Goal: Transaction & Acquisition: Purchase product/service

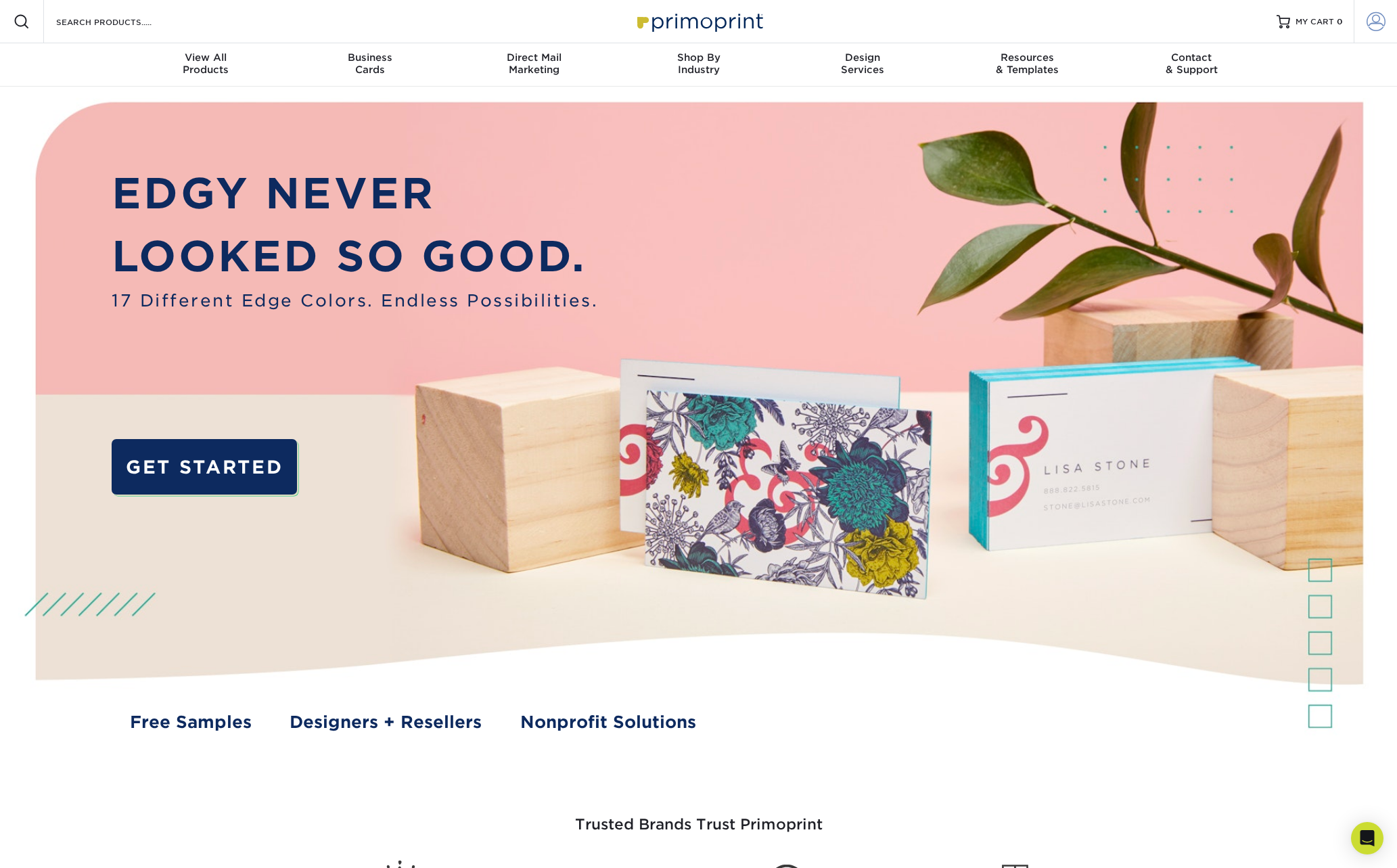
click at [1375, 26] on span at bounding box center [1376, 21] width 19 height 19
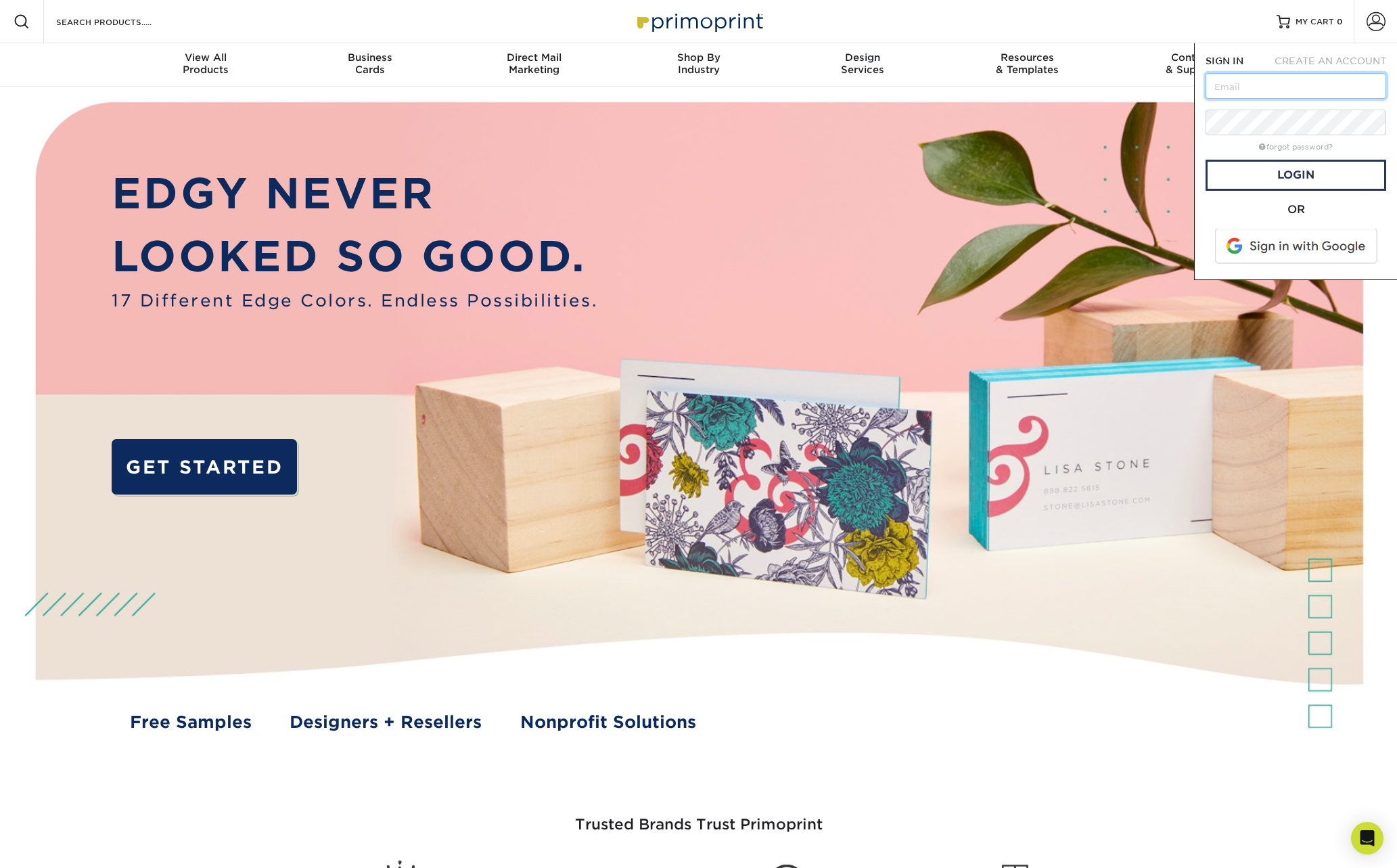
click at [1227, 84] on input "text" at bounding box center [1295, 86] width 180 height 26
type input "cory@tahoebevco.com"
click at [1309, 177] on link "Login" at bounding box center [1295, 175] width 180 height 31
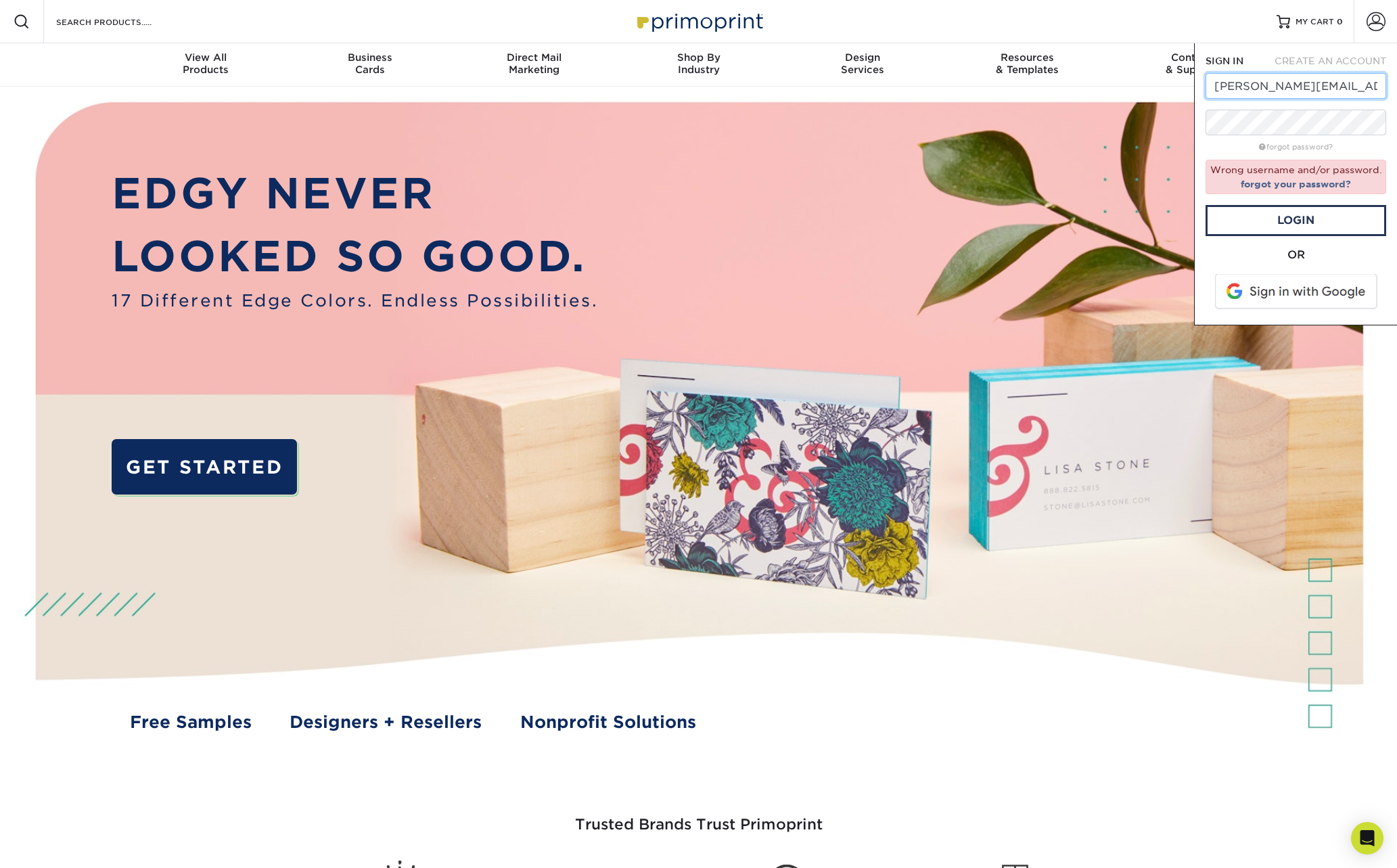
drag, startPoint x: 1353, startPoint y: 86, endPoint x: 1156, endPoint y: 89, distance: 197.0
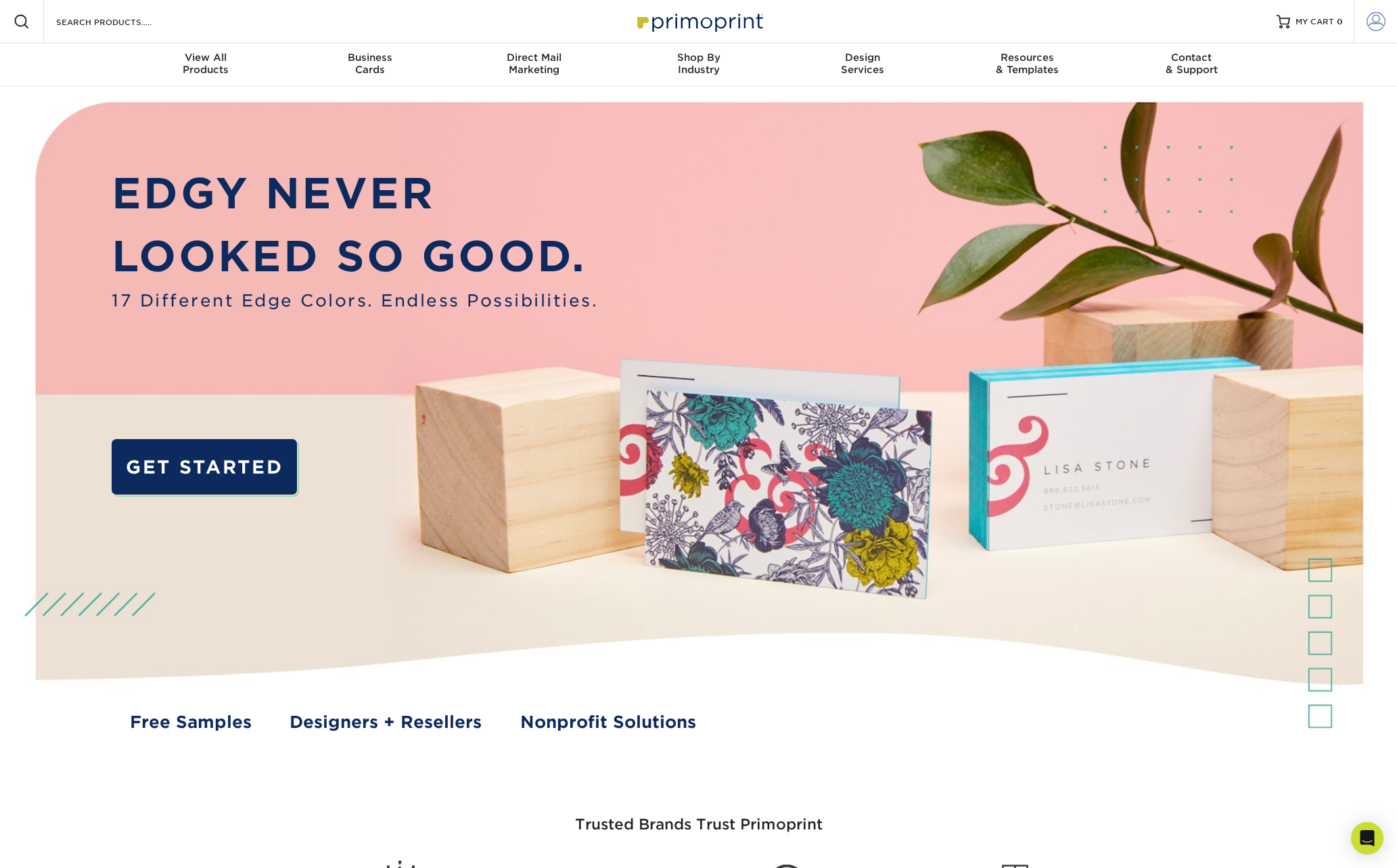
click at [1379, 20] on span at bounding box center [1376, 21] width 19 height 19
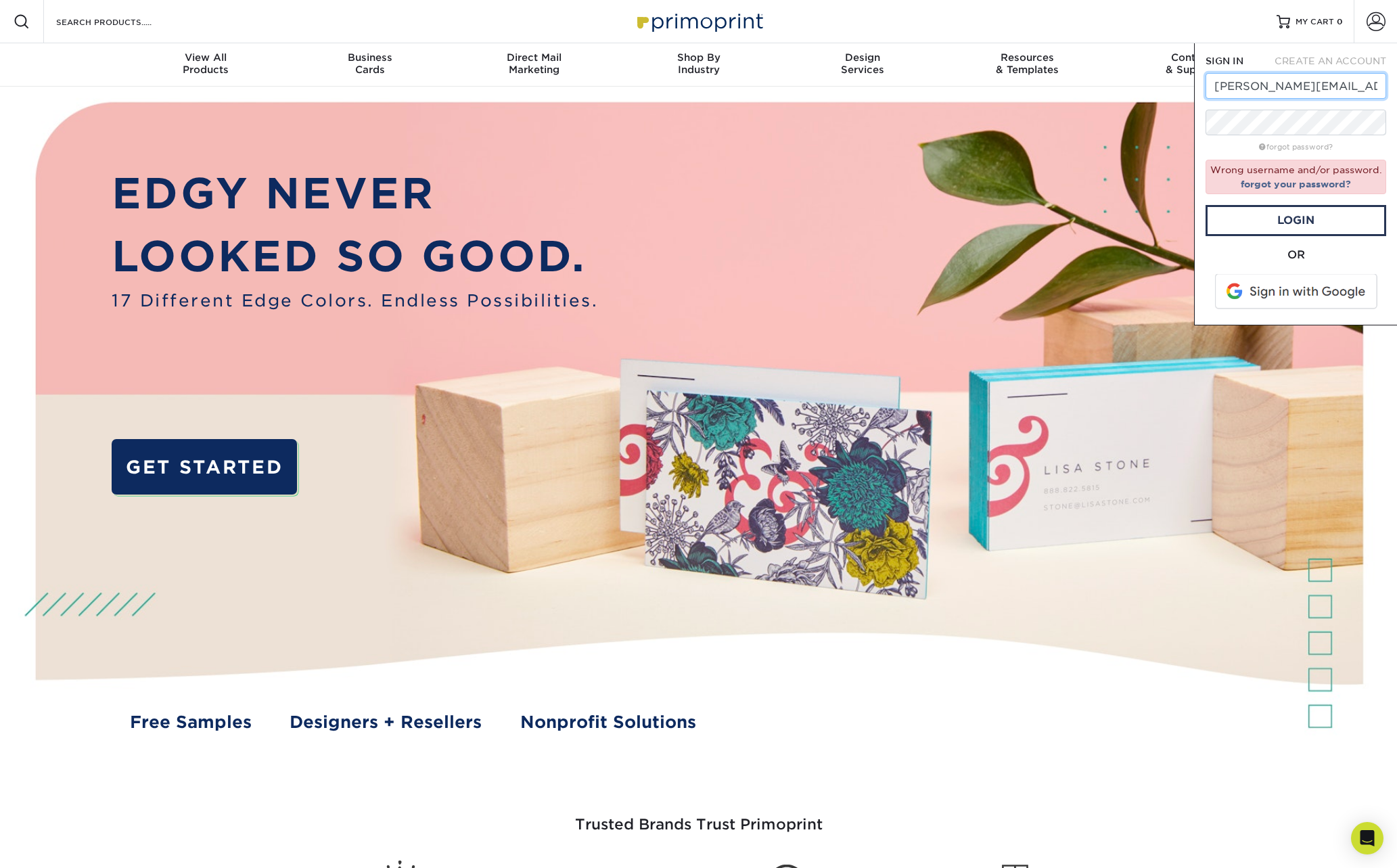
click at [1349, 91] on input "cory@tahoebevco.com" at bounding box center [1295, 86] width 180 height 26
drag, startPoint x: 1349, startPoint y: 91, endPoint x: 1215, endPoint y: 86, distance: 134.1
click at [1215, 86] on input "cory@tahoebevco.com" at bounding box center [1295, 86] width 180 height 26
type input "[EMAIL_ADDRESS][DOMAIN_NAME]"
click at [1302, 224] on link "Login" at bounding box center [1295, 220] width 180 height 31
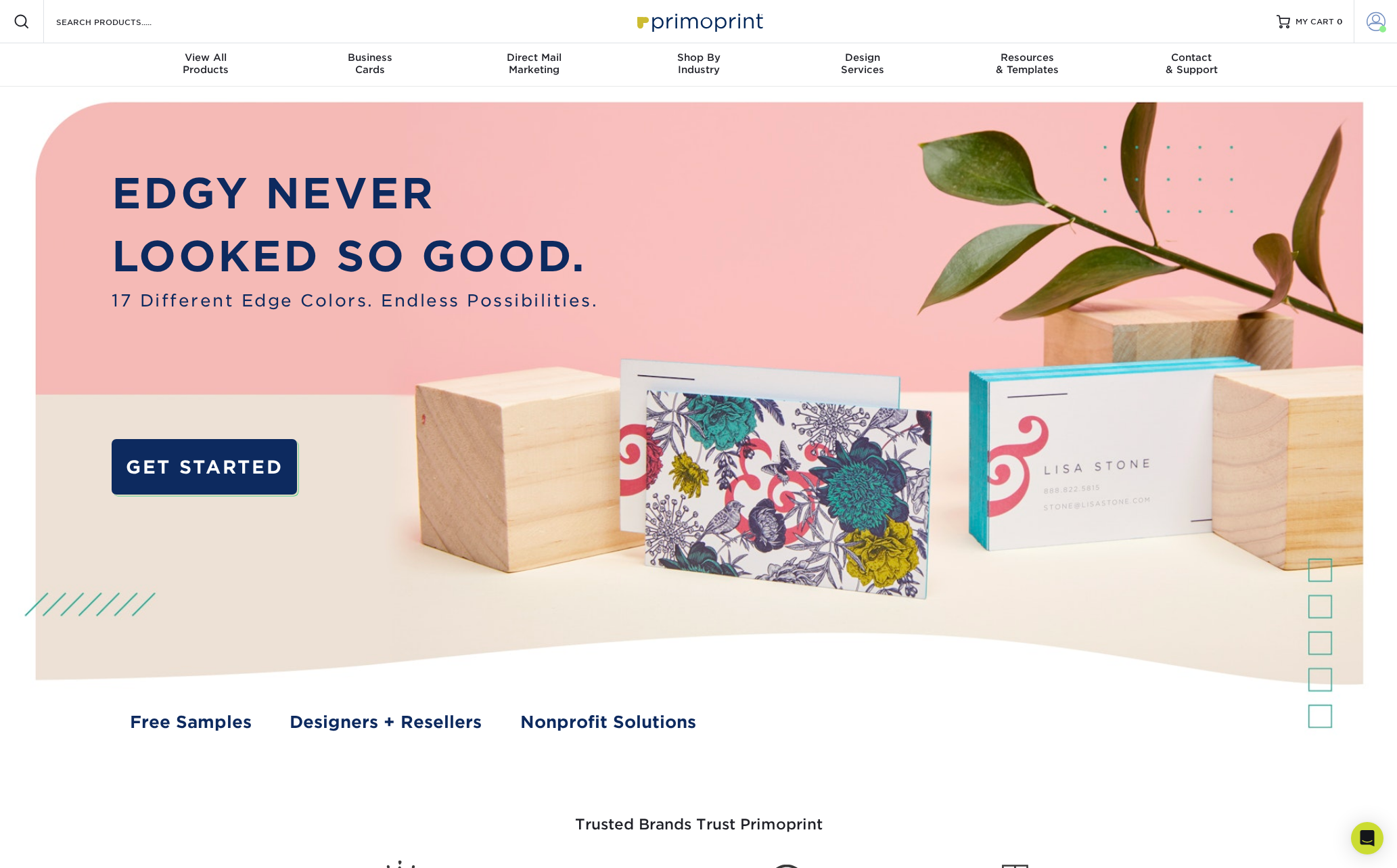
click at [1373, 22] on span at bounding box center [1376, 21] width 19 height 19
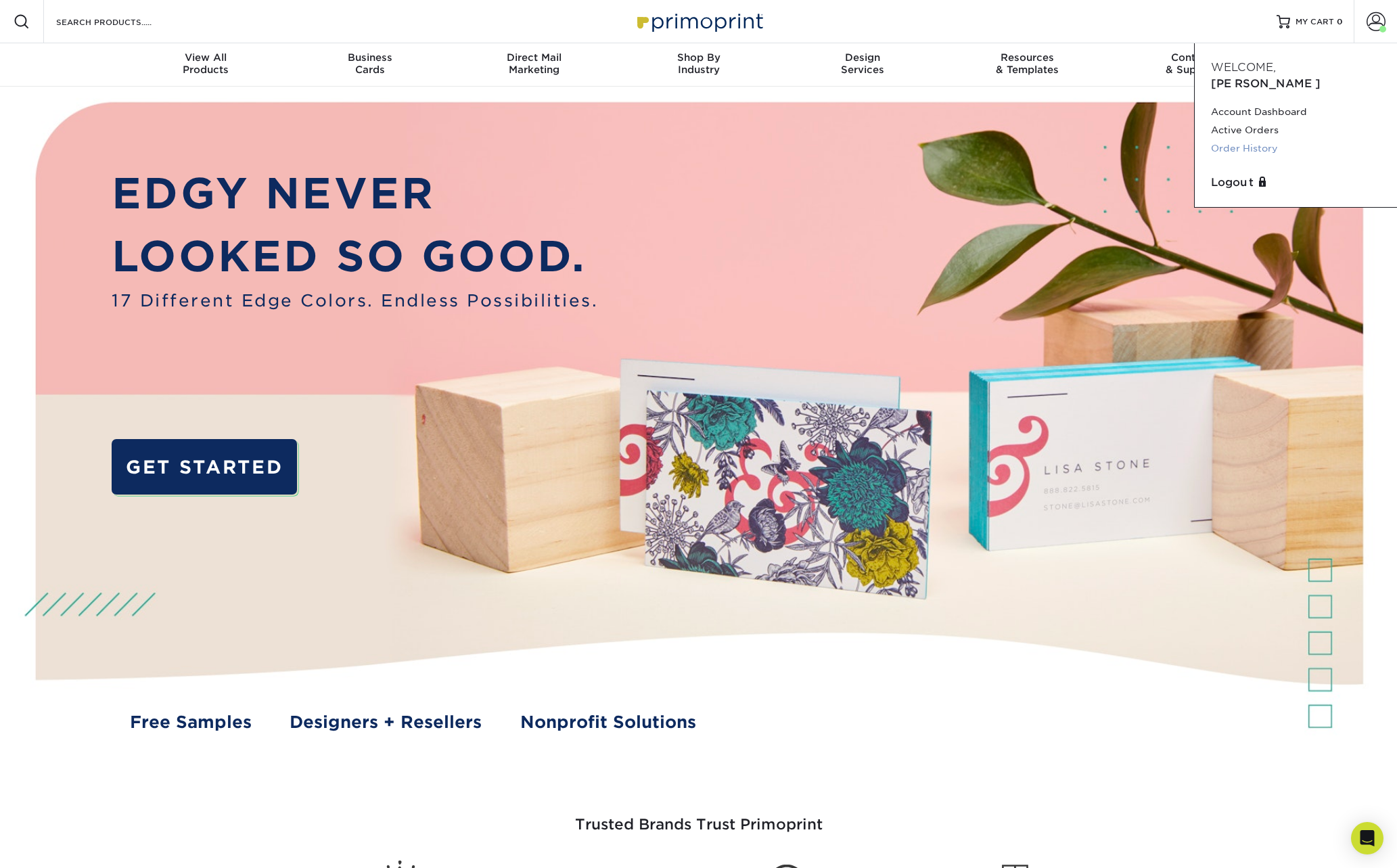
click at [1253, 139] on link "Order History" at bounding box center [1295, 148] width 170 height 18
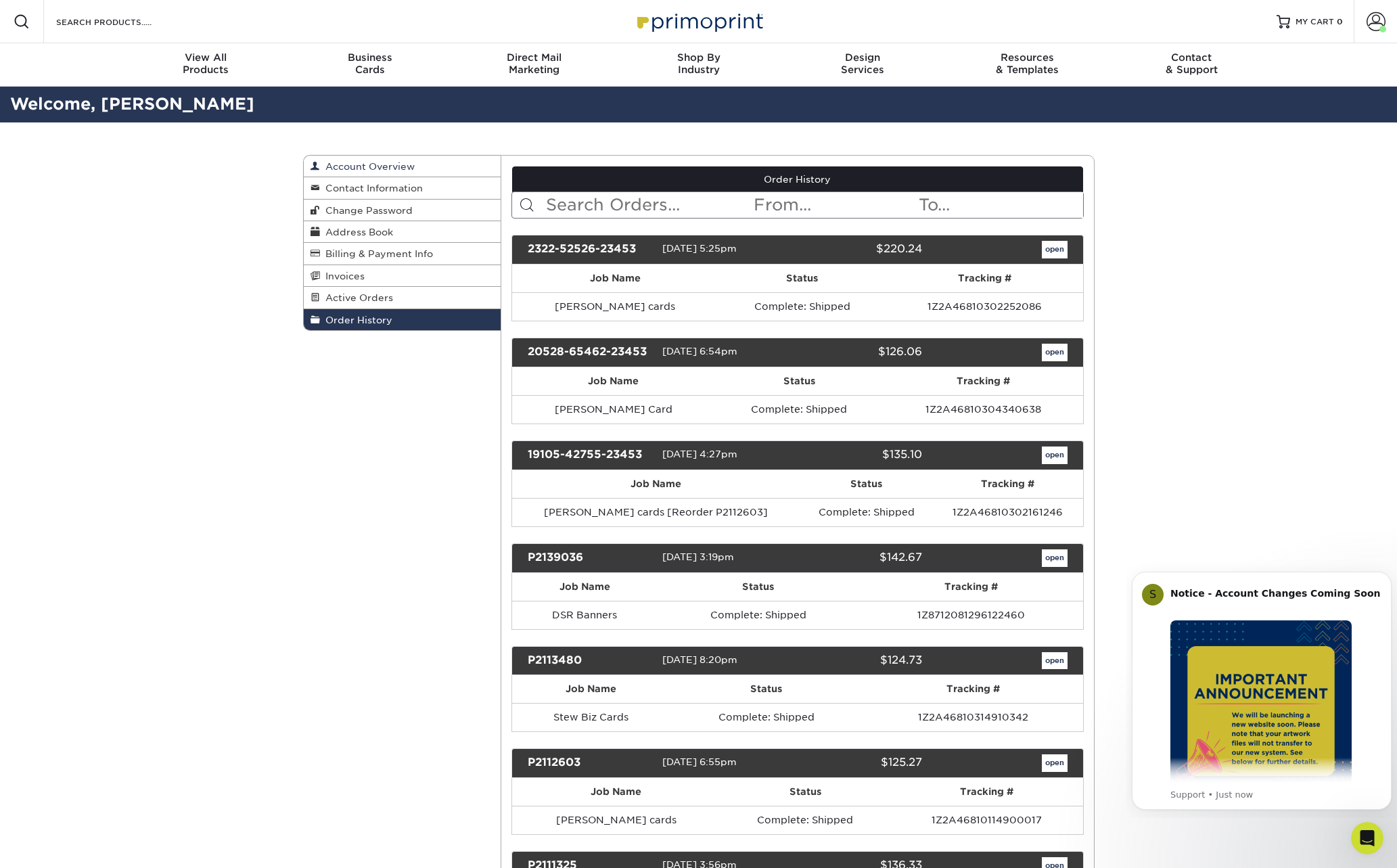
click at [368, 167] on span "Account Overview" at bounding box center [367, 166] width 95 height 11
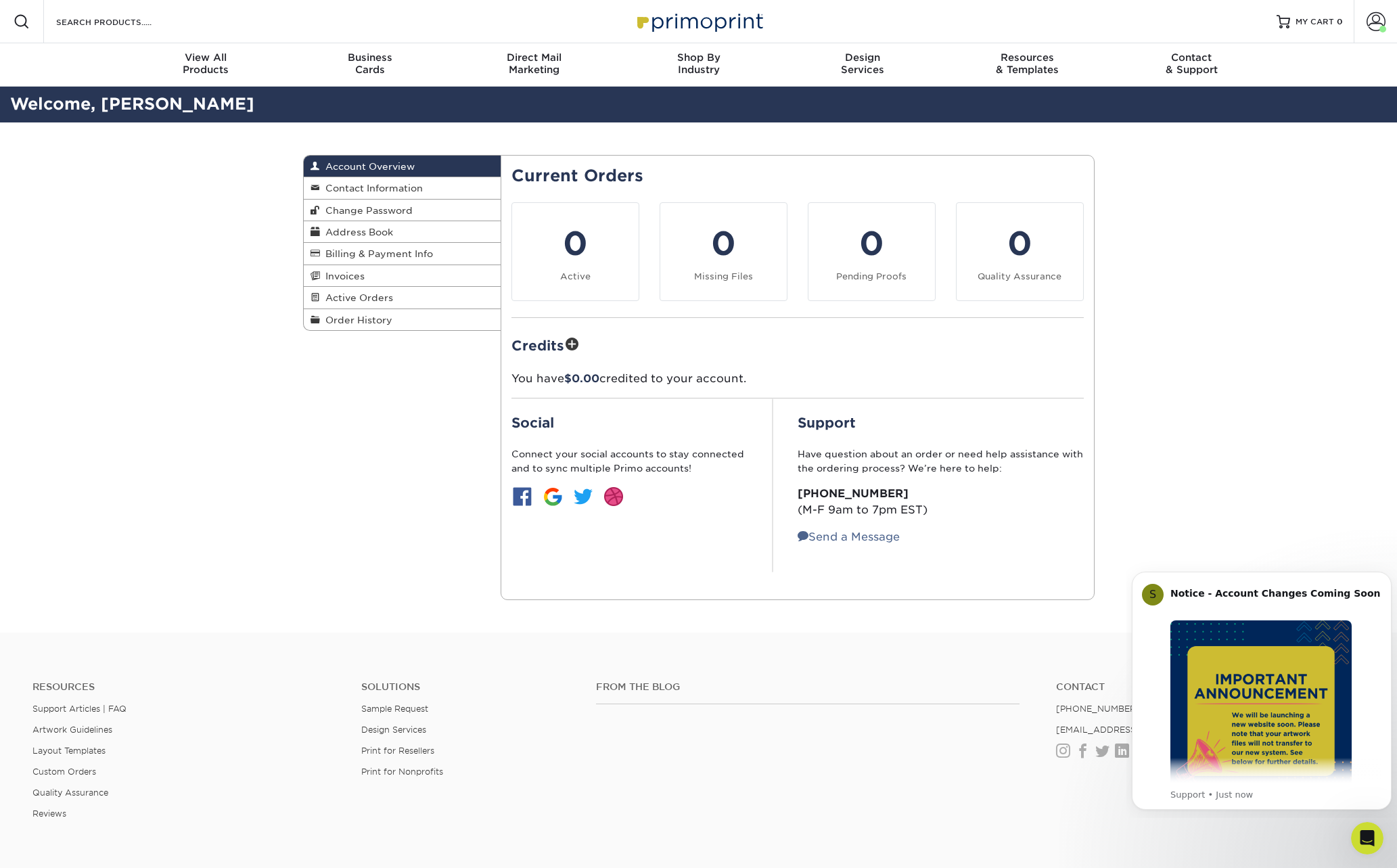
click at [1225, 255] on div "Account Overview Account Overview Contact Information Change Password Address B…" at bounding box center [698, 377] width 1397 height 510
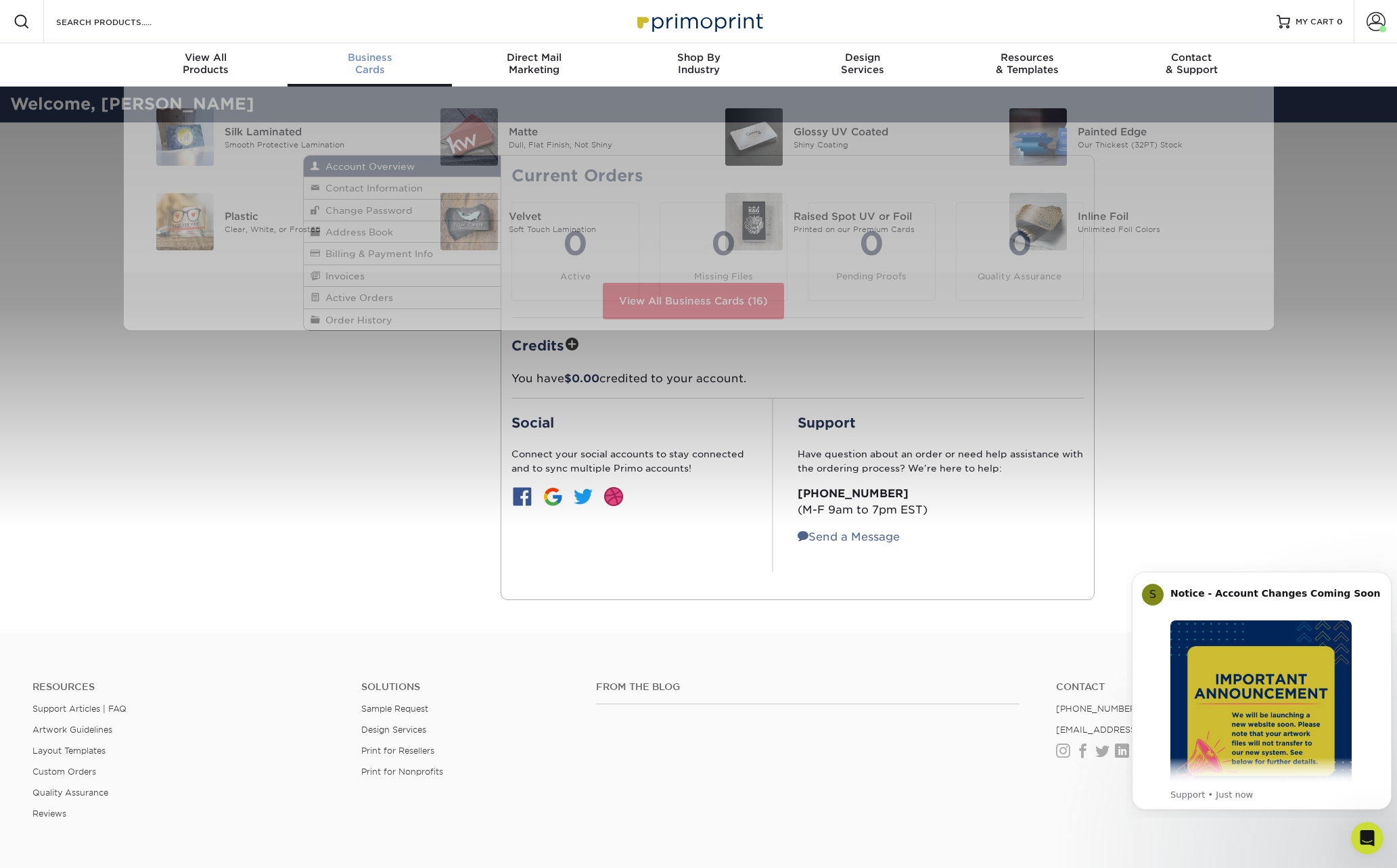
click at [378, 62] on span "Business" at bounding box center [369, 57] width 164 height 12
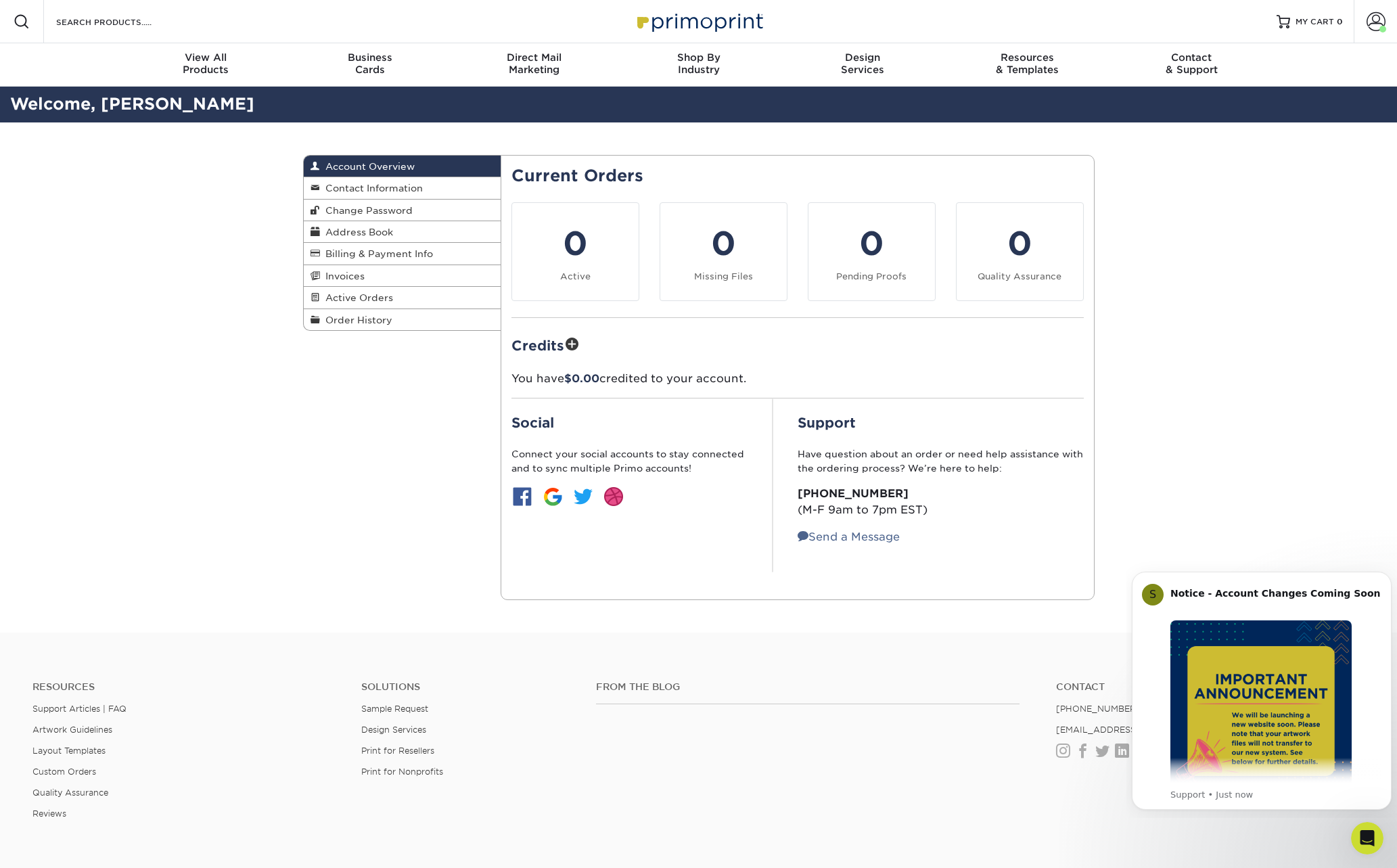
click at [1218, 376] on div "Account Overview Account Overview Contact Information Change Password Address B…" at bounding box center [698, 377] width 1397 height 510
click at [1309, 19] on span "MY CART" at bounding box center [1314, 21] width 38 height 11
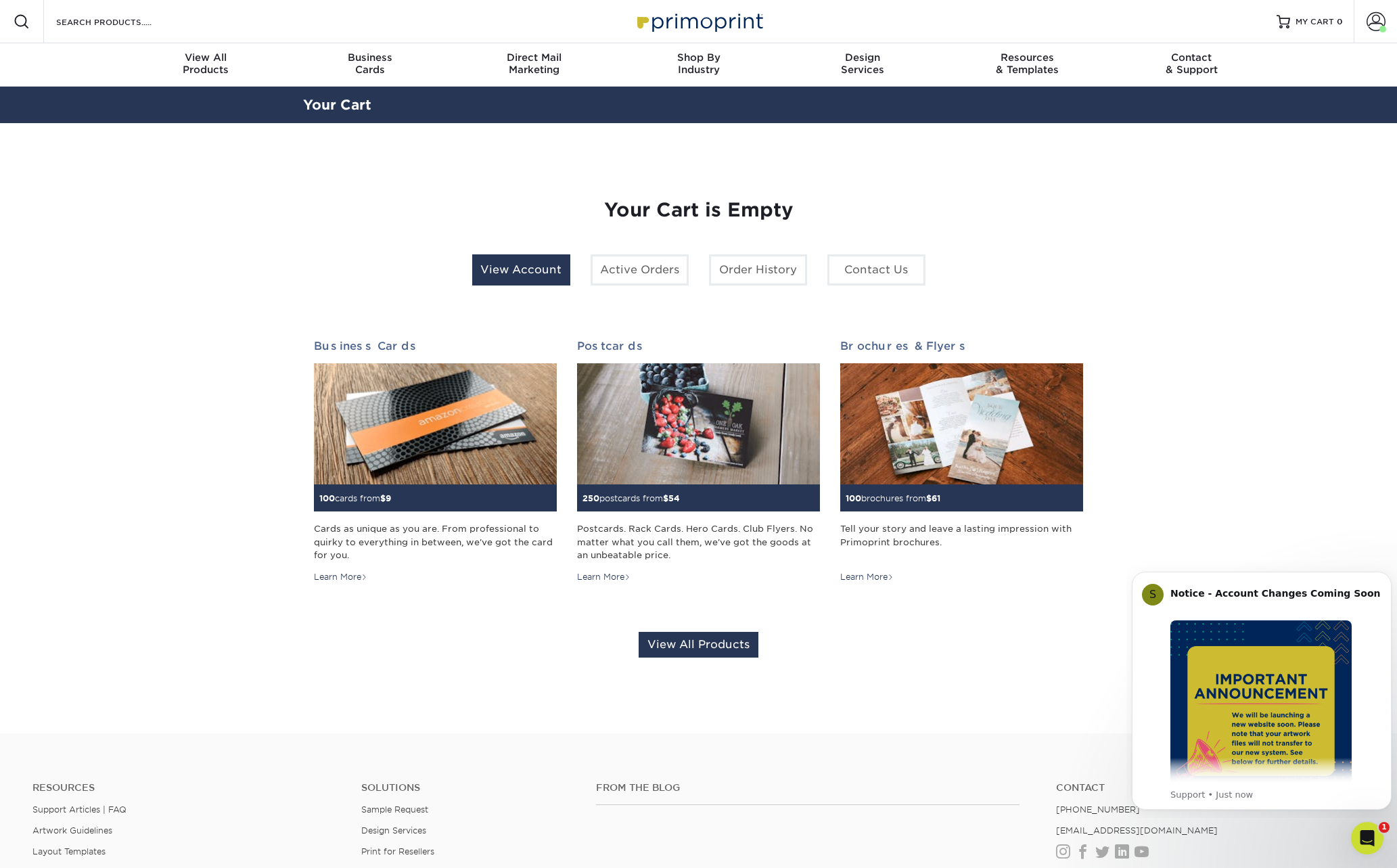
click at [521, 270] on link "View Account" at bounding box center [521, 270] width 98 height 31
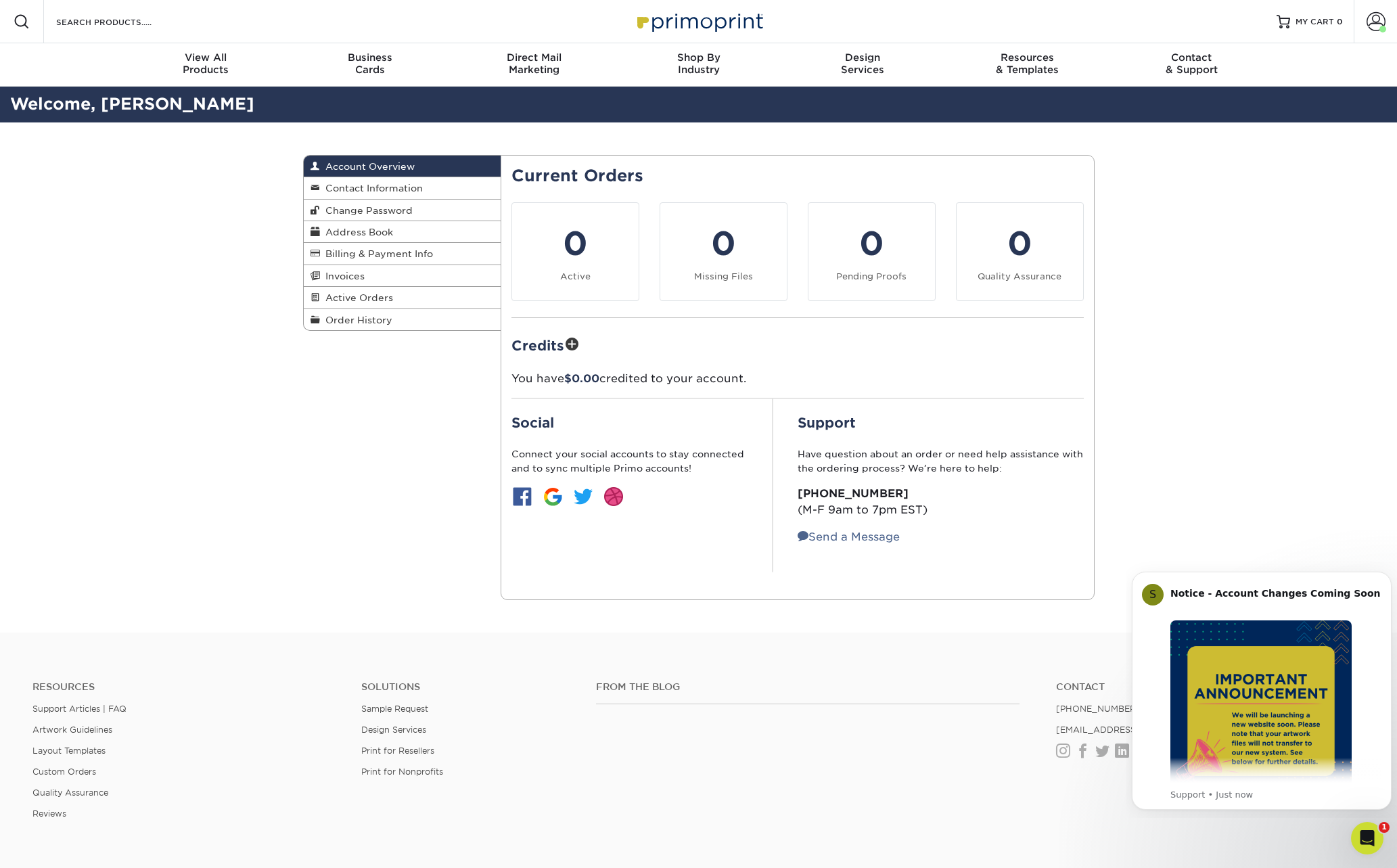
click at [398, 164] on span "Account Overview" at bounding box center [367, 166] width 95 height 11
click at [1379, 25] on span at bounding box center [1376, 21] width 19 height 19
click at [1285, 103] on link "Account Dashboard" at bounding box center [1295, 111] width 170 height 18
click at [366, 317] on span "Order History" at bounding box center [355, 320] width 73 height 11
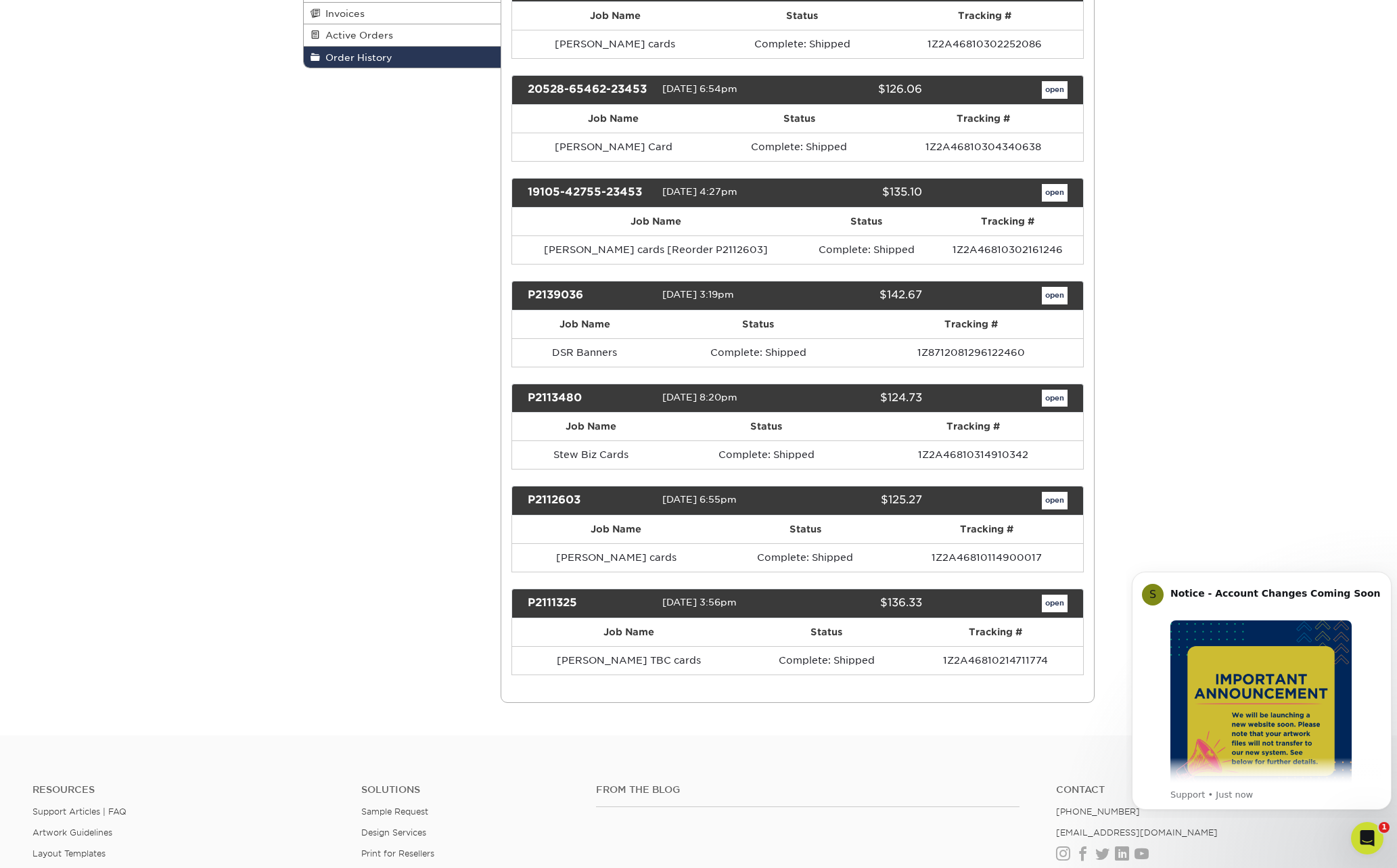
scroll to position [338, 0]
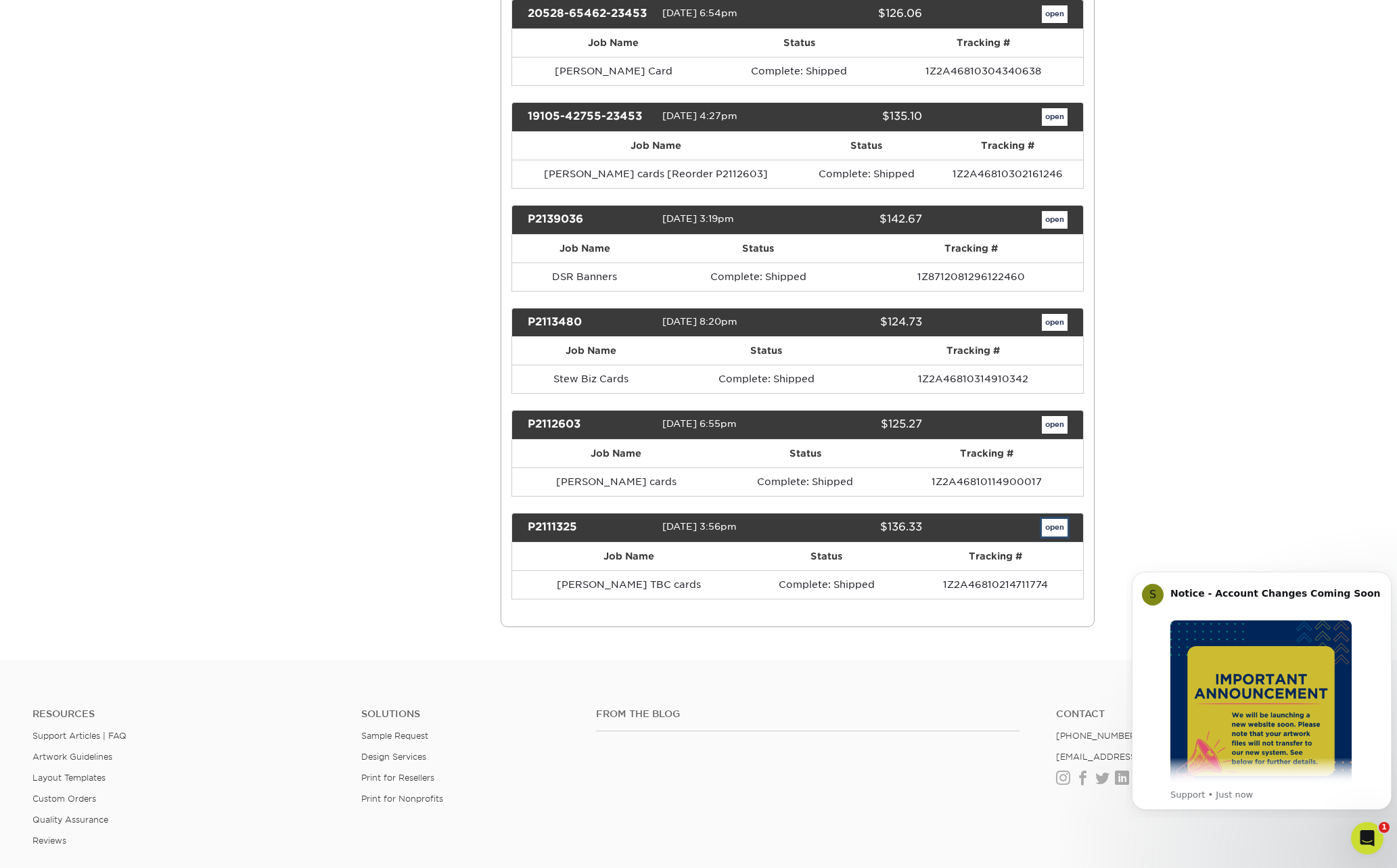
click at [1049, 526] on link "open" at bounding box center [1054, 527] width 26 height 18
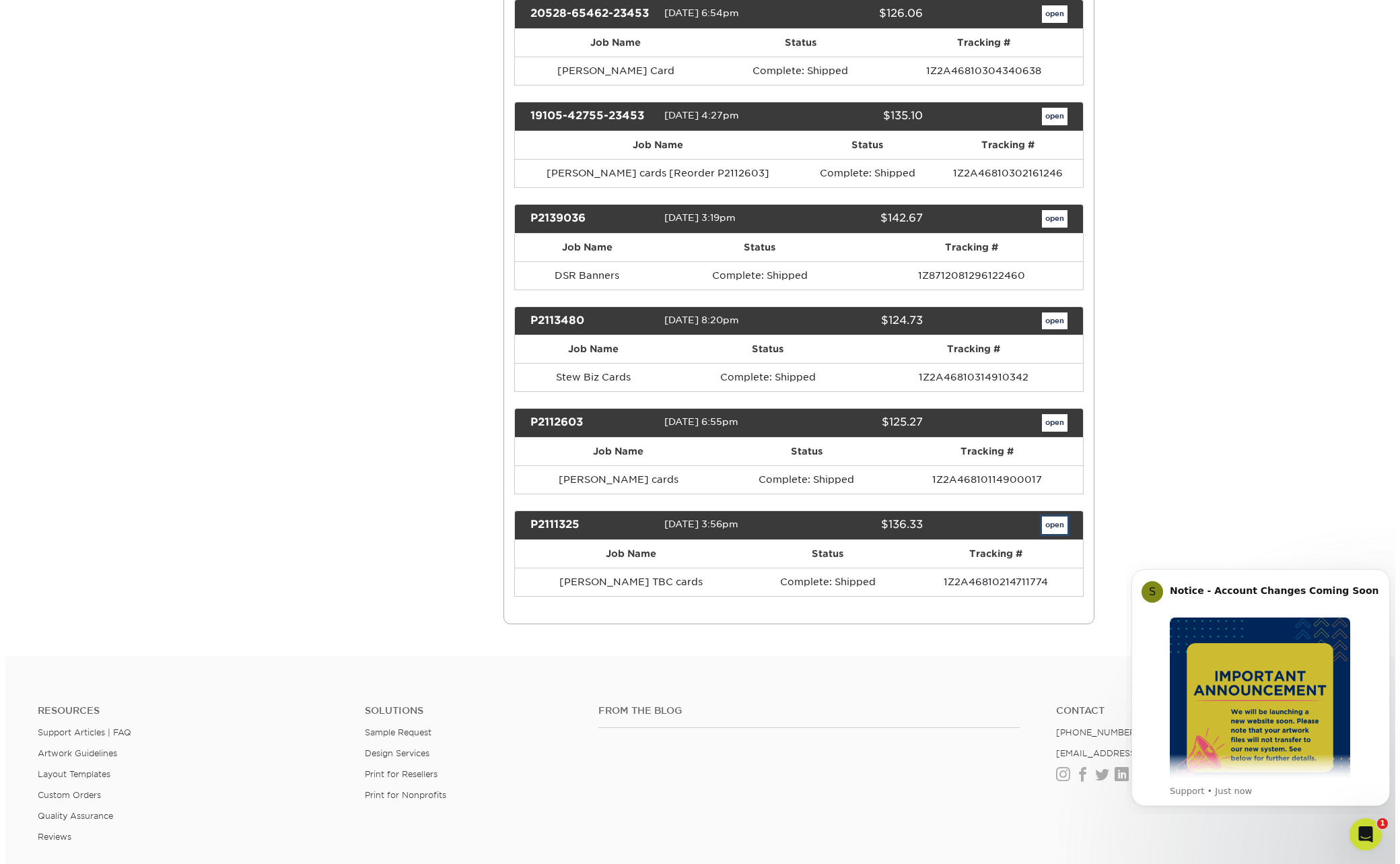
scroll to position [0, 0]
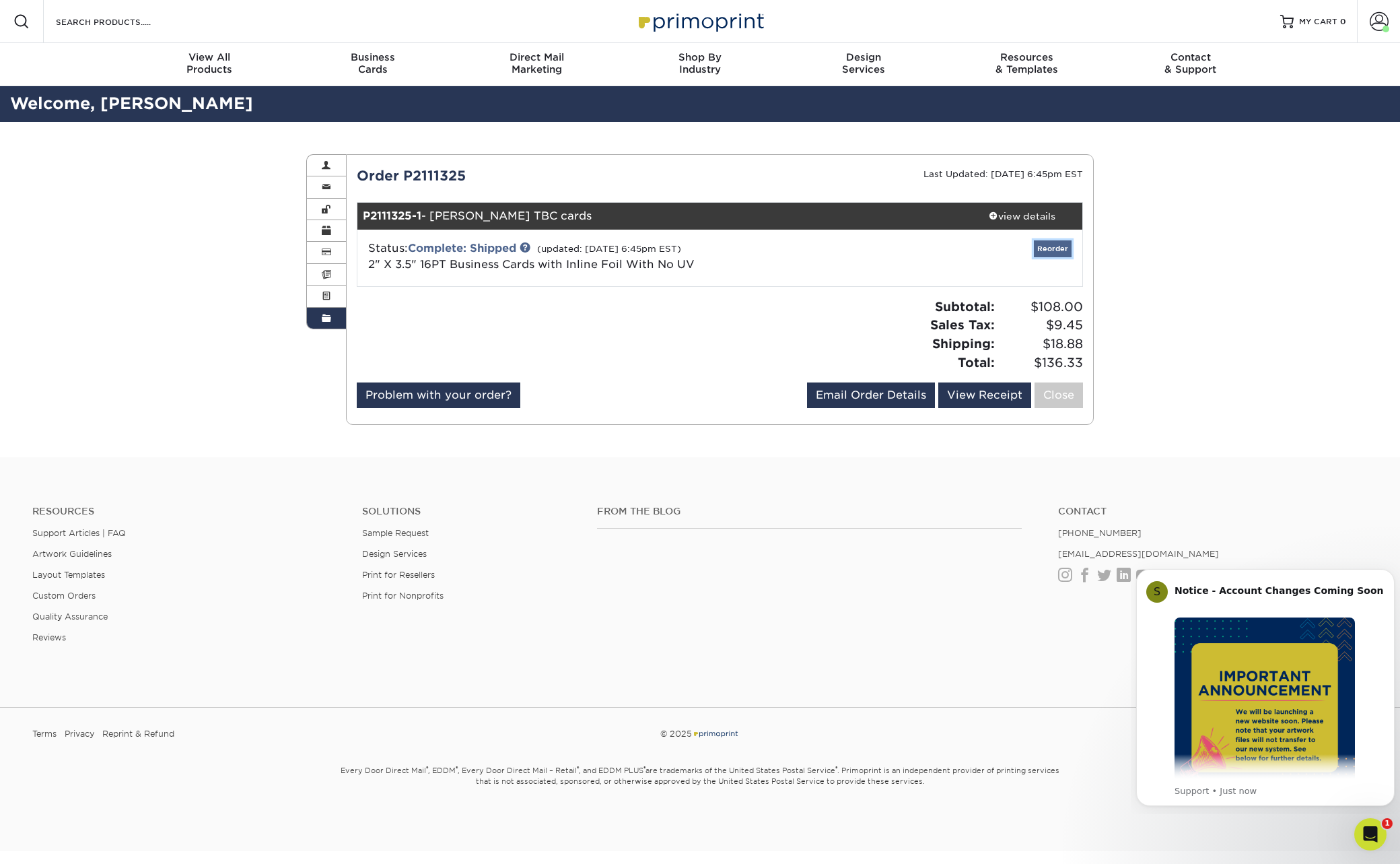
click at [1055, 248] on link "Reorder" at bounding box center [1052, 249] width 37 height 17
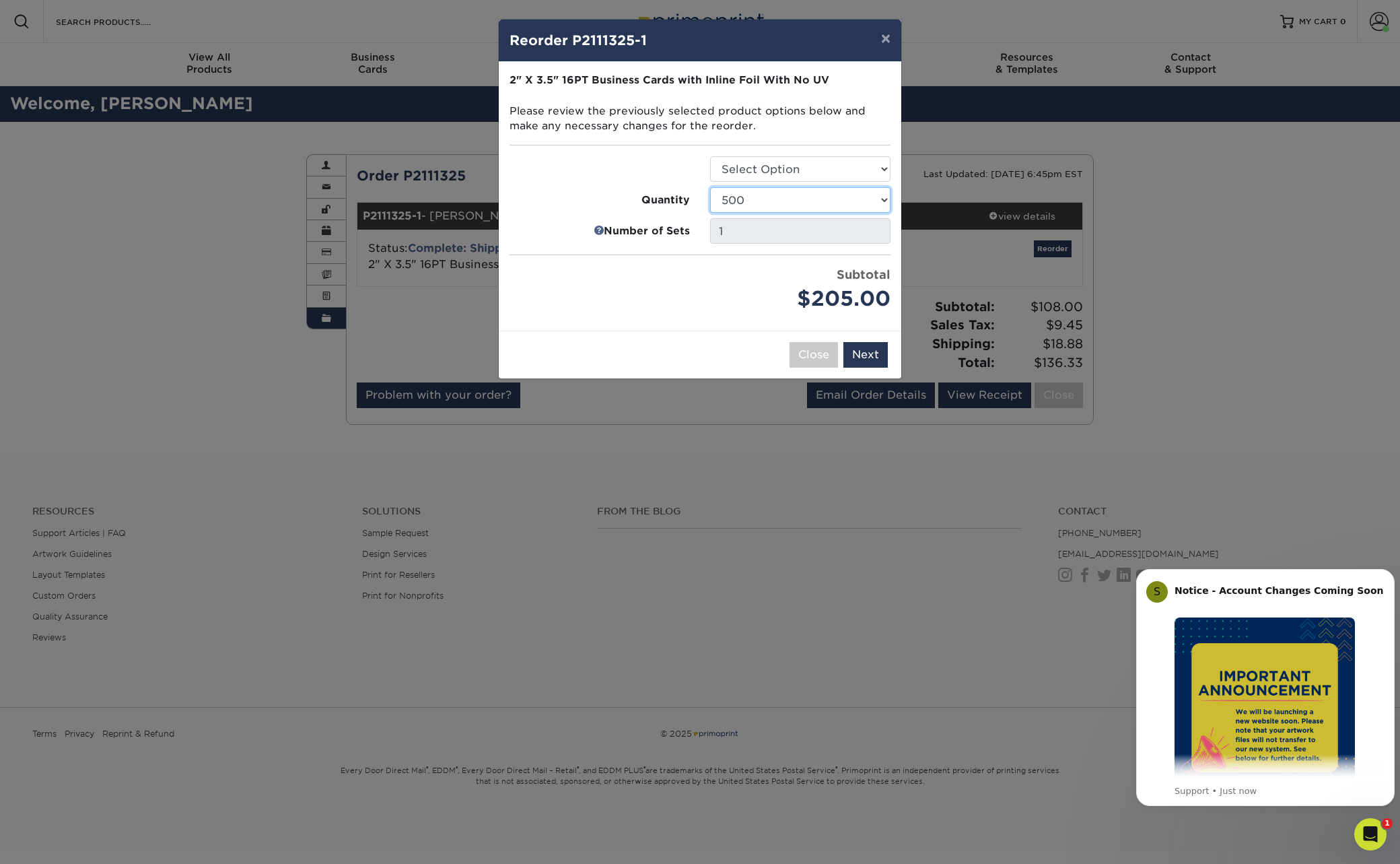
click at [880, 199] on select "500 1000 2500 5000" at bounding box center [800, 200] width 180 height 26
click at [710, 187] on select "500 1000 2500 5000" at bounding box center [800, 200] width 180 height 26
click at [882, 201] on select "500 1000 2500 5000" at bounding box center [800, 200] width 180 height 26
select select "f593fda3-2d5c-4b9e-9c2c-6197b899ae74"
click at [710, 187] on select "500 1000 2500 5000" at bounding box center [800, 200] width 180 height 26
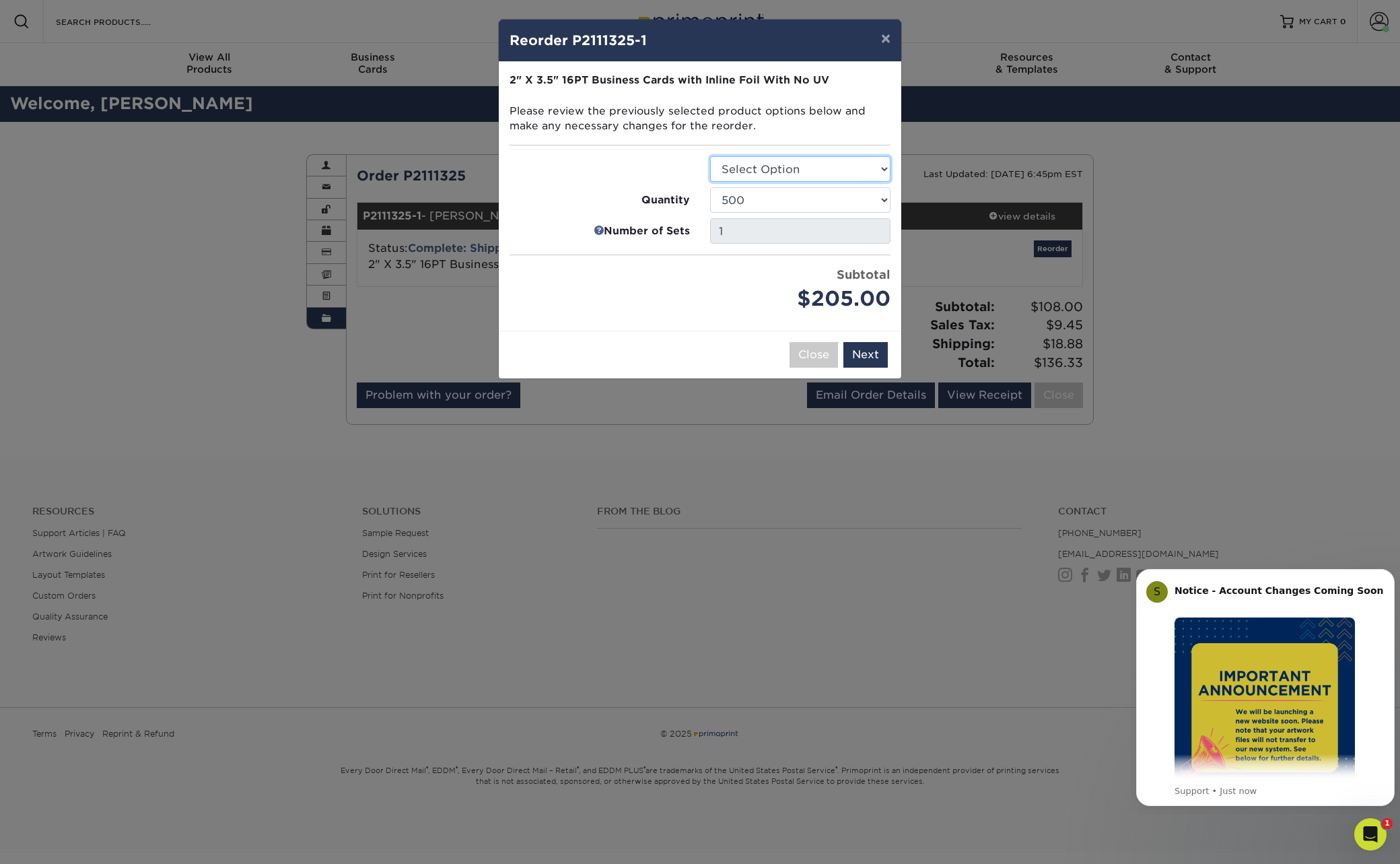
click at [878, 170] on select "Select Option Business Cards" at bounding box center [800, 169] width 180 height 26
select select "3b5148f1-0588-4f88-a218-97bcfdce65c1"
click at [710, 156] on select "Select Option Business Cards" at bounding box center [800, 169] width 180 height 26
click at [881, 168] on select "Select Option Business Cards" at bounding box center [800, 169] width 180 height 26
click at [710, 156] on select "Select Option Business Cards" at bounding box center [800, 169] width 180 height 26
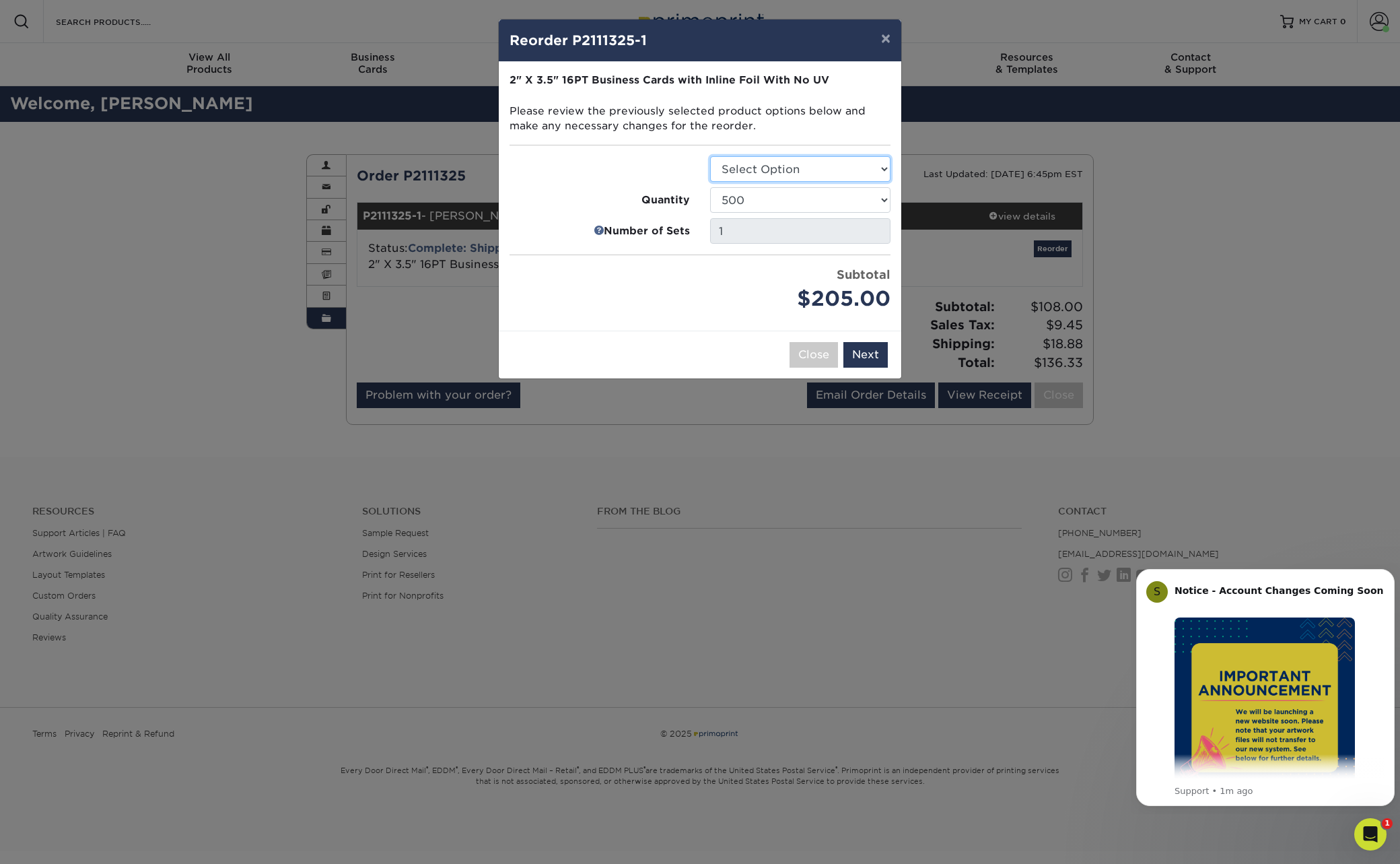
click at [886, 165] on select "Select Option Business Cards" at bounding box center [800, 169] width 180 height 26
select select "3b5148f1-0588-4f88-a218-97bcfdce65c1"
click at [710, 156] on select "Select Option Business Cards" at bounding box center [800, 169] width 180 height 26
click at [870, 356] on button "Next" at bounding box center [865, 355] width 44 height 26
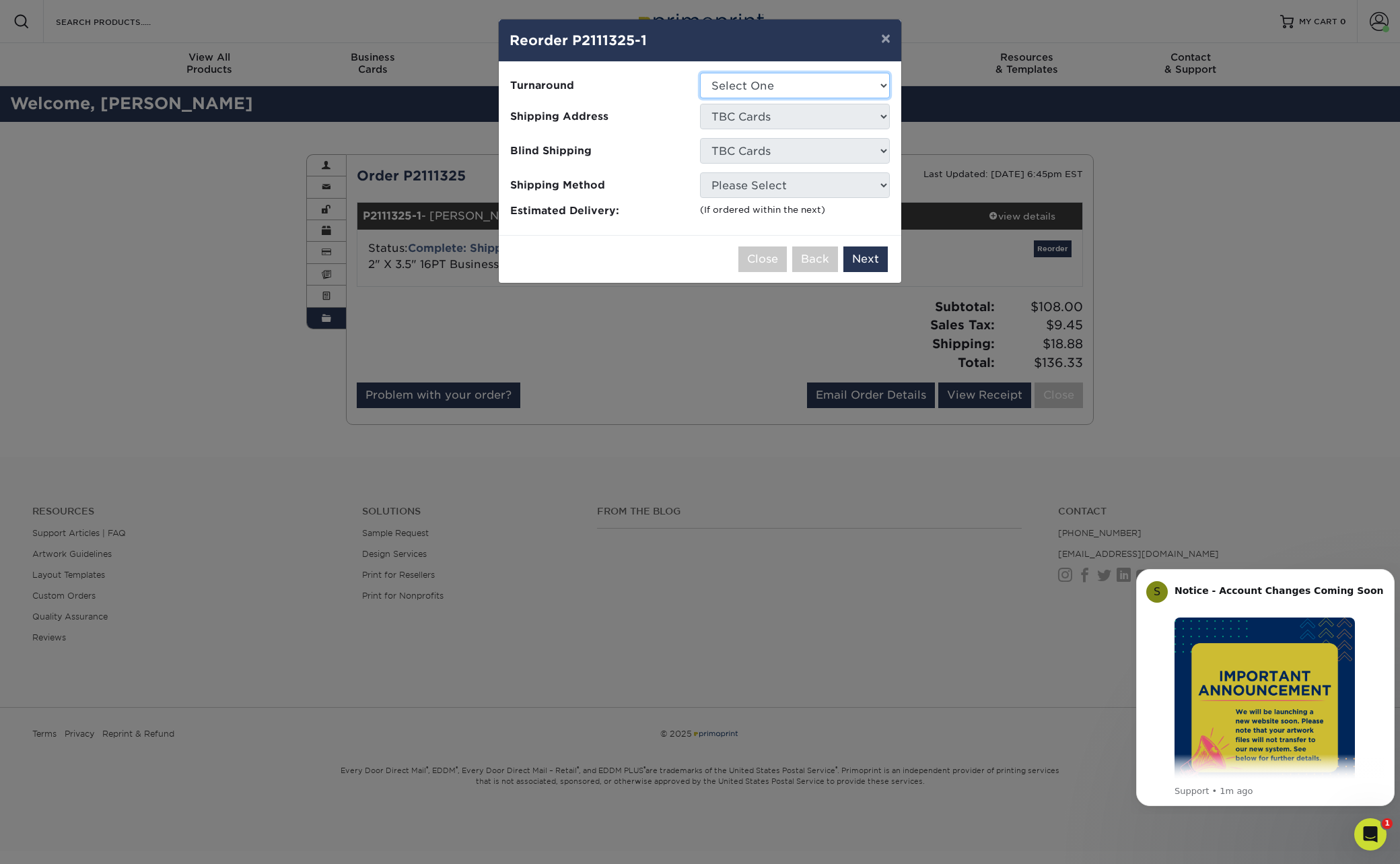
click at [884, 82] on select "Select One 2-4 Business Days" at bounding box center [794, 86] width 190 height 26
select select "468c7363-c245-42b7-918f-84c577e78dca"
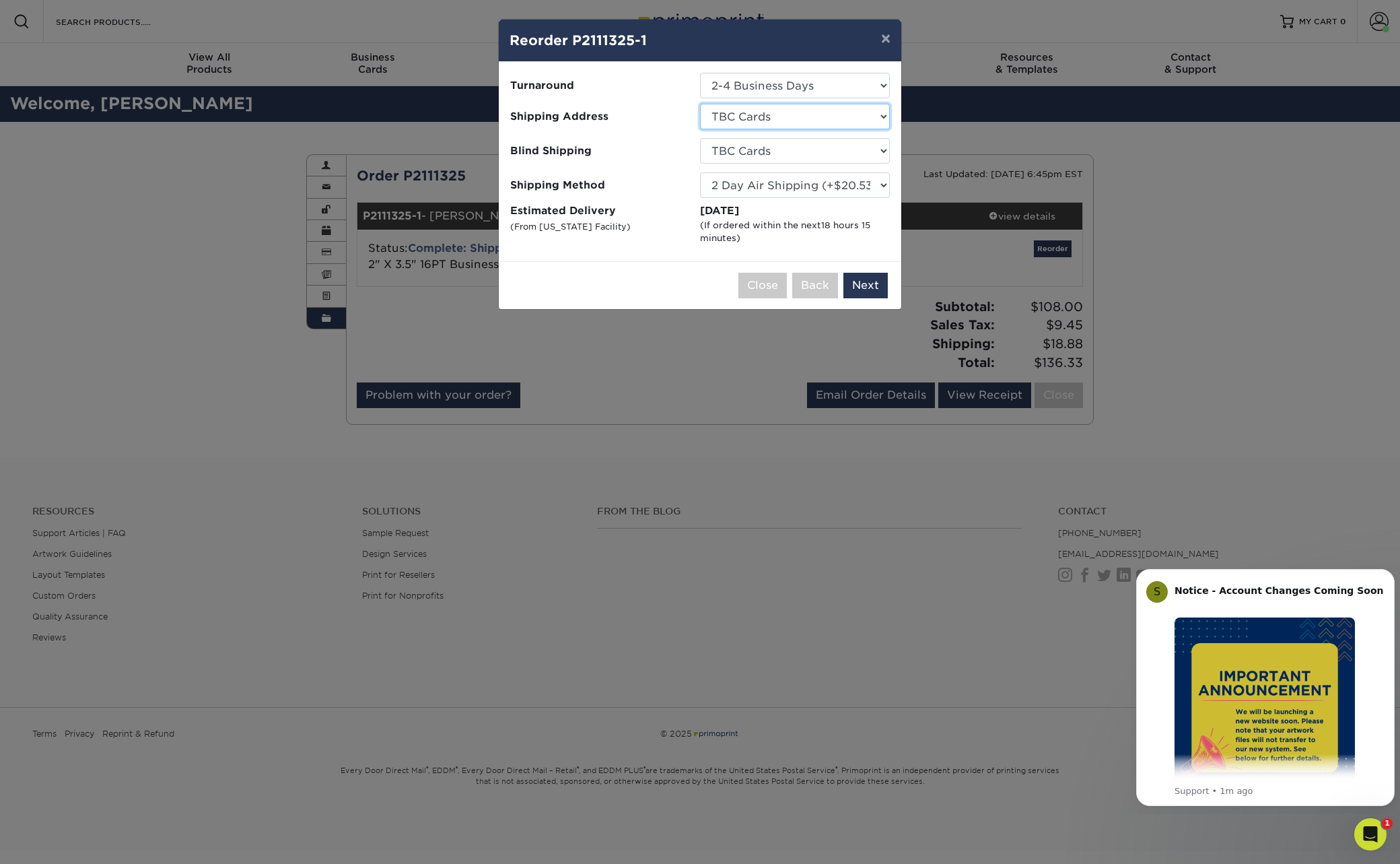
click at [881, 115] on select "Select One Josh Biz Cards Ryan Biz Cards Ryan Biz Cards Simona Biz Cards Tahoe …" at bounding box center [794, 117] width 190 height 26
click at [660, 253] on div "Please select all options to continue. Only quantities that can be shipped to t…" at bounding box center [700, 162] width 402 height 199
click at [881, 149] on select "No Blind Shipping Josh Biz Cards Ryan Biz Cards Ryan Biz Cards Simona Biz Cards…" at bounding box center [794, 151] width 190 height 26
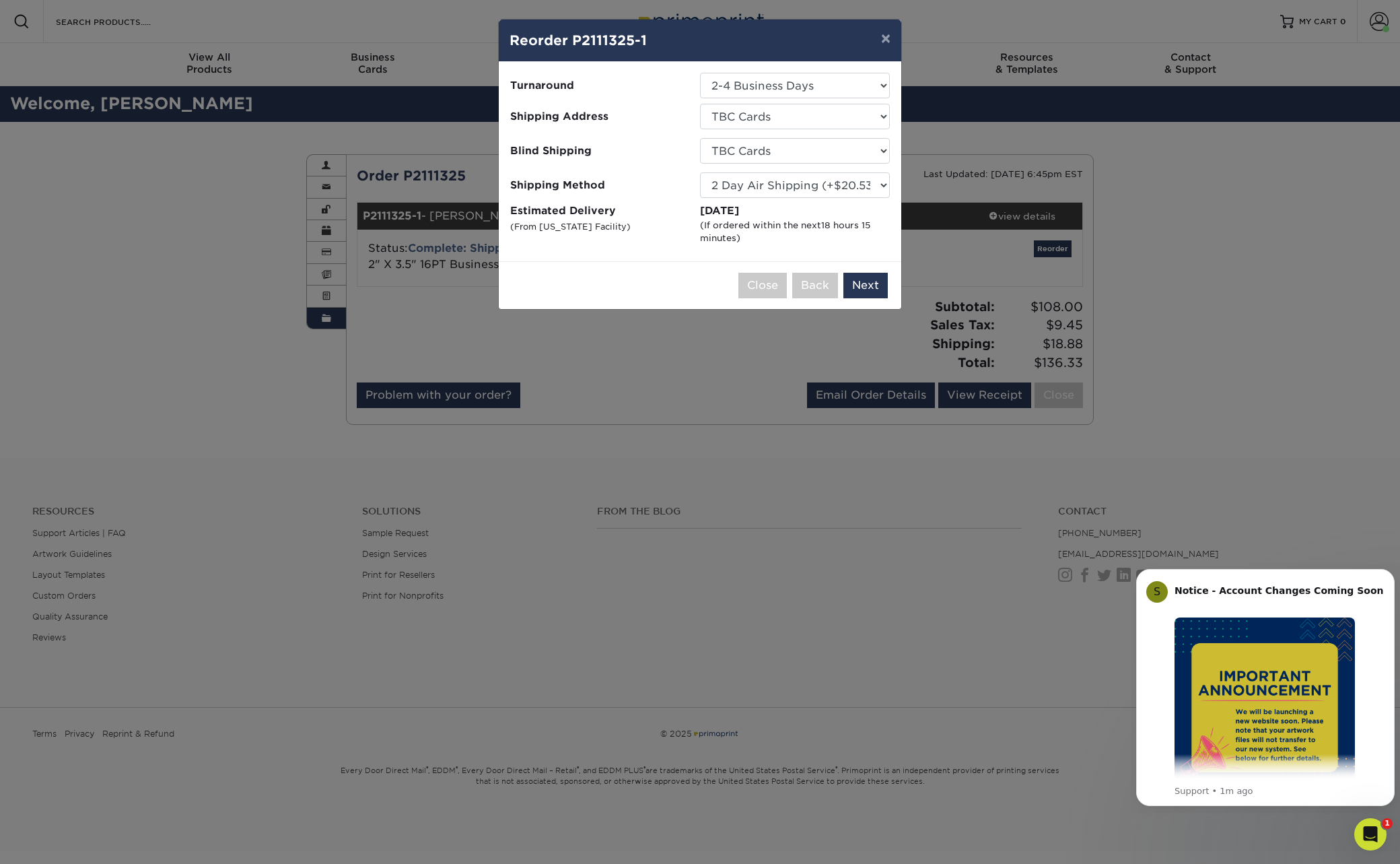
click at [644, 142] on label "Blind Shipping" at bounding box center [604, 151] width 190 height 26
click at [758, 288] on button "Close" at bounding box center [762, 286] width 48 height 26
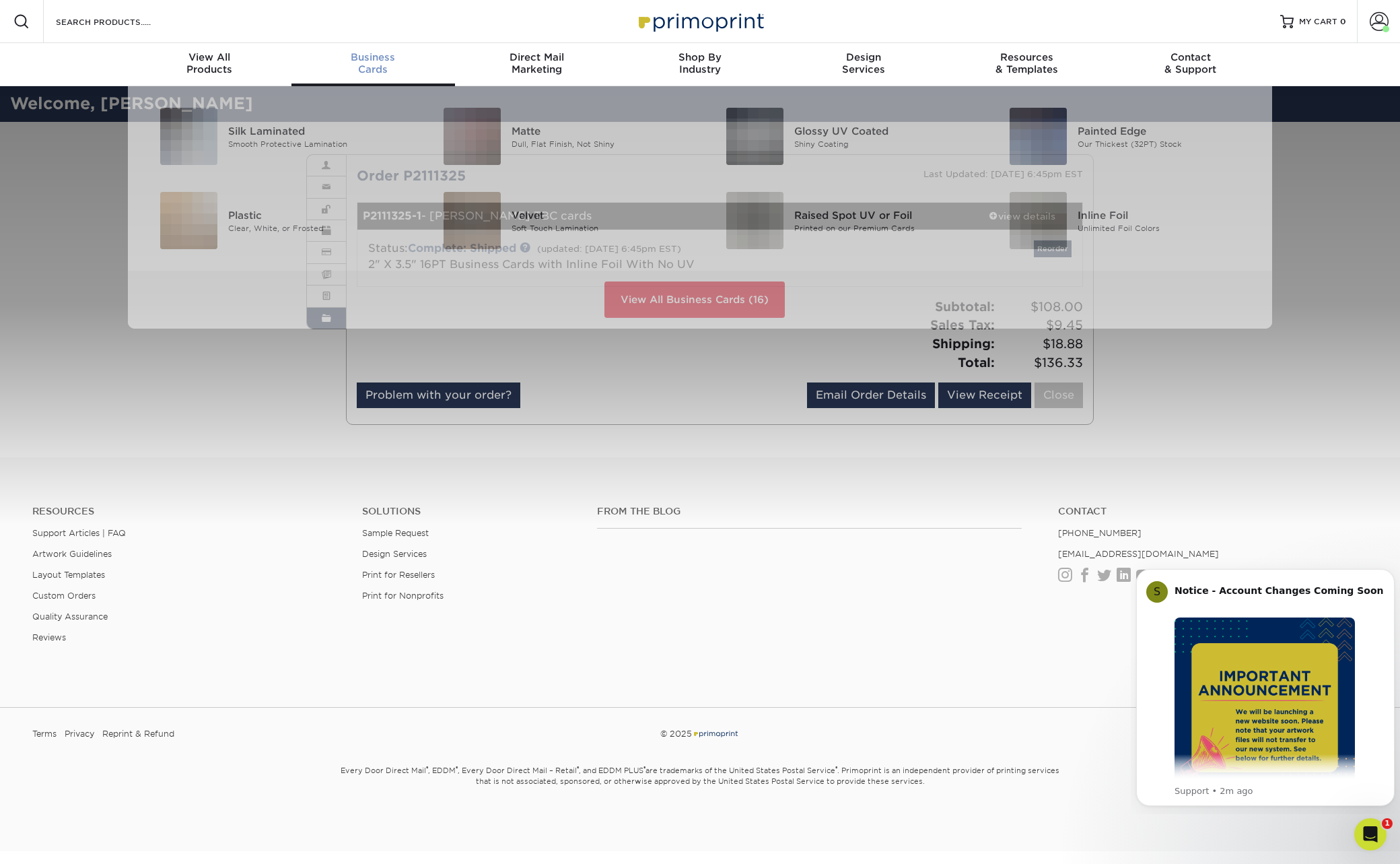
click at [379, 63] on span "Business" at bounding box center [373, 57] width 163 height 12
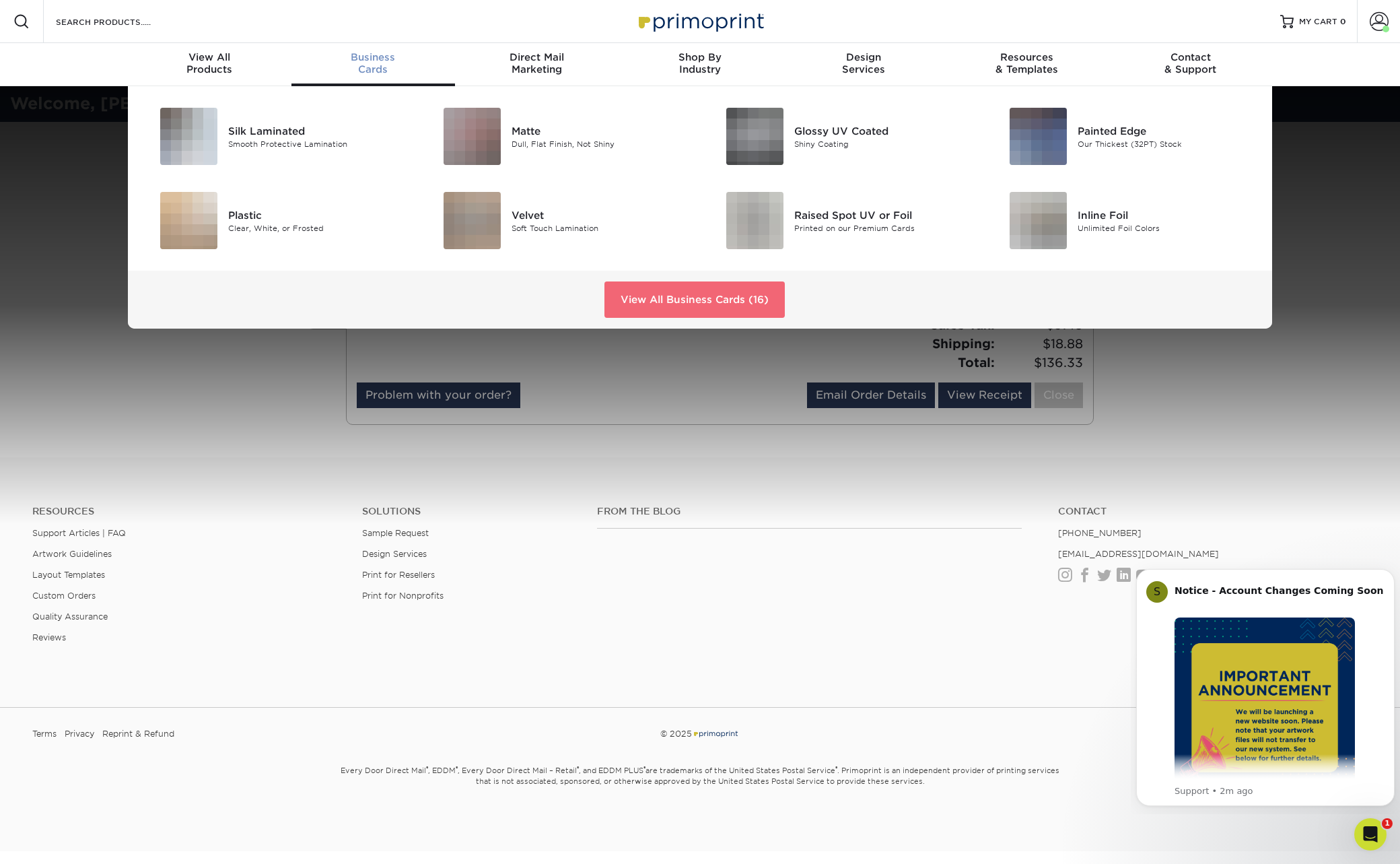
click at [706, 298] on link "View All Business Cards (16)" at bounding box center [694, 299] width 180 height 37
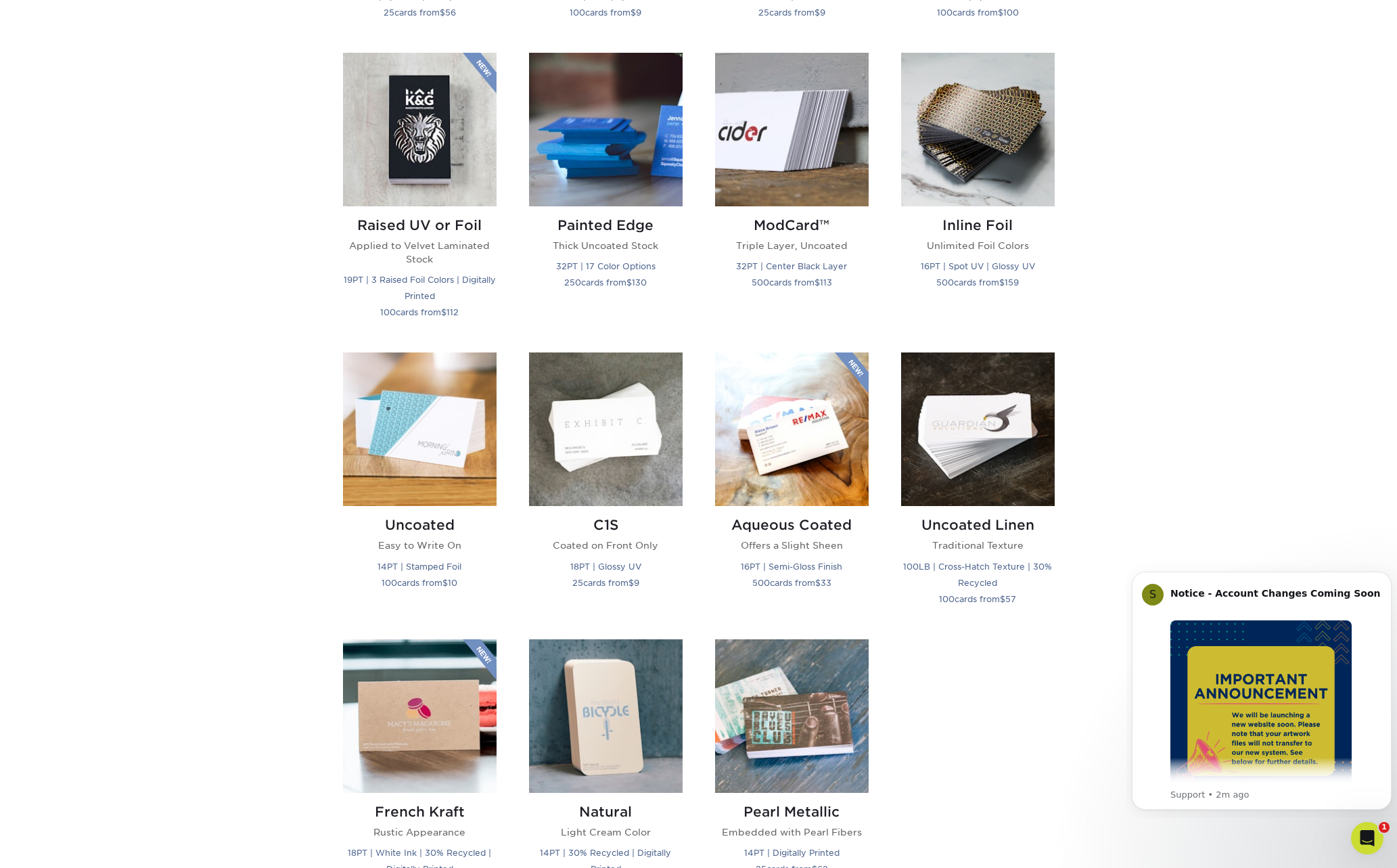
scroll to position [812, 0]
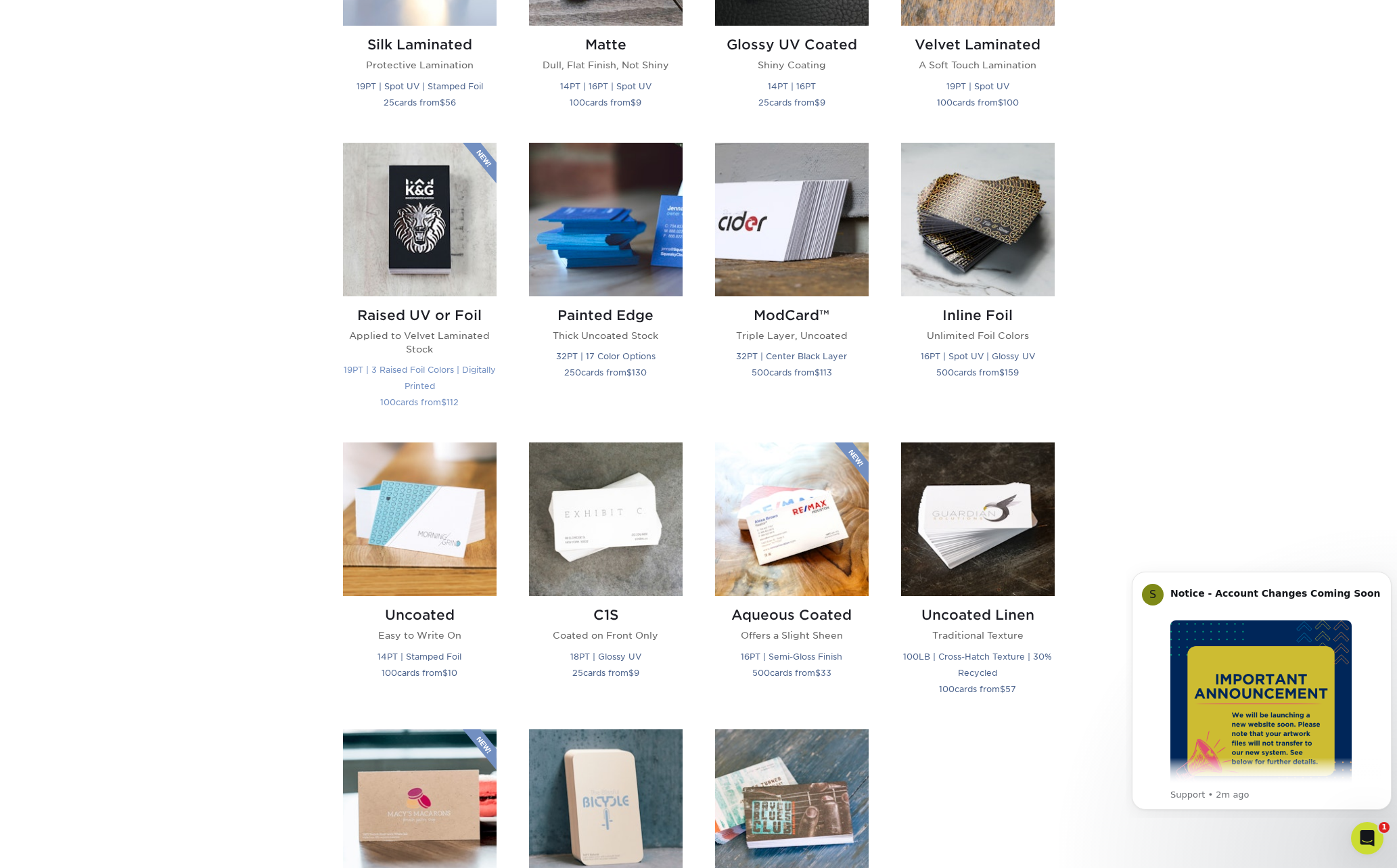
click at [420, 313] on h2 "Raised UV or Foil" at bounding box center [420, 314] width 154 height 16
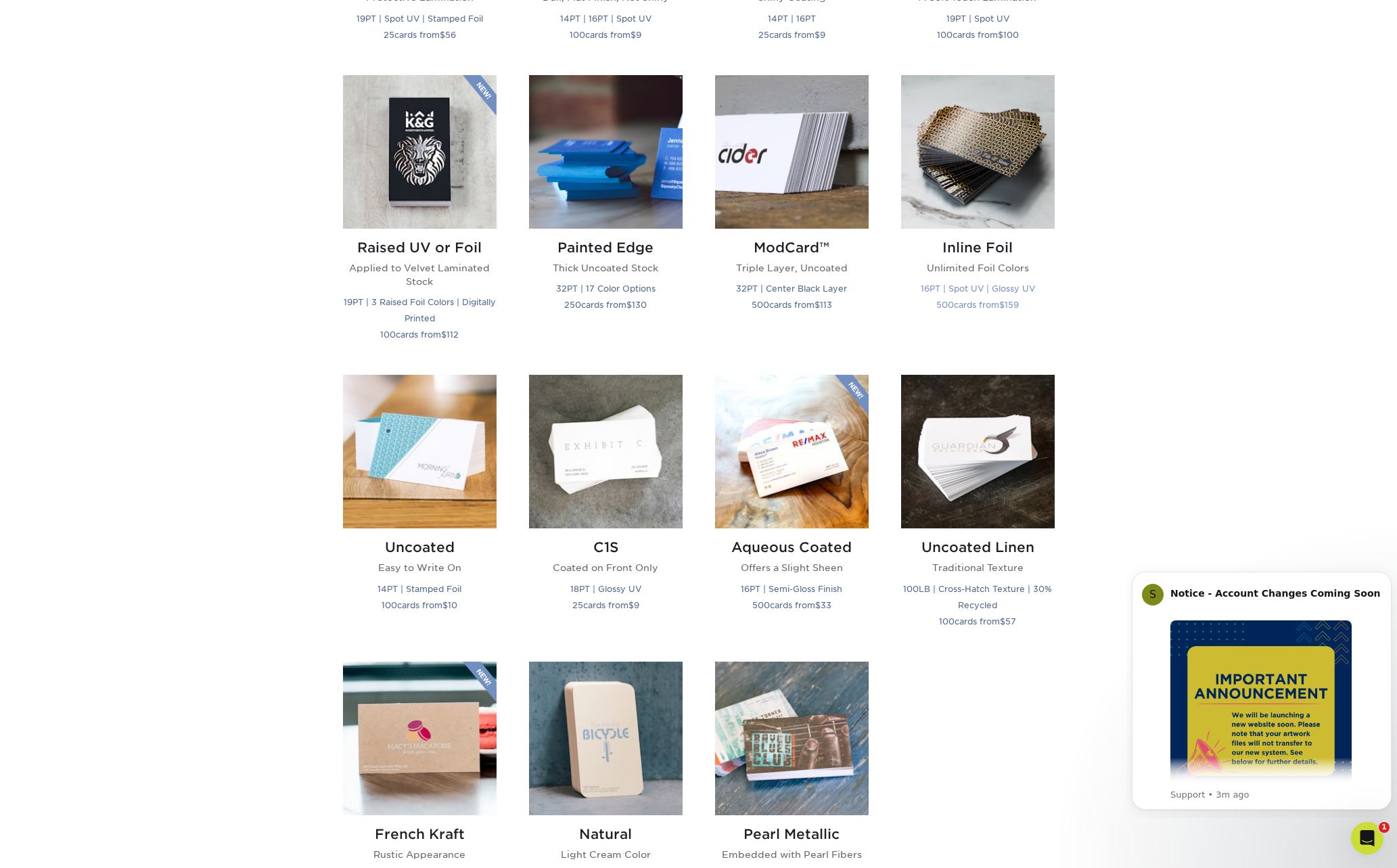
click at [990, 245] on h2 "Inline Foil" at bounding box center [978, 247] width 154 height 16
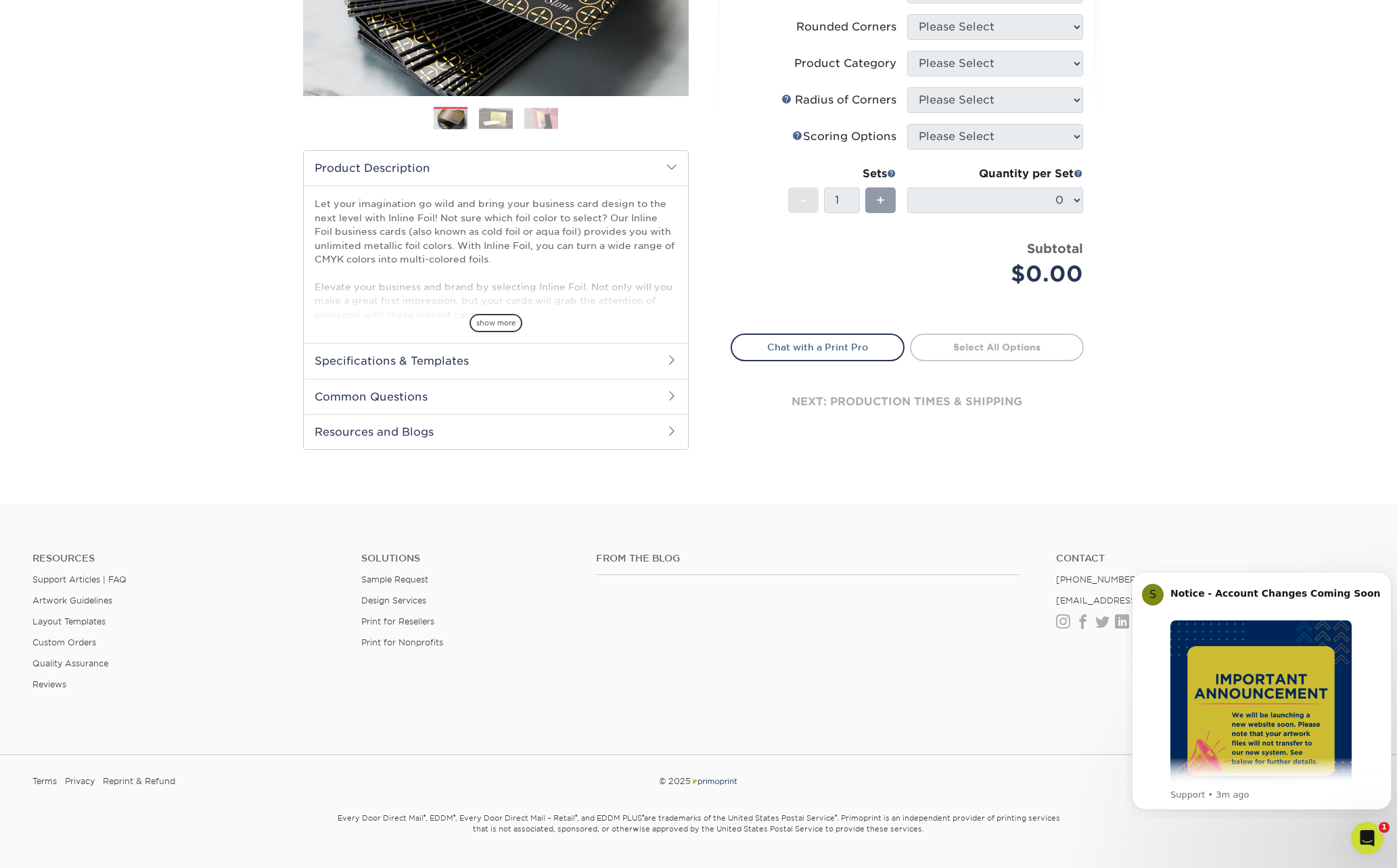
scroll to position [337, 0]
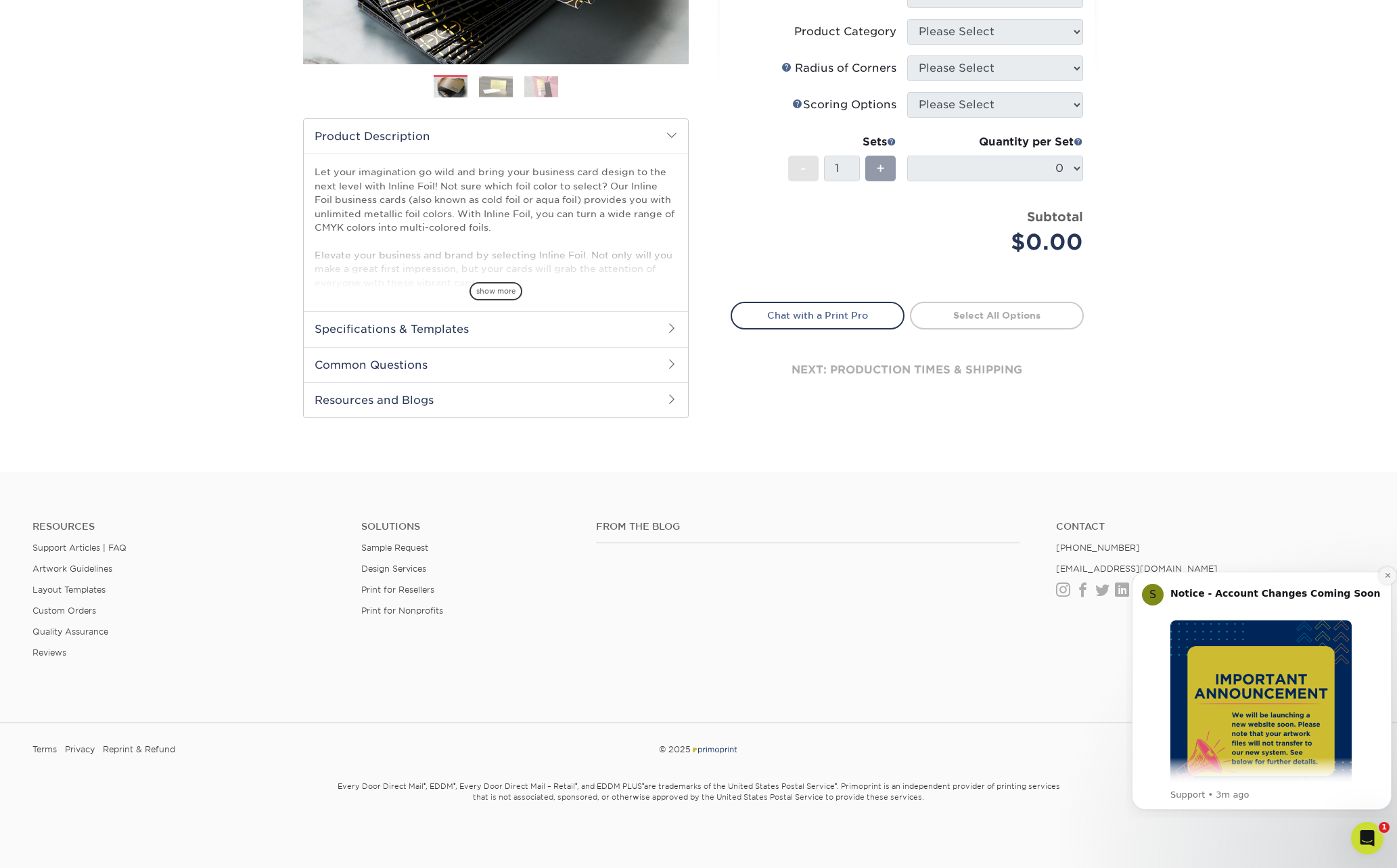
click at [1386, 578] on icon "Dismiss notification" at bounding box center [1388, 575] width 8 height 8
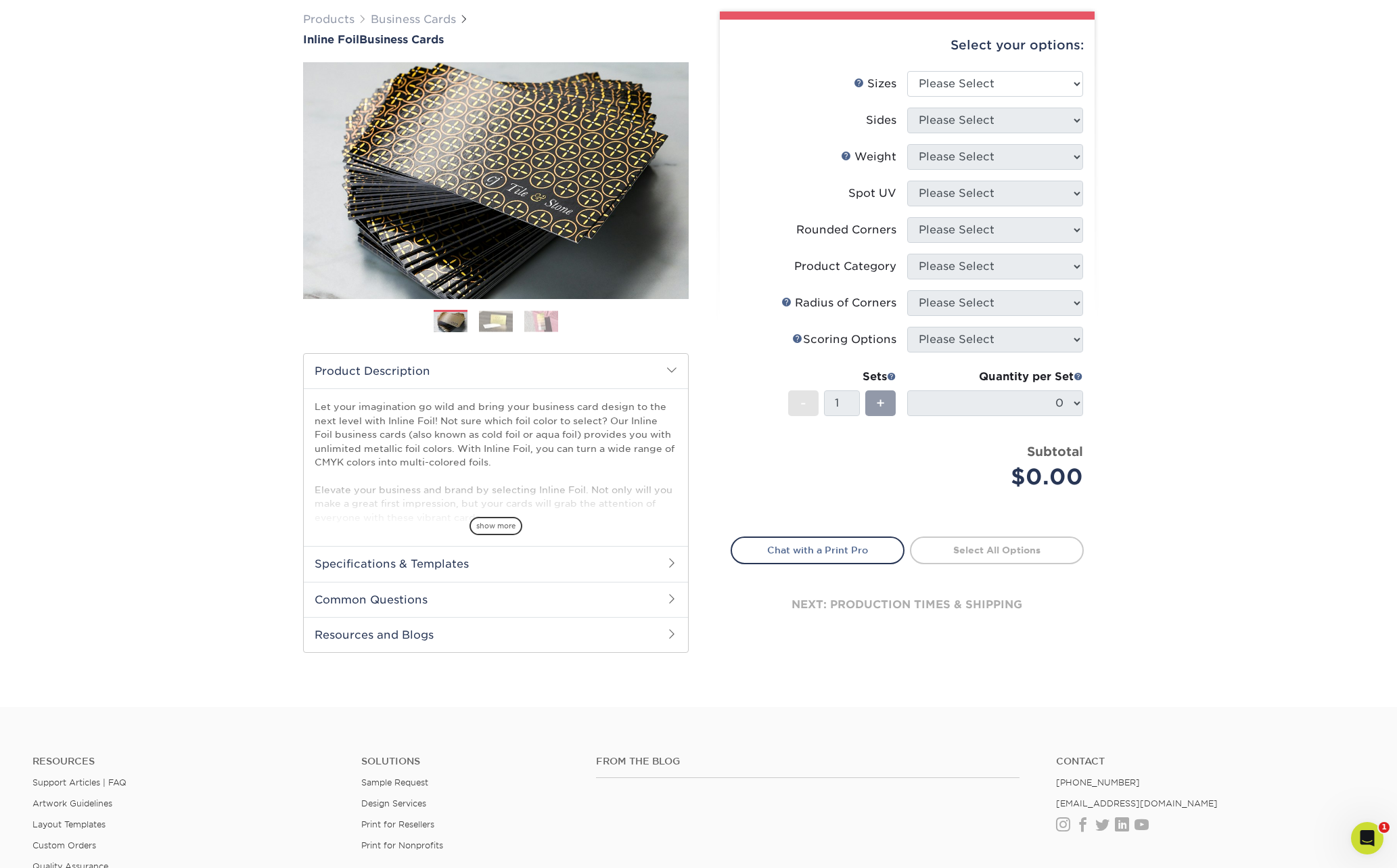
scroll to position [0, 0]
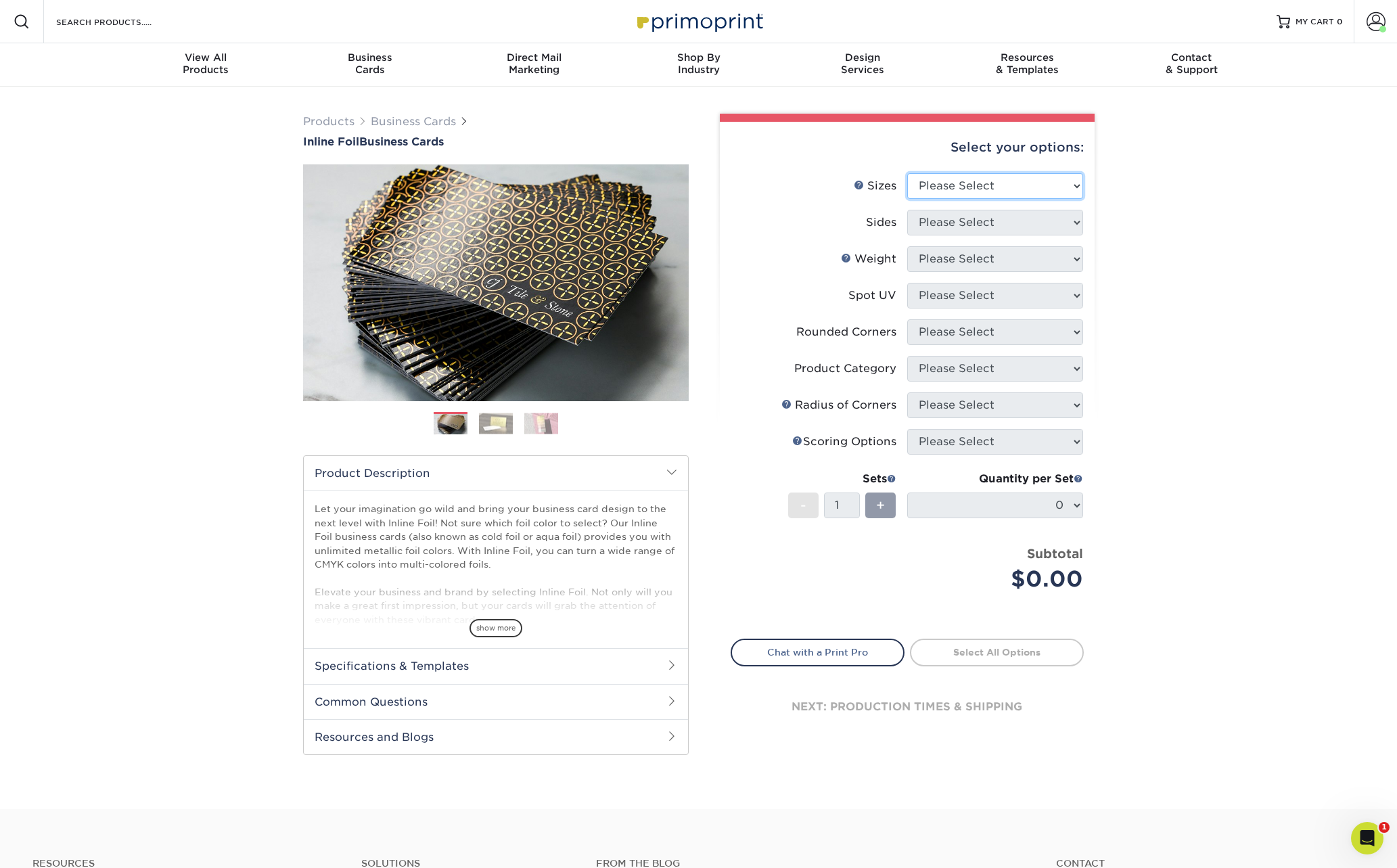
click at [1075, 185] on select "Please Select 1.5" x 3.5" - Mini 1.75" x 3.5" - Mini 2" x 2" - Square 2" x 3" -…" at bounding box center [995, 186] width 176 height 26
click at [1373, 25] on span at bounding box center [1376, 21] width 19 height 19
click at [1285, 103] on link "Account Dashboard" at bounding box center [1295, 111] width 170 height 18
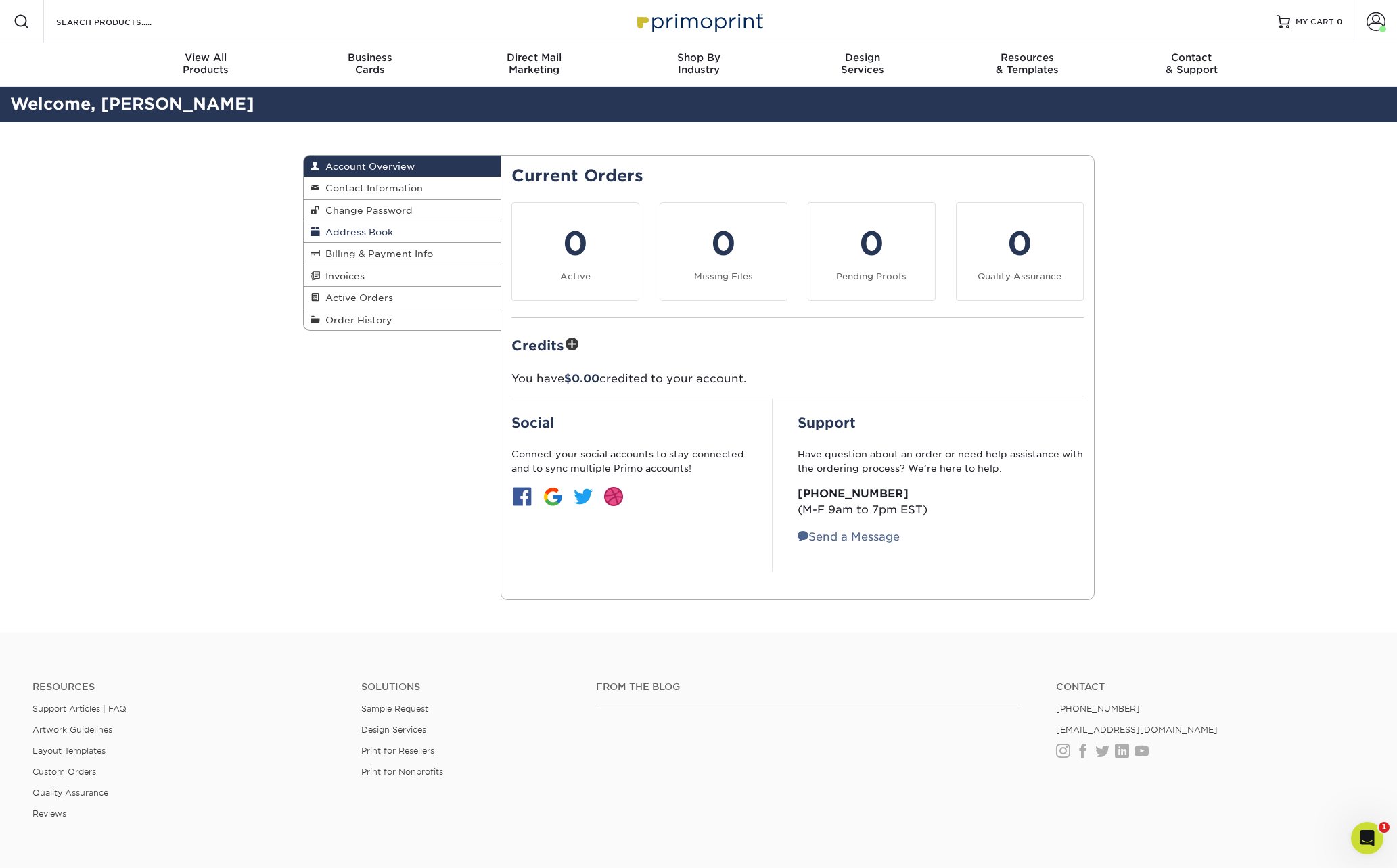
click at [370, 230] on span "Address Book" at bounding box center [356, 232] width 73 height 11
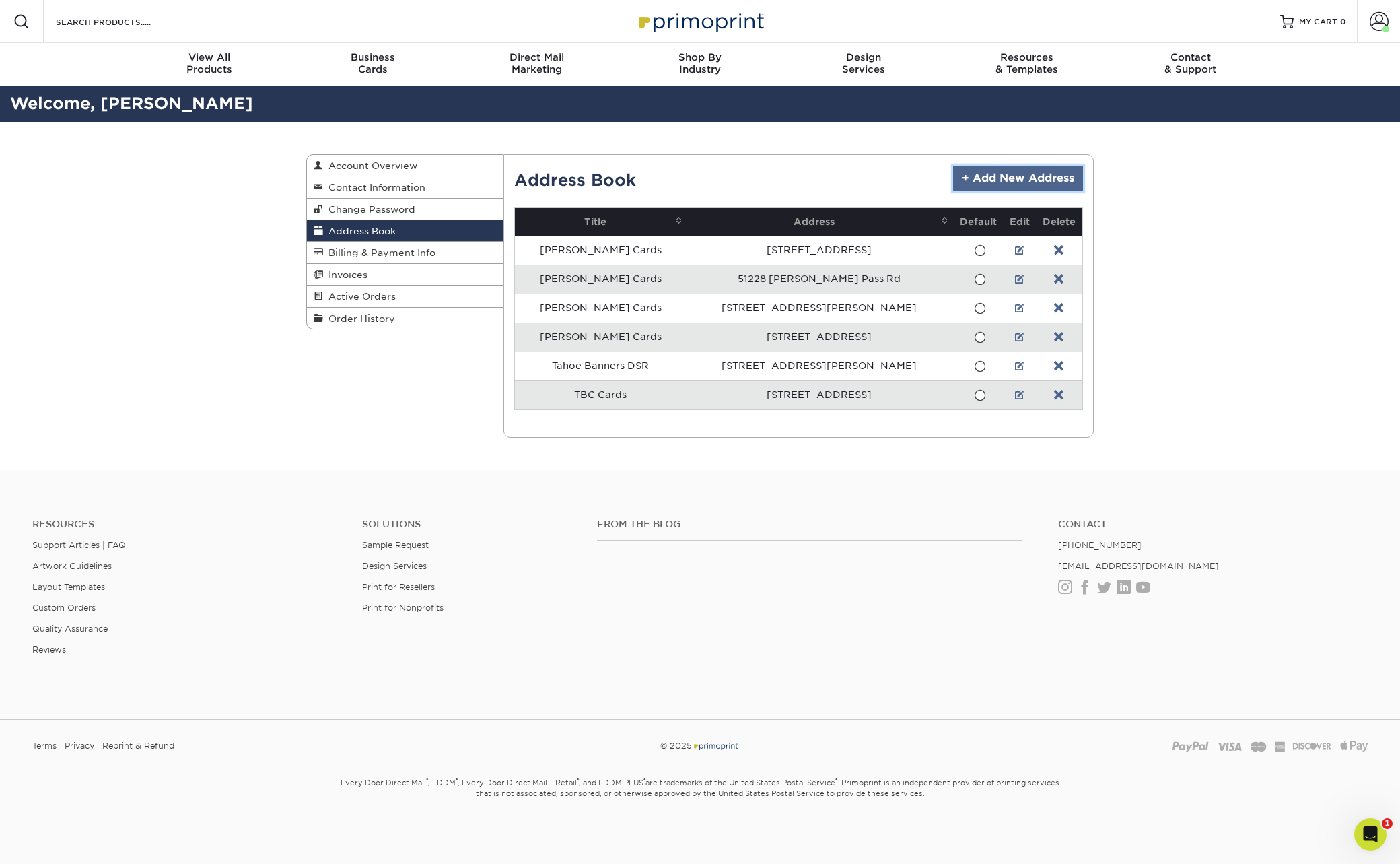
click at [1014, 179] on link "+ Add New Address" at bounding box center [1017, 179] width 130 height 26
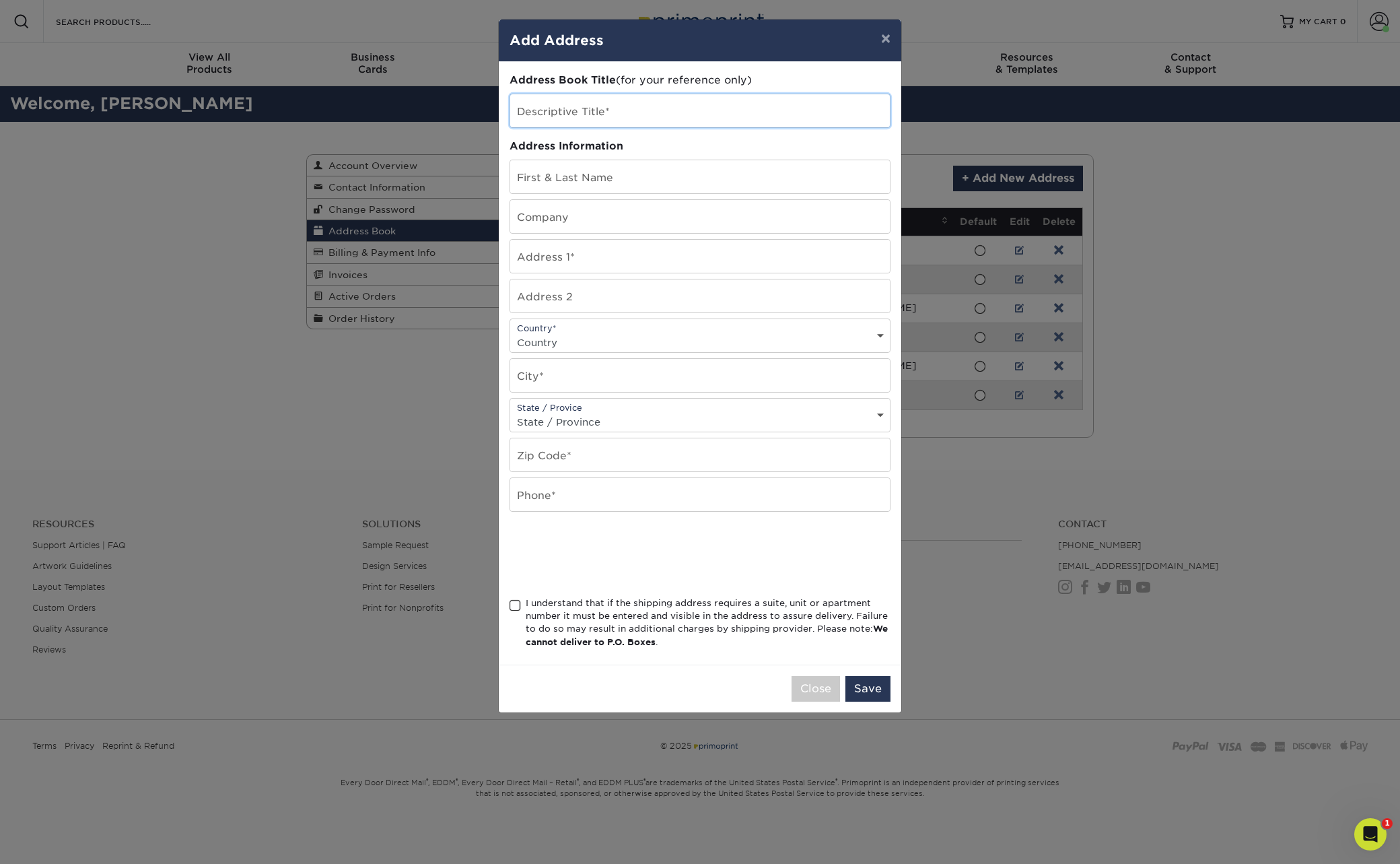
click at [549, 114] on input "text" at bounding box center [700, 111] width 380 height 33
type input "P Trail"
click at [581, 173] on input "text" at bounding box center [700, 176] width 380 height 33
type input "[PERSON_NAME]"
click at [533, 212] on input "text" at bounding box center [700, 216] width 380 height 33
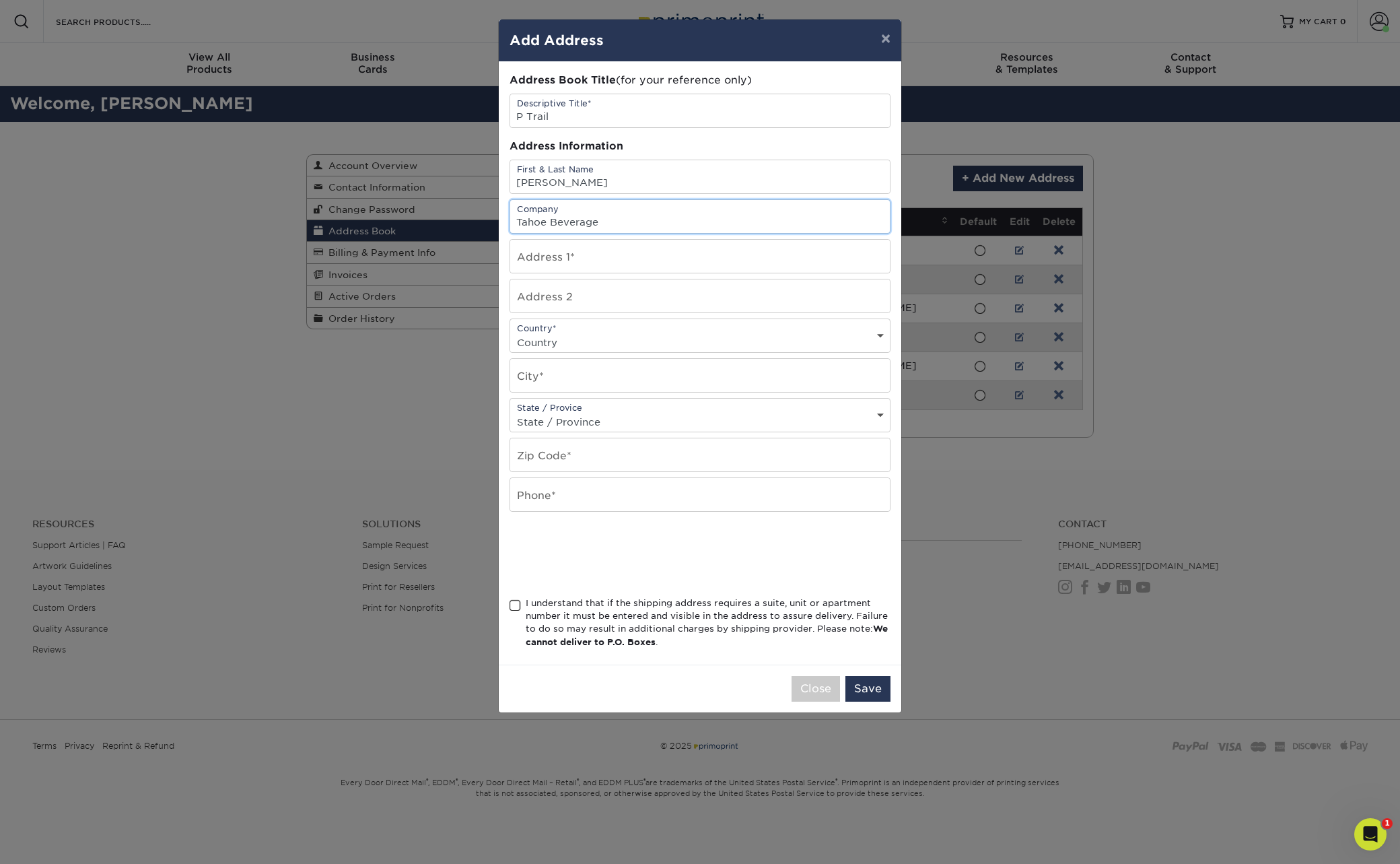
type input "Tahoe Beverage"
click at [559, 254] on input "text" at bounding box center [700, 256] width 380 height 33
type input "10100 Pioneer Trl."
type input "Unit #19"
select select "US"
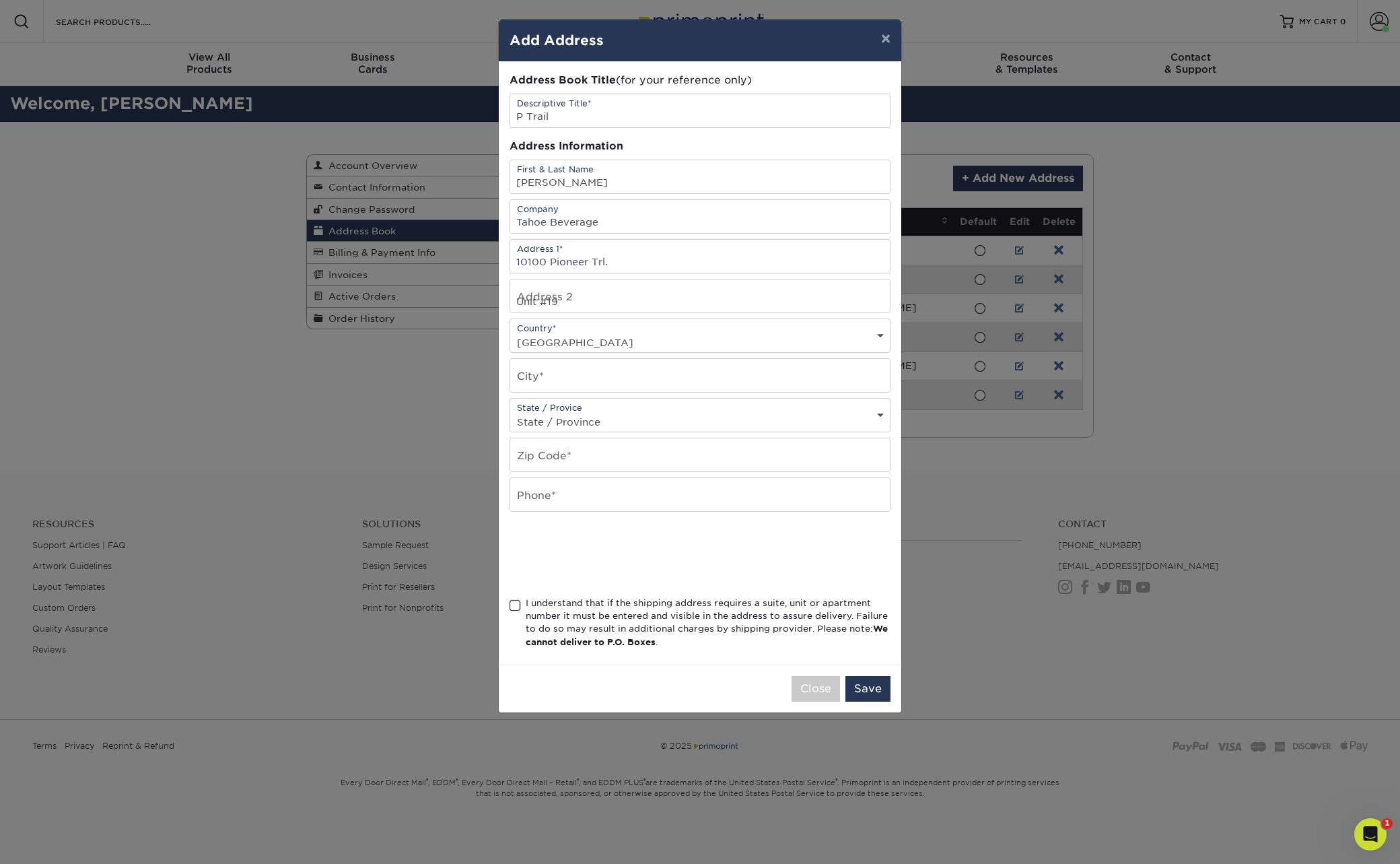
type input "Truckee"
select select "CA"
type input "96161"
click at [677, 496] on input "text" at bounding box center [700, 494] width 380 height 33
type input "9252395852"
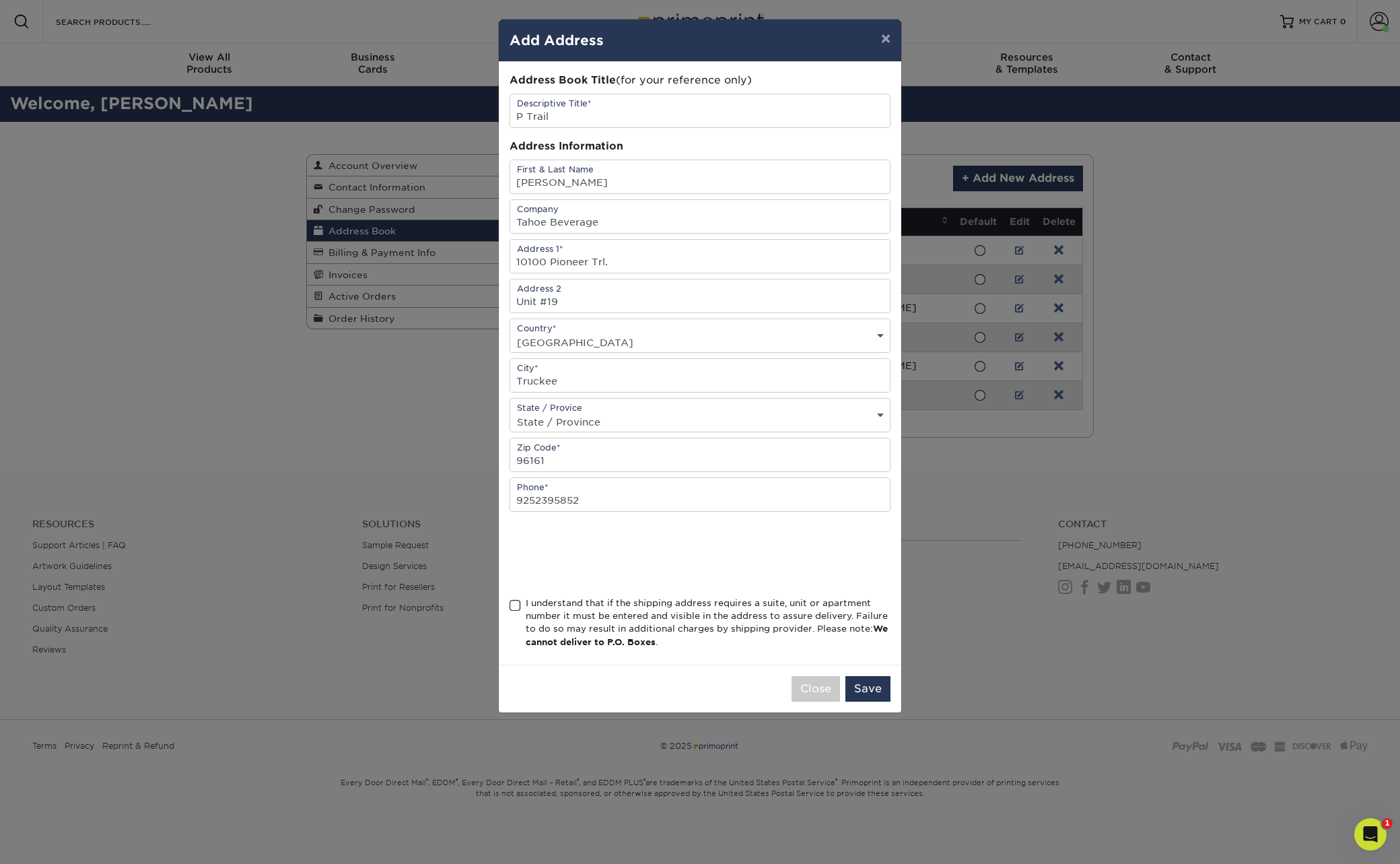
click at [515, 607] on span at bounding box center [514, 605] width 11 height 13
click at [0, 0] on input "I understand that if the shipping address requires a suite, unit or apartment n…" at bounding box center [0, 0] width 0 height 0
click at [870, 692] on button "Save" at bounding box center [867, 689] width 45 height 26
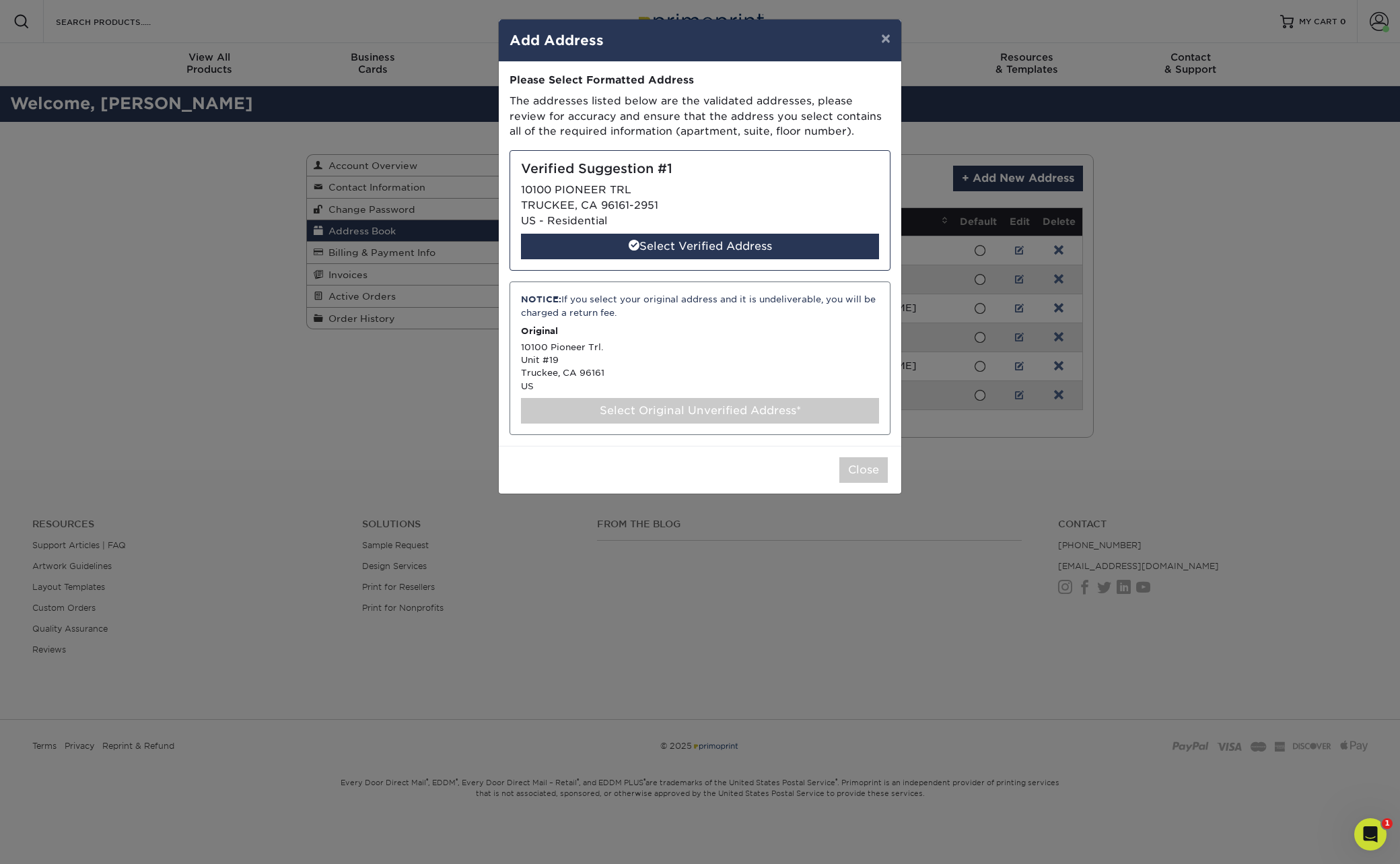
click at [717, 409] on div "Select Original Unverified Address*" at bounding box center [700, 411] width 358 height 26
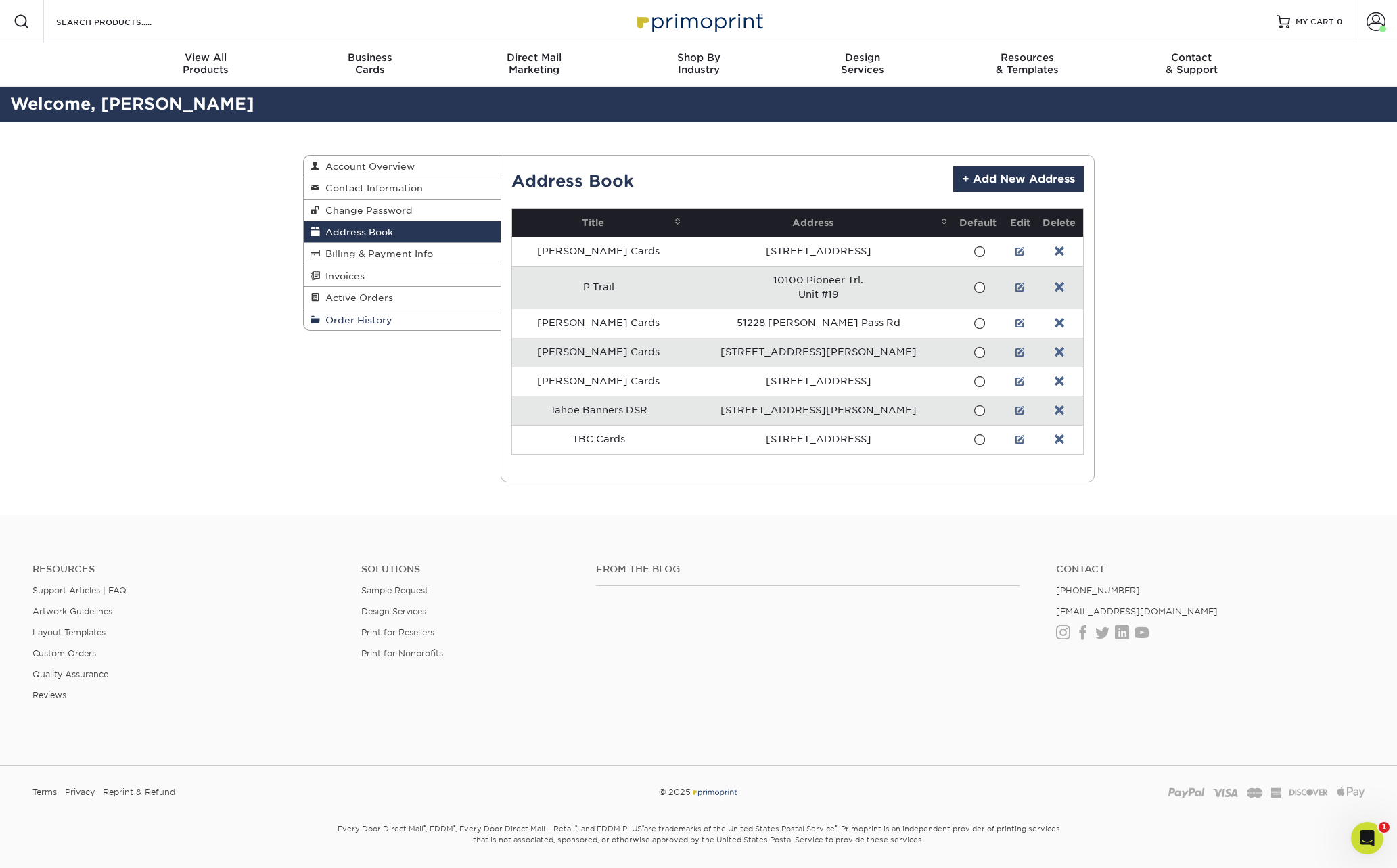
click at [367, 317] on span "Order History" at bounding box center [355, 320] width 73 height 11
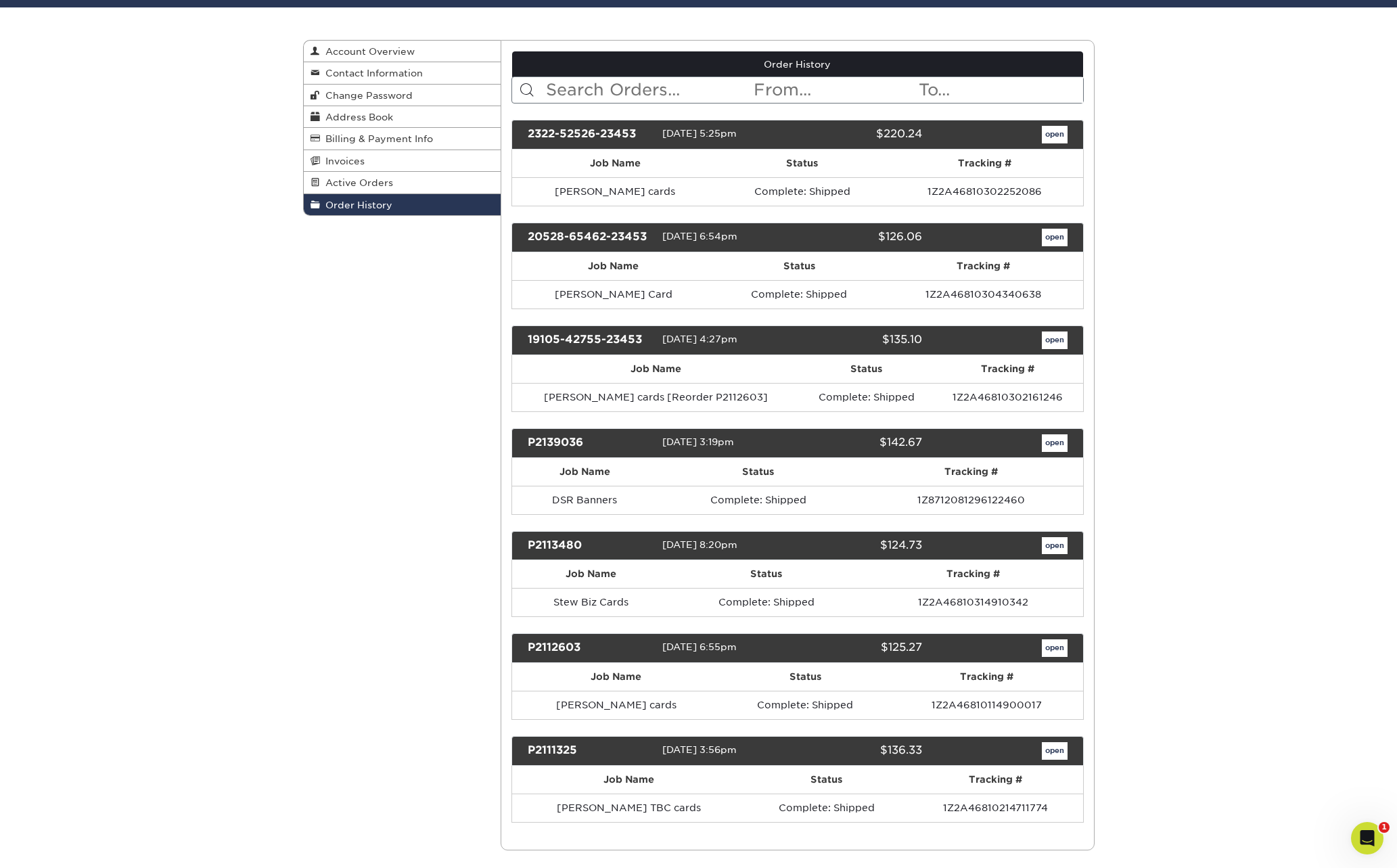
scroll to position [135, 0]
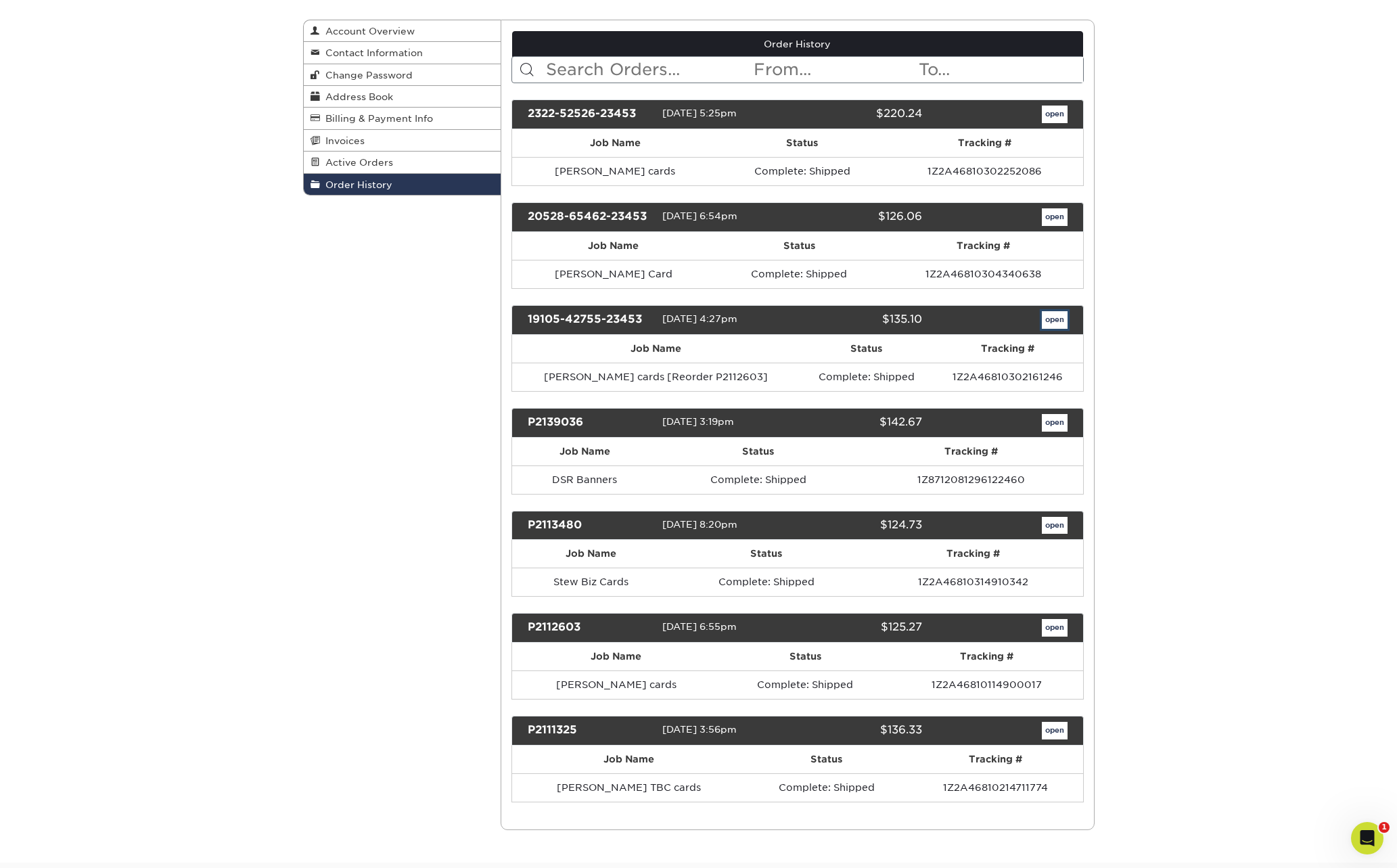
click at [1054, 320] on link "open" at bounding box center [1054, 320] width 26 height 18
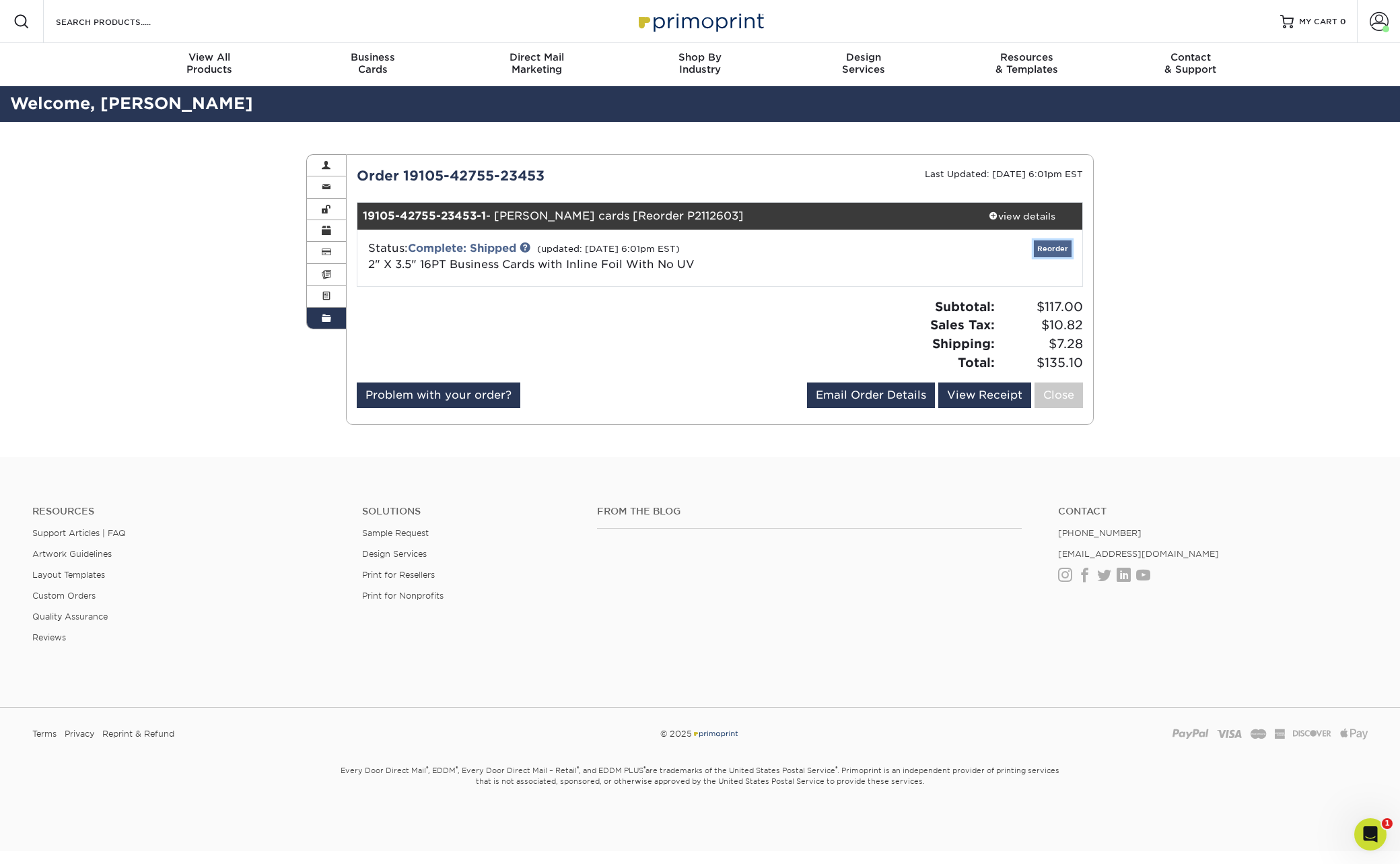
click at [1055, 249] on link "Reorder" at bounding box center [1052, 249] width 37 height 17
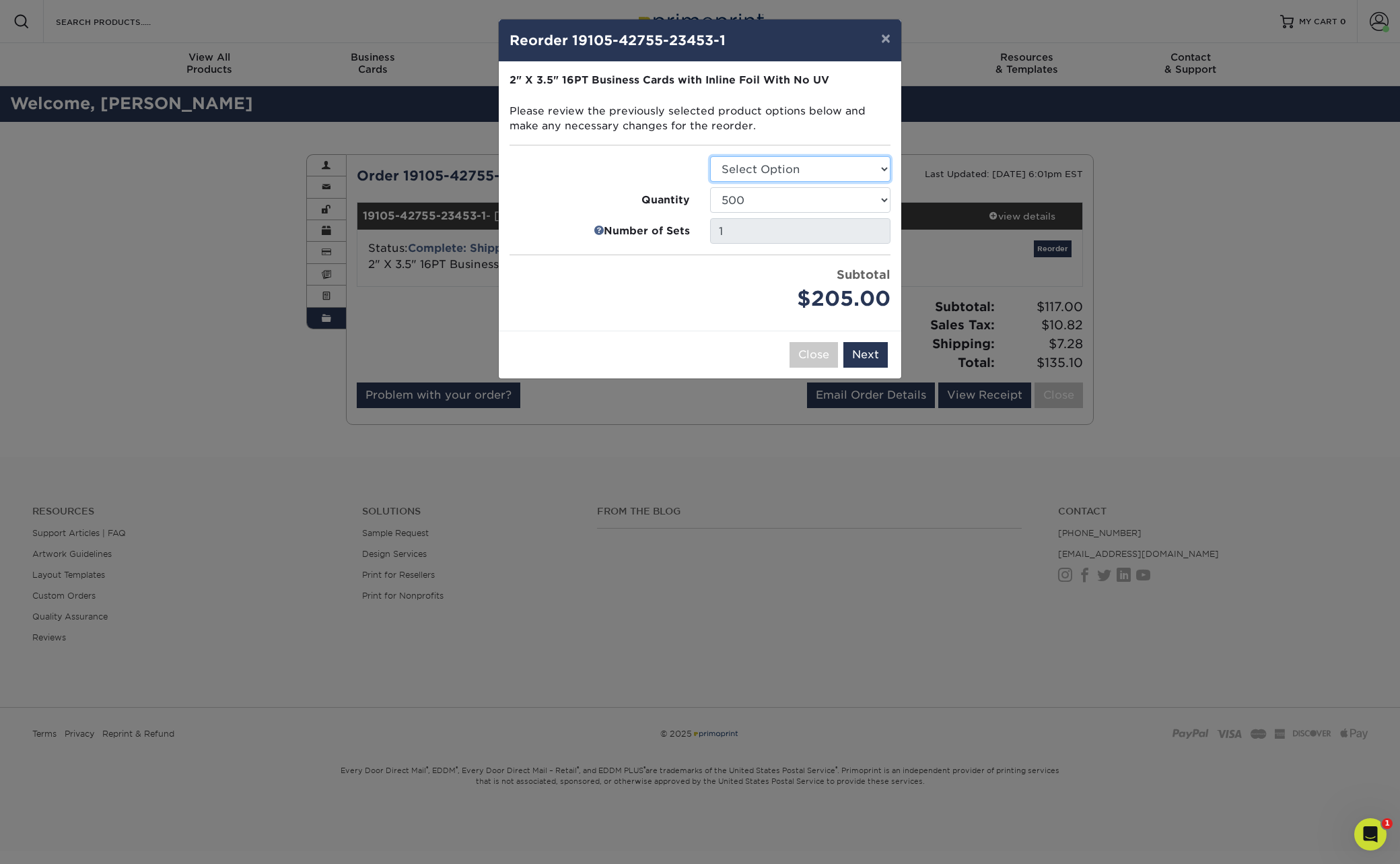
click at [884, 168] on select "Select Option Business Cards" at bounding box center [800, 169] width 180 height 26
select select "3b5148f1-0588-4f88-a218-97bcfdce65c1"
click at [710, 156] on select "Select Option Business Cards" at bounding box center [800, 169] width 180 height 26
click at [870, 356] on button "Next" at bounding box center [865, 355] width 44 height 26
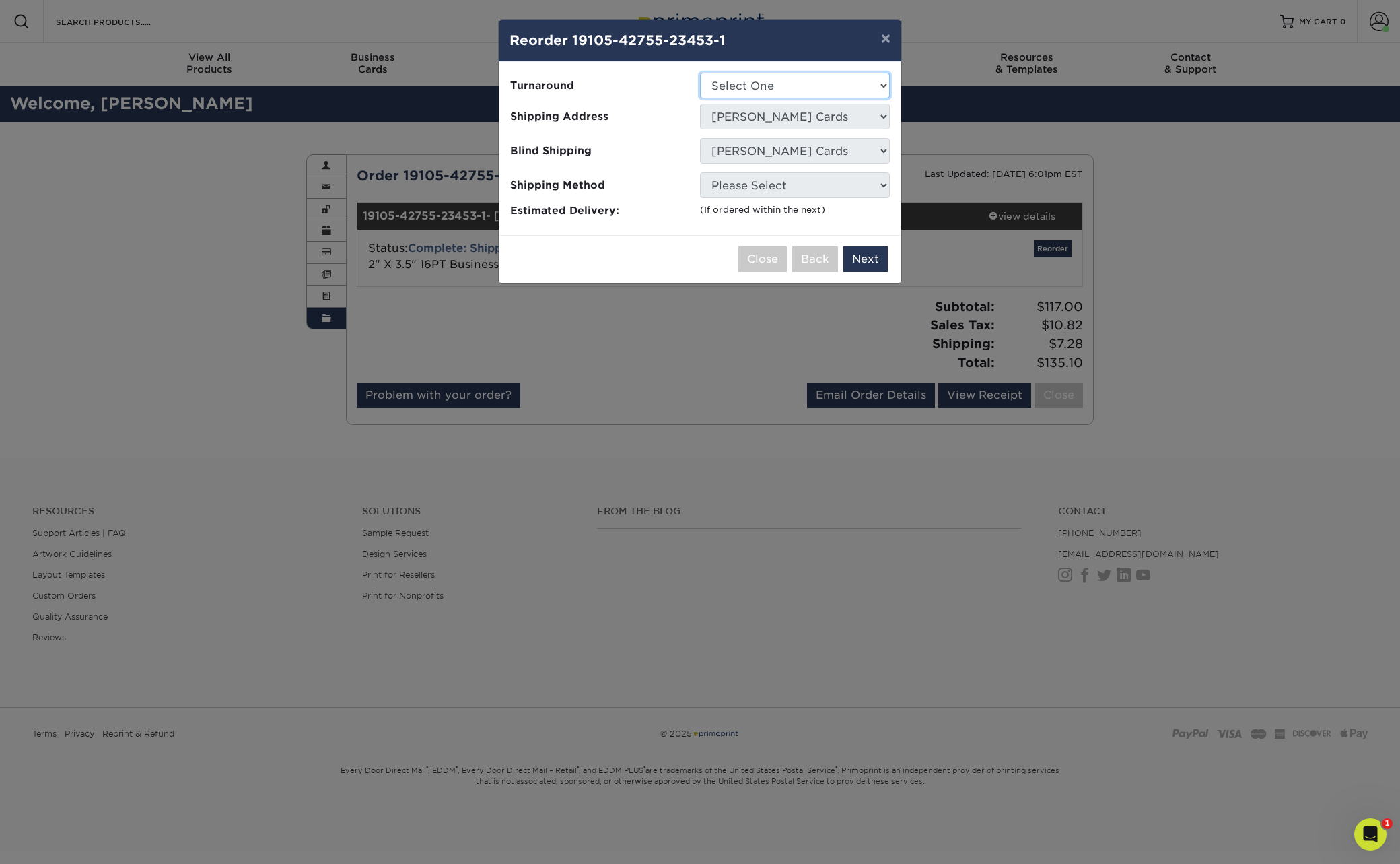
click at [877, 86] on select "Select One 2-4 Business Days" at bounding box center [794, 86] width 190 height 26
select select "468c7363-c245-42b7-918f-84c577e78dca"
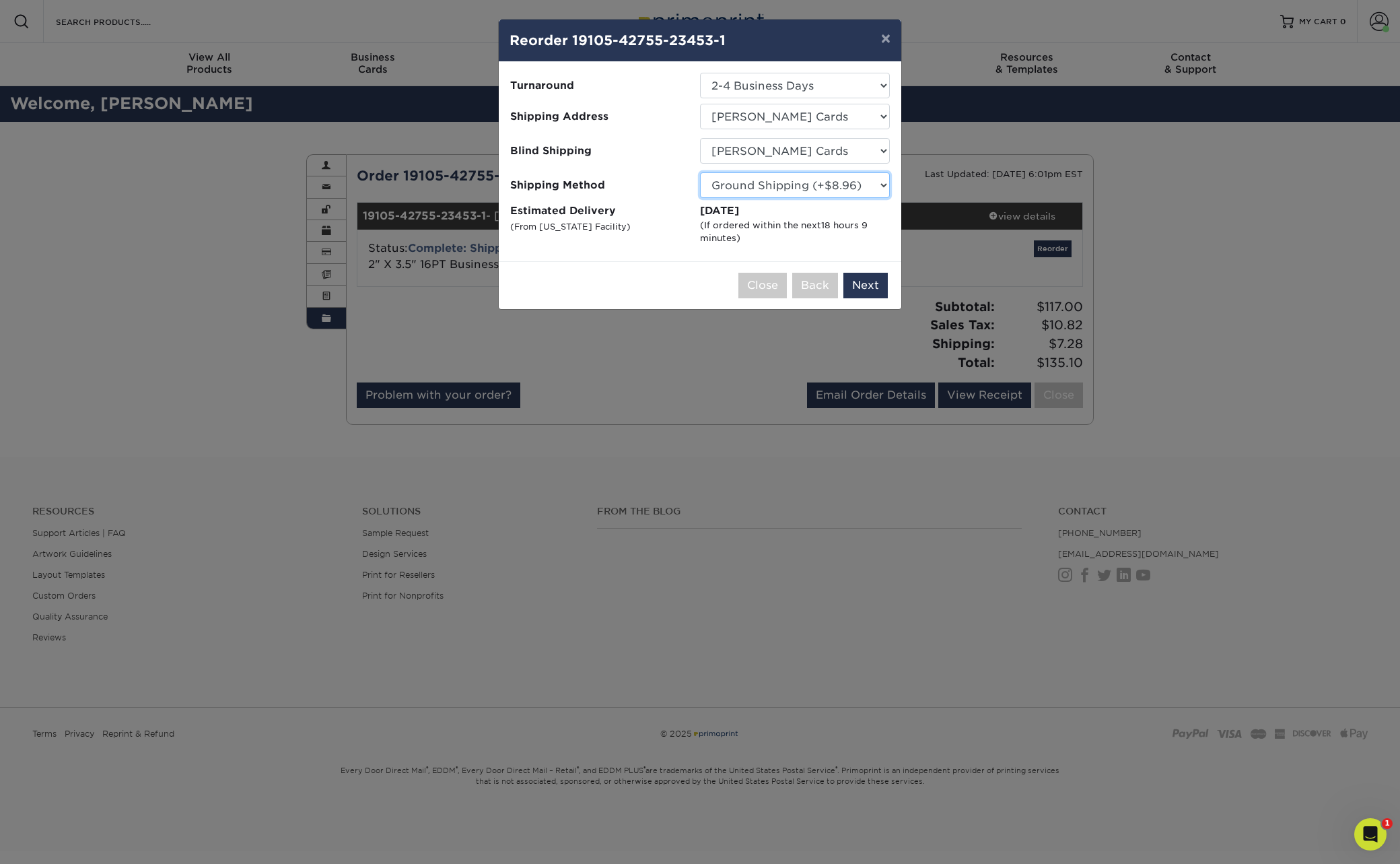
click at [882, 184] on select "Please Select Ground Shipping (+$8.96) 3 Day Shipping Service (+$24.94) 2 Day A…" at bounding box center [794, 185] width 190 height 26
click at [870, 287] on button "Next" at bounding box center [865, 286] width 44 height 26
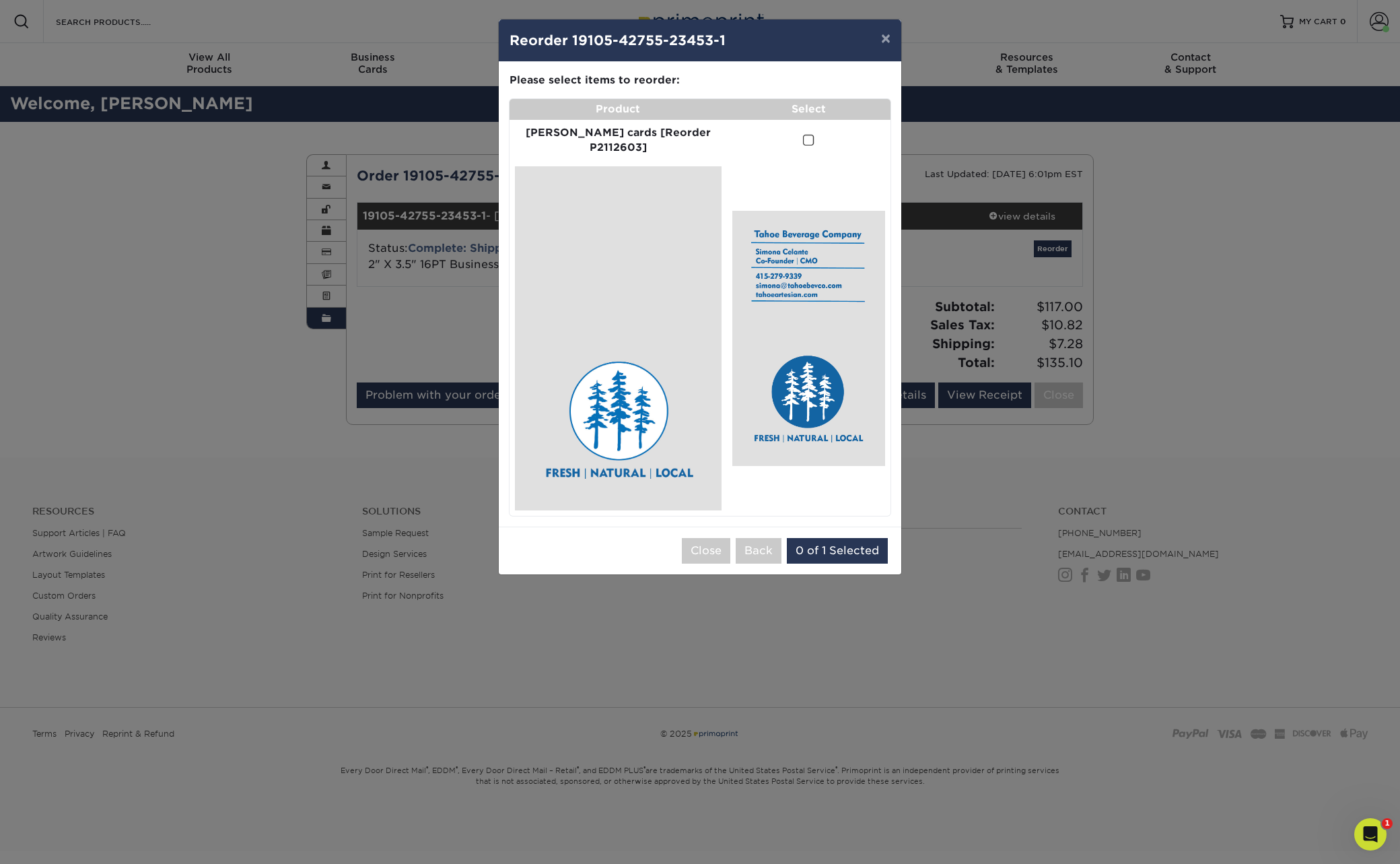
click at [803, 140] on span at bounding box center [808, 140] width 11 height 13
click at [0, 0] on input "checkbox" at bounding box center [0, 0] width 0 height 0
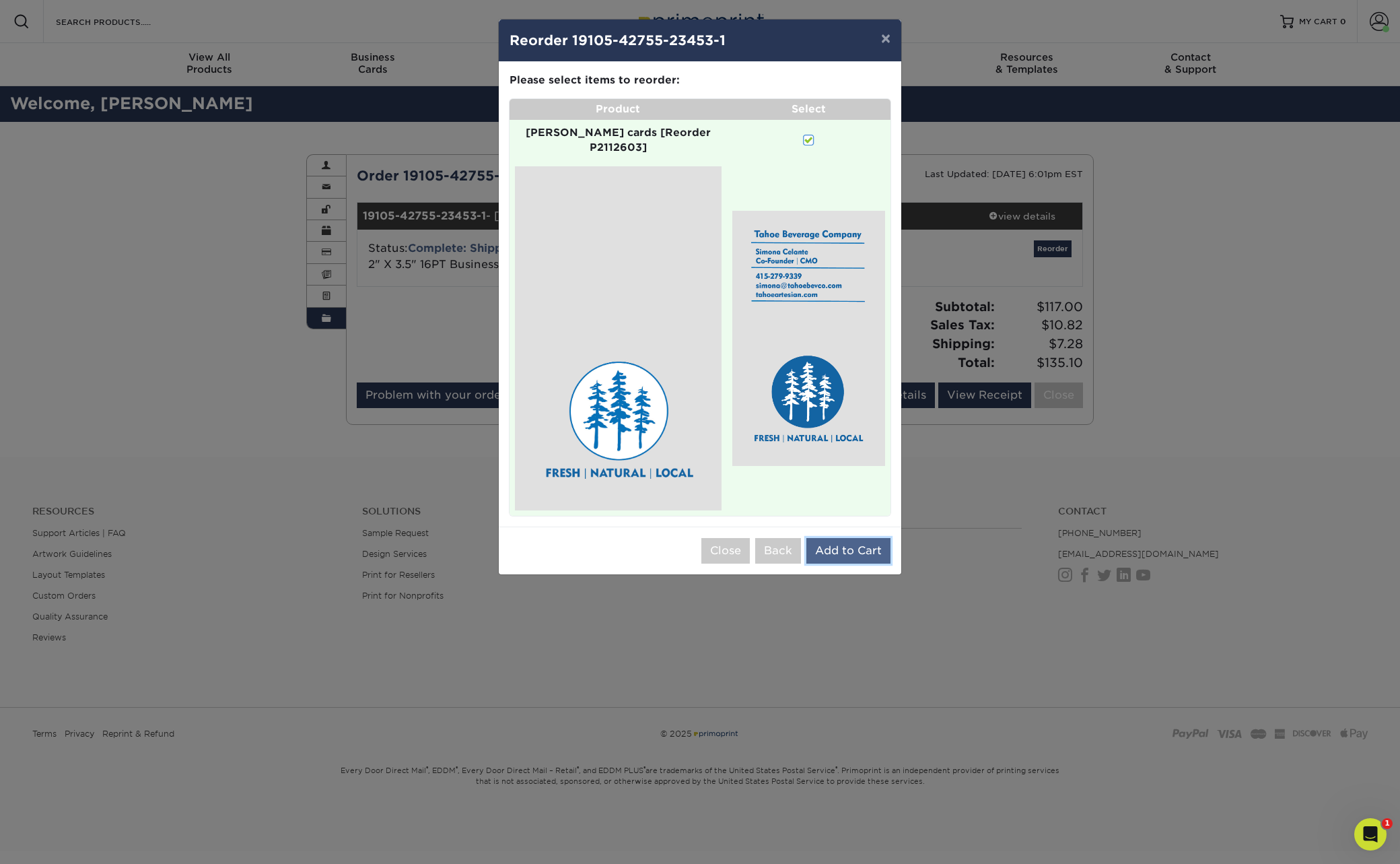
click at [852, 538] on button "Add to Cart" at bounding box center [847, 551] width 84 height 26
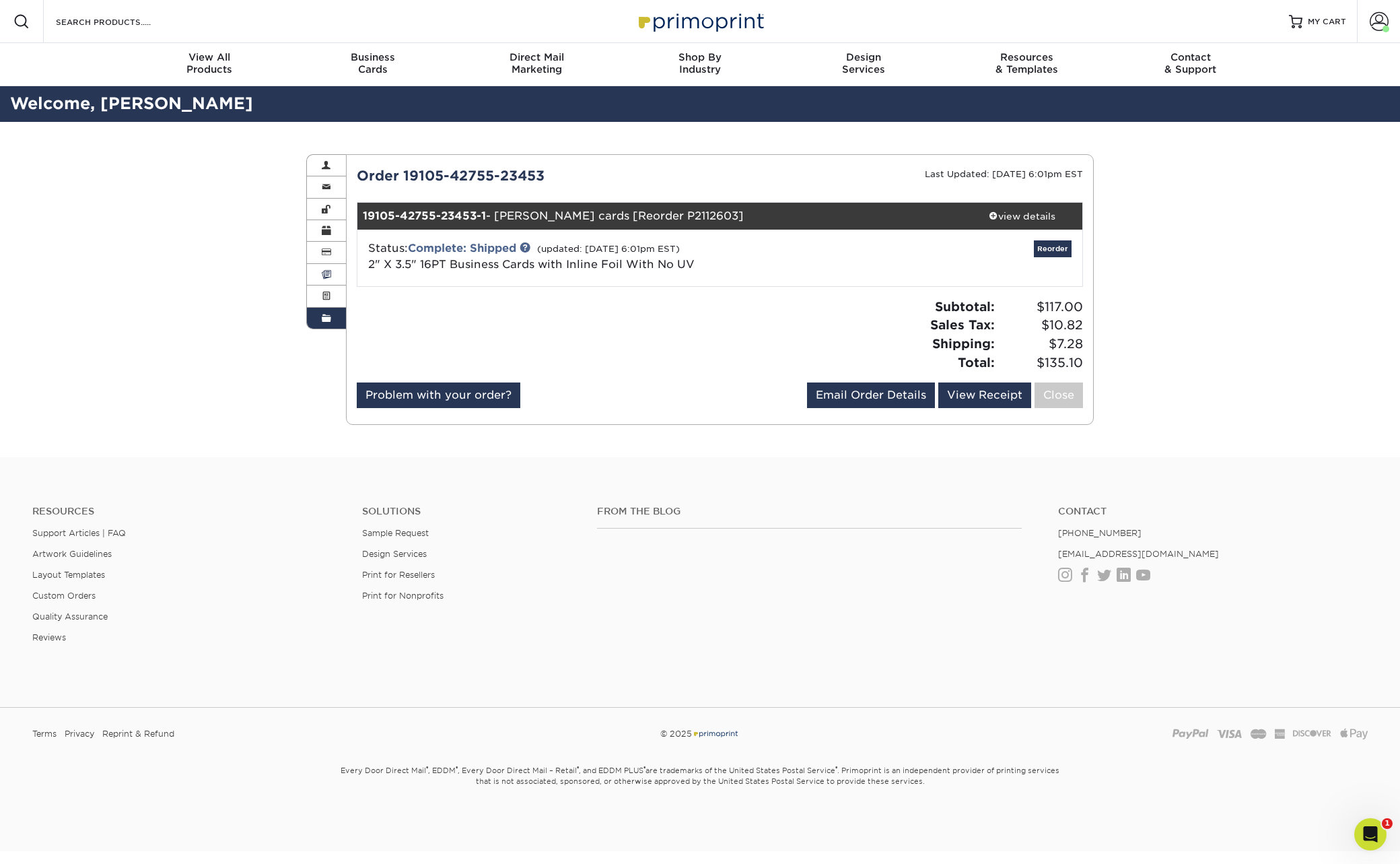
click at [326, 276] on span at bounding box center [326, 275] width 9 height 11
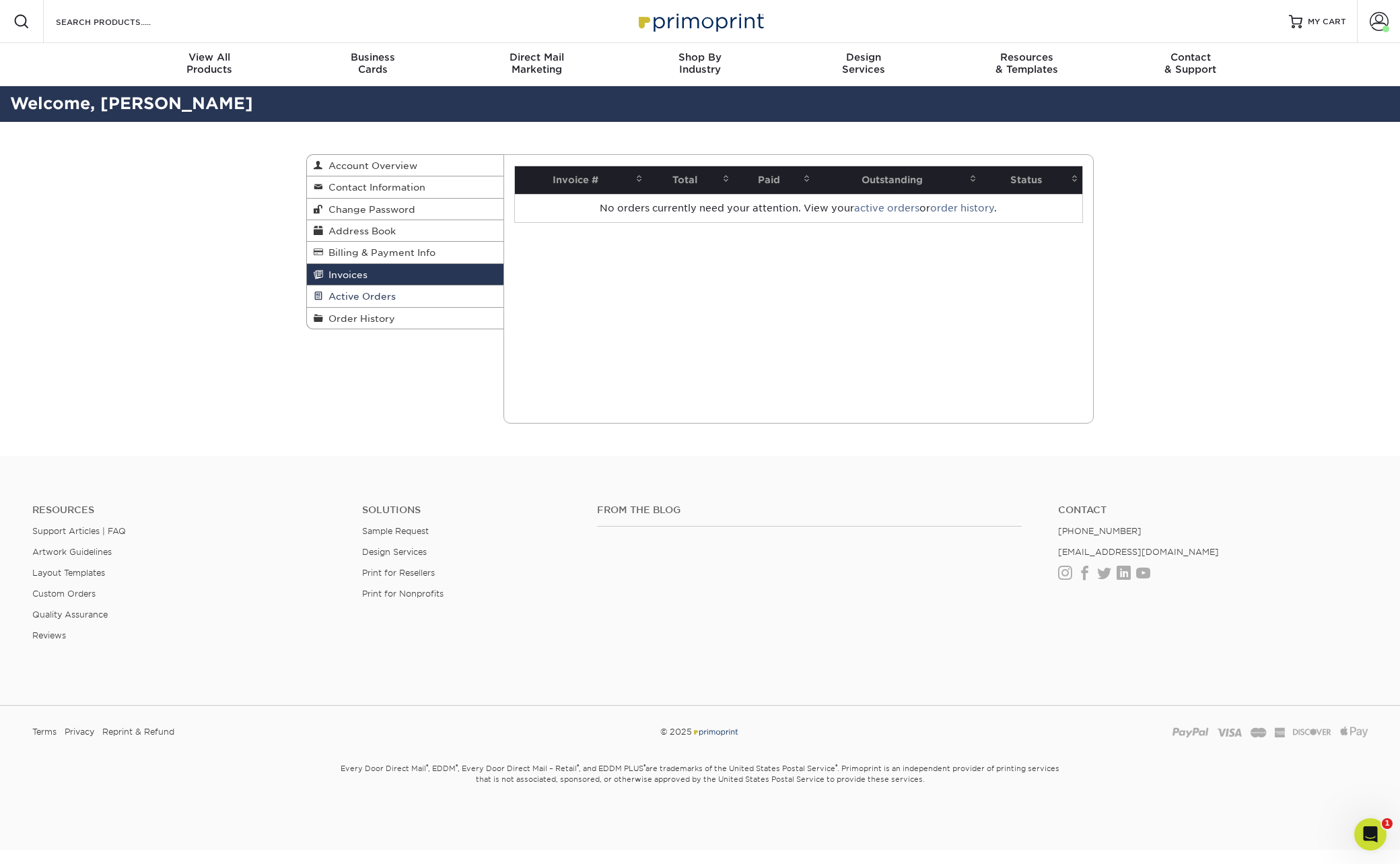
click at [346, 293] on span "Active Orders" at bounding box center [360, 296] width 73 height 11
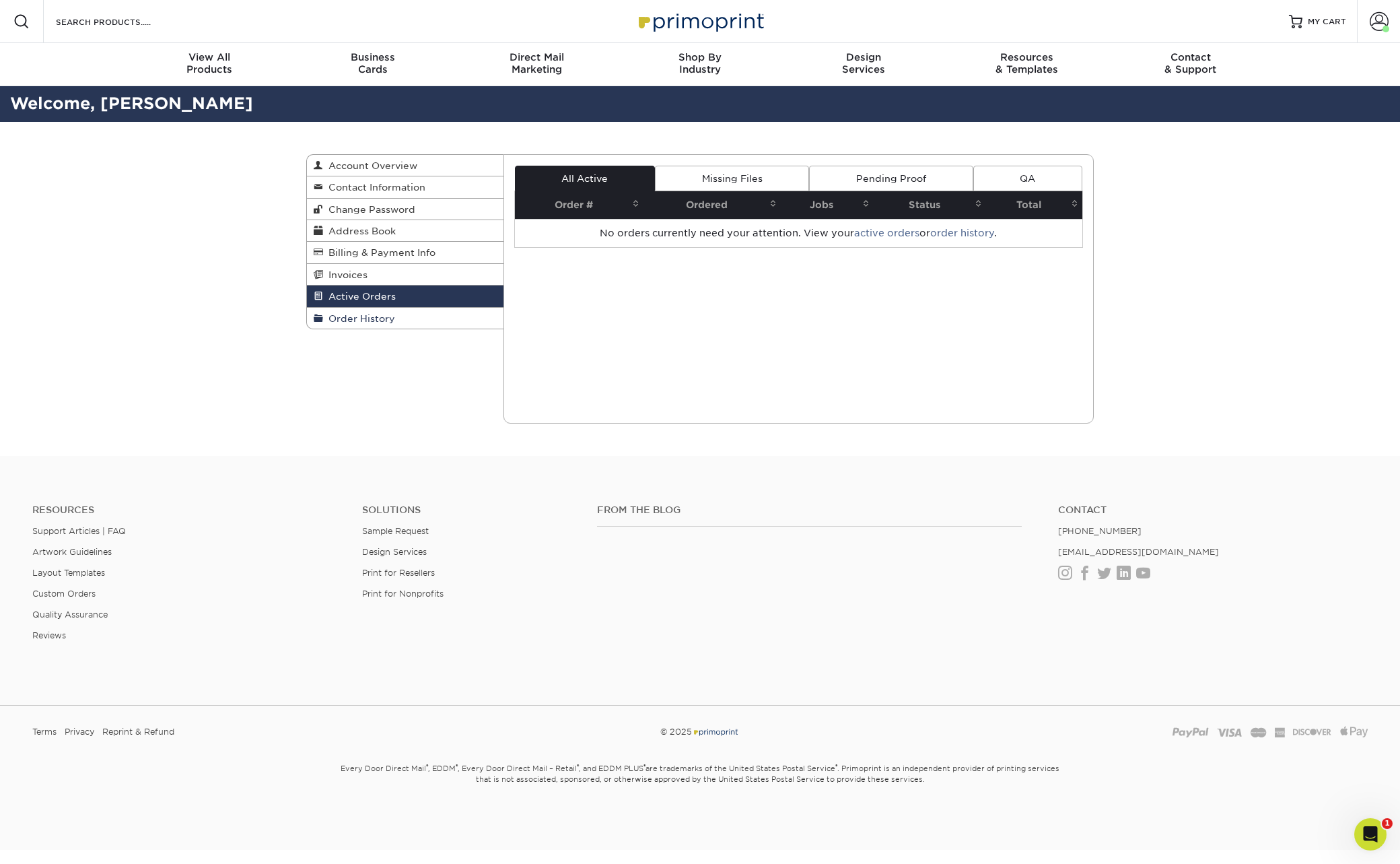
click at [370, 321] on span "Order History" at bounding box center [359, 318] width 72 height 11
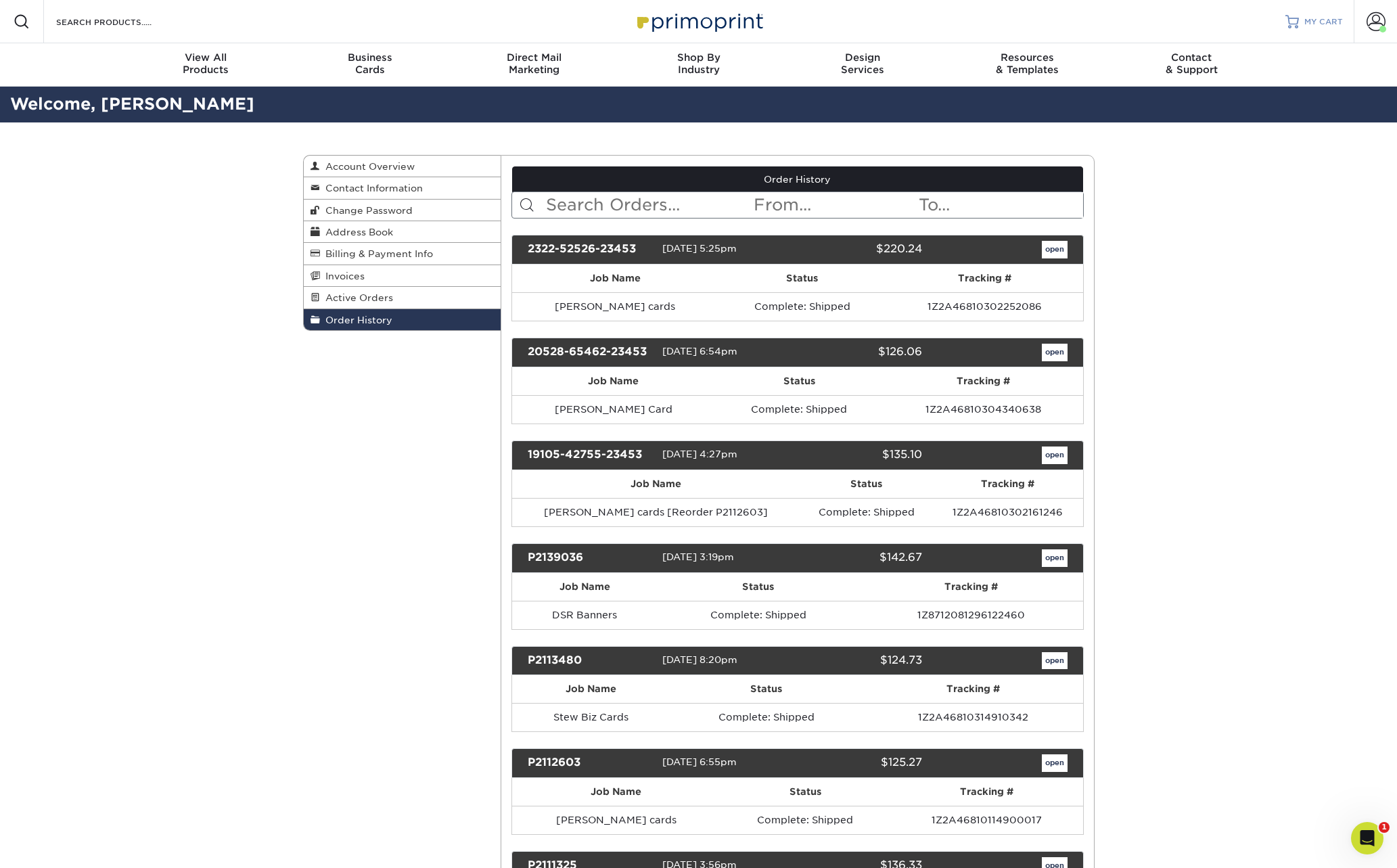
click at [1317, 22] on span "MY CART" at bounding box center [1323, 21] width 38 height 11
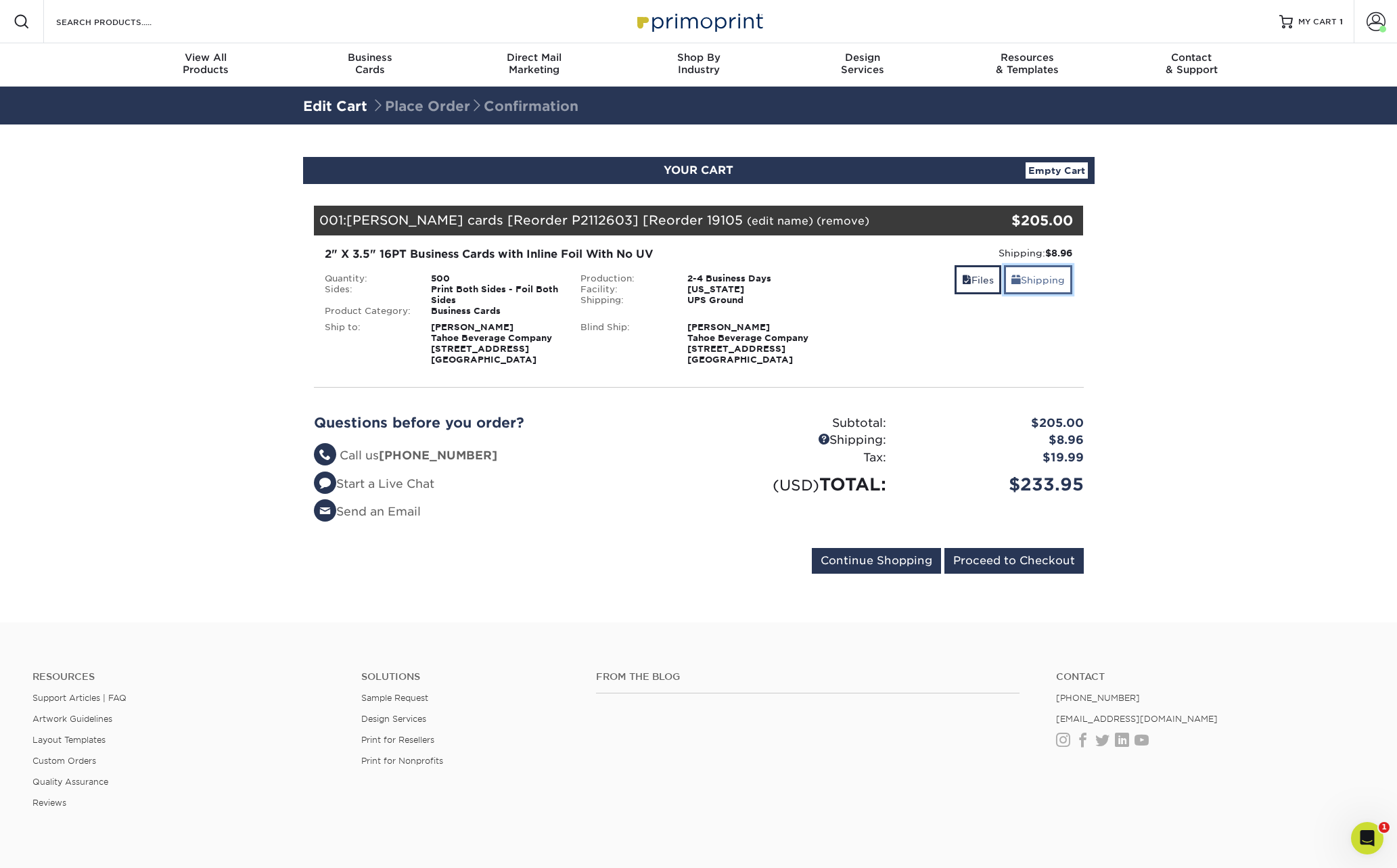
click at [1043, 283] on link "Shipping" at bounding box center [1038, 279] width 68 height 29
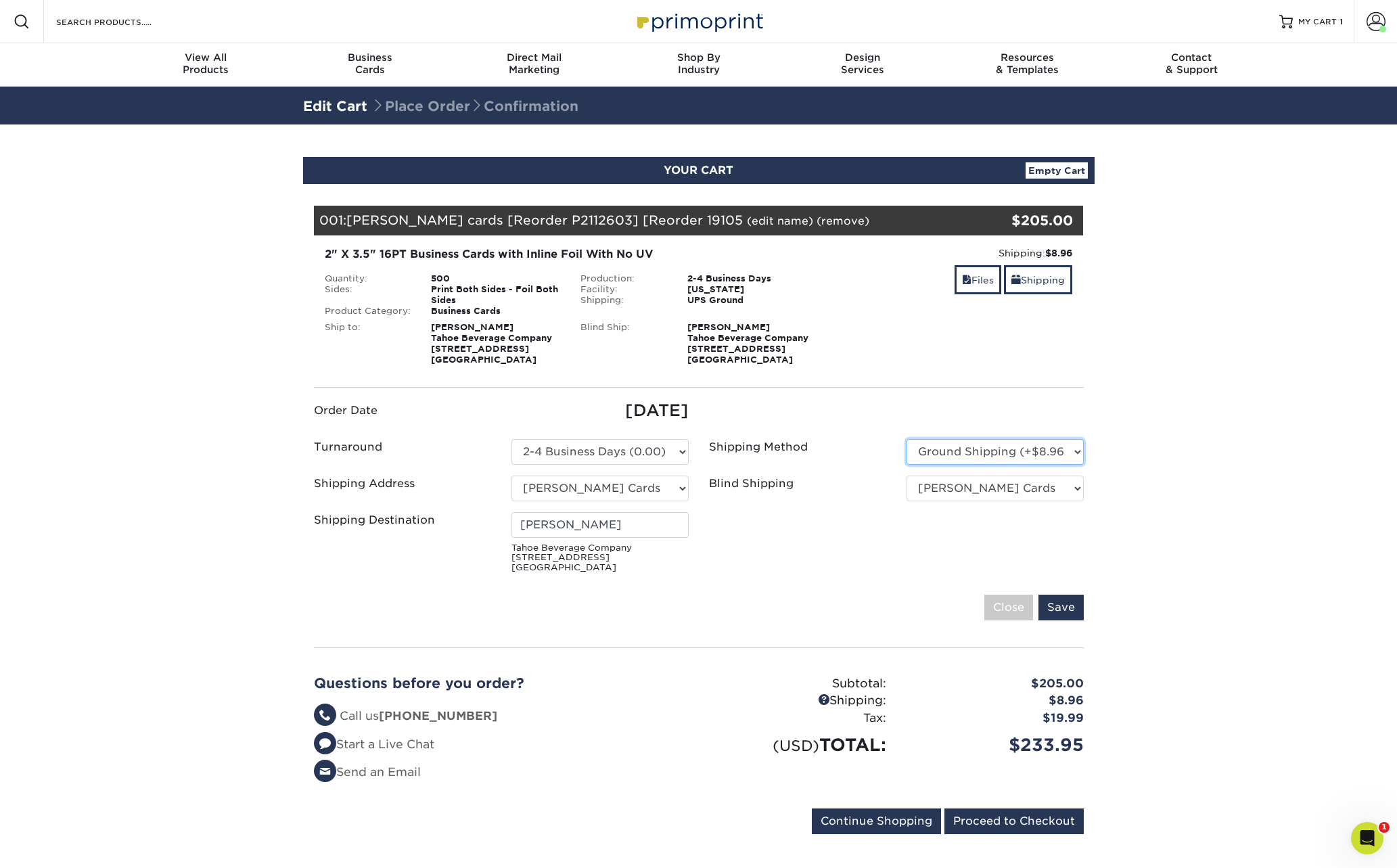
click at [1073, 451] on select "Please Select Ground Shipping (+$8.96) 3 Day Shipping Service (+$24.94) 2 Day A…" at bounding box center [995, 452] width 177 height 26
select select "01"
click at [907, 439] on select "Please Select Ground Shipping (+$8.96) 3 Day Shipping Service (+$24.94) 2 Day A…" at bounding box center [995, 452] width 177 height 26
click at [1066, 170] on link "Empty Cart" at bounding box center [1056, 170] width 62 height 16
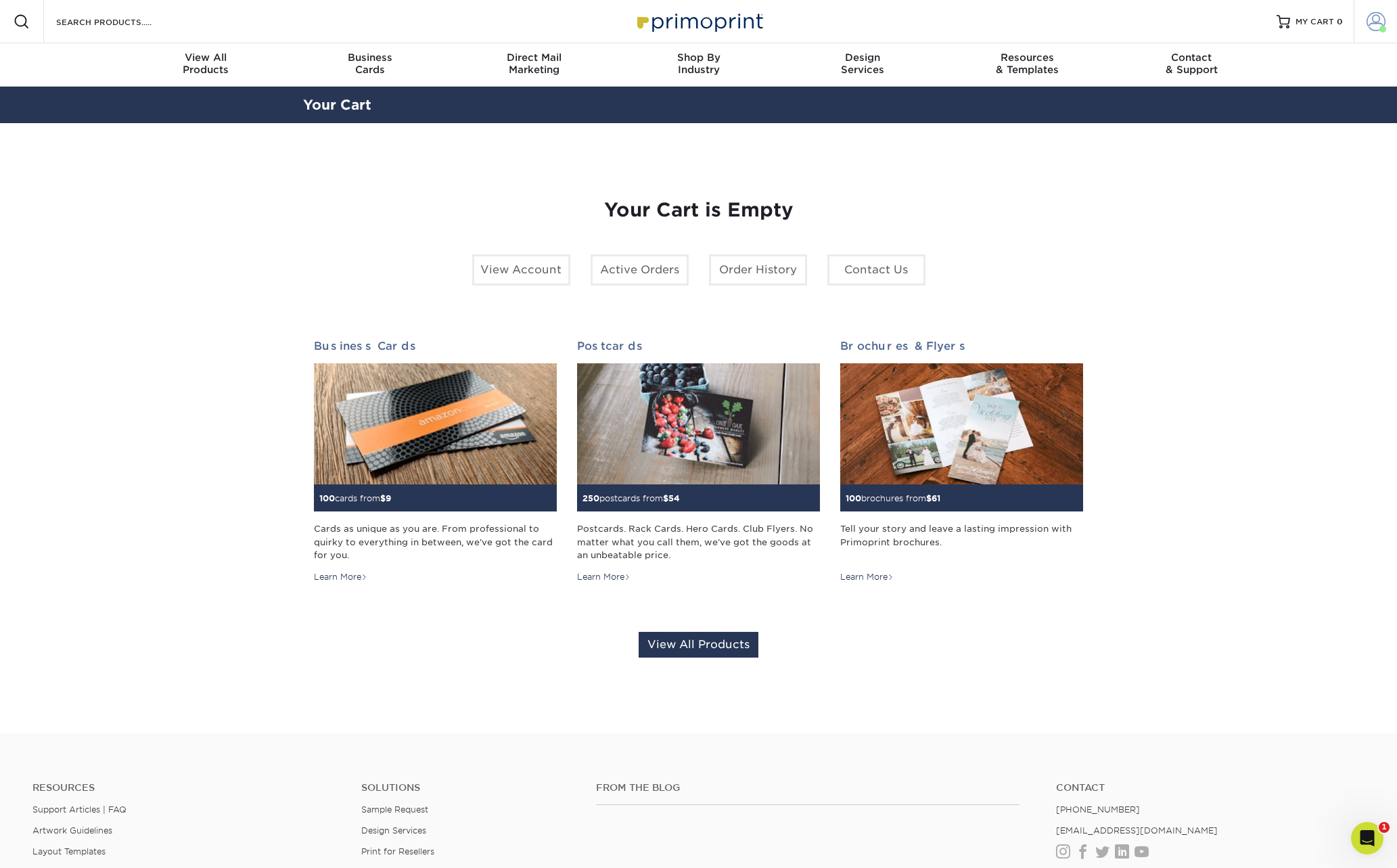
click at [1373, 23] on span at bounding box center [1376, 21] width 19 height 19
click at [1257, 139] on link "Order History" at bounding box center [1295, 148] width 170 height 18
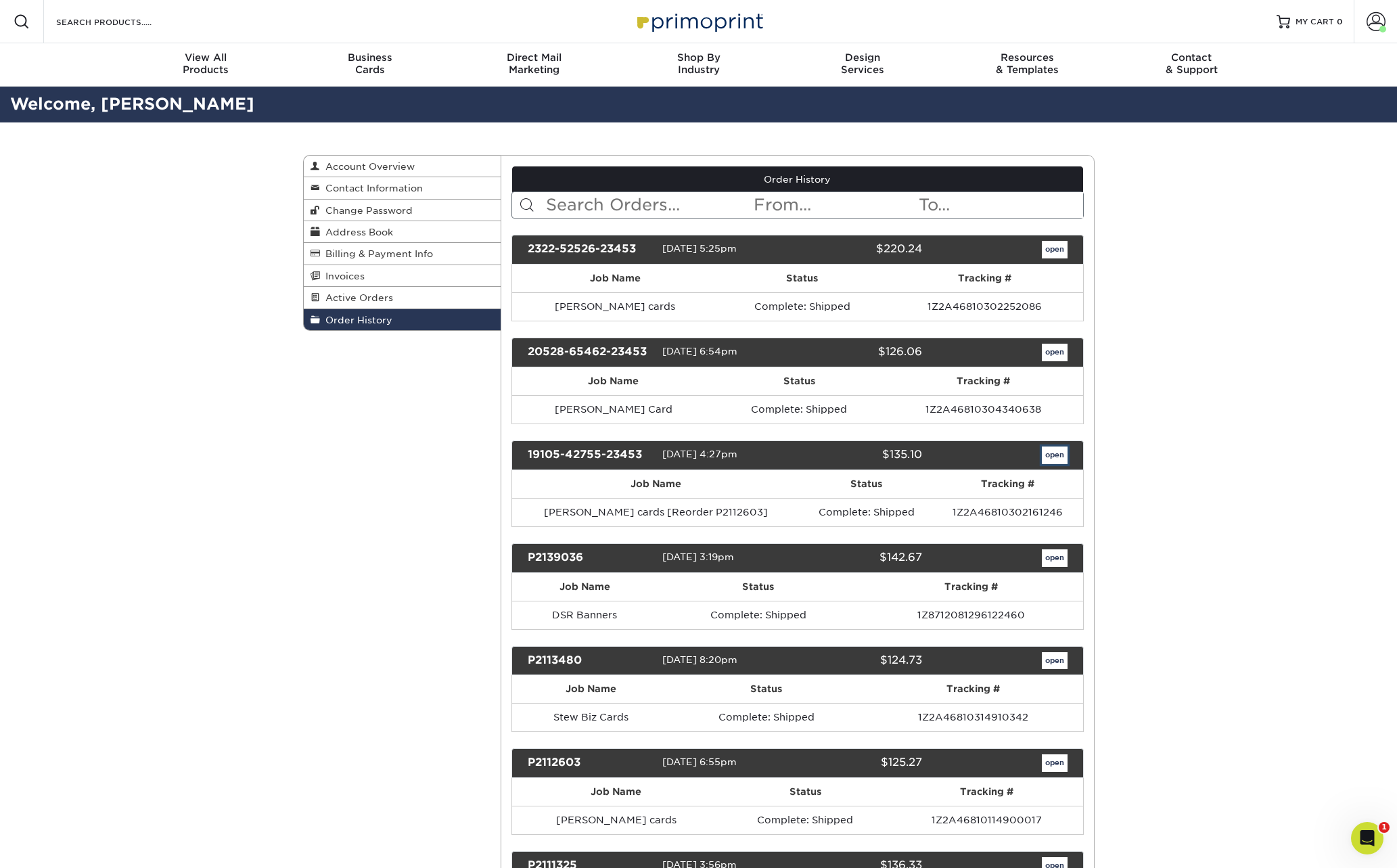
click at [1059, 455] on link "open" at bounding box center [1054, 455] width 26 height 18
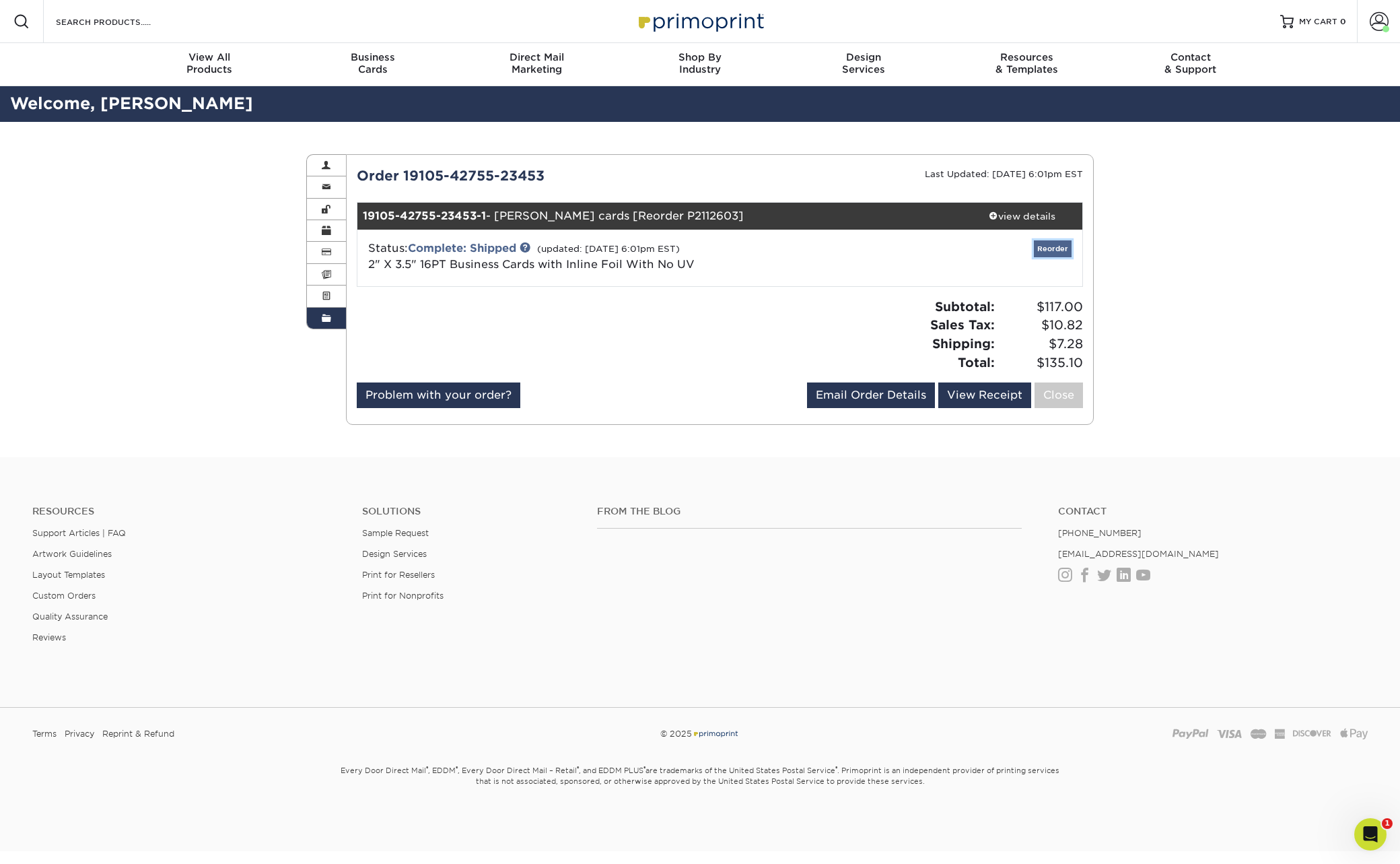
click at [1055, 248] on link "Reorder" at bounding box center [1052, 249] width 37 height 17
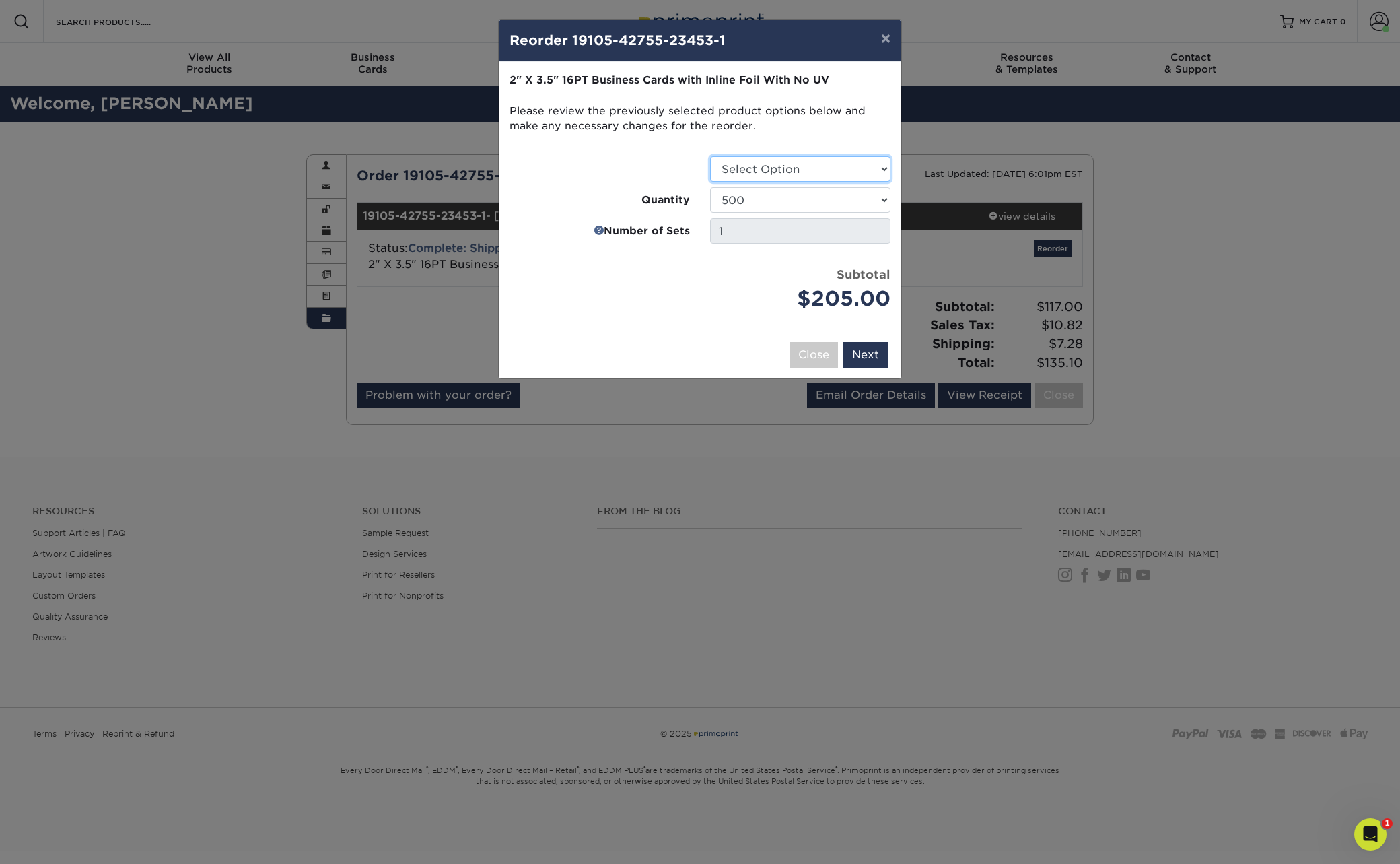
click at [884, 169] on select "Select Option Business Cards" at bounding box center [800, 169] width 180 height 26
select select "3b5148f1-0588-4f88-a218-97bcfdce65c1"
click at [710, 156] on select "Select Option Business Cards" at bounding box center [800, 169] width 180 height 26
click at [874, 356] on button "Next" at bounding box center [865, 355] width 44 height 26
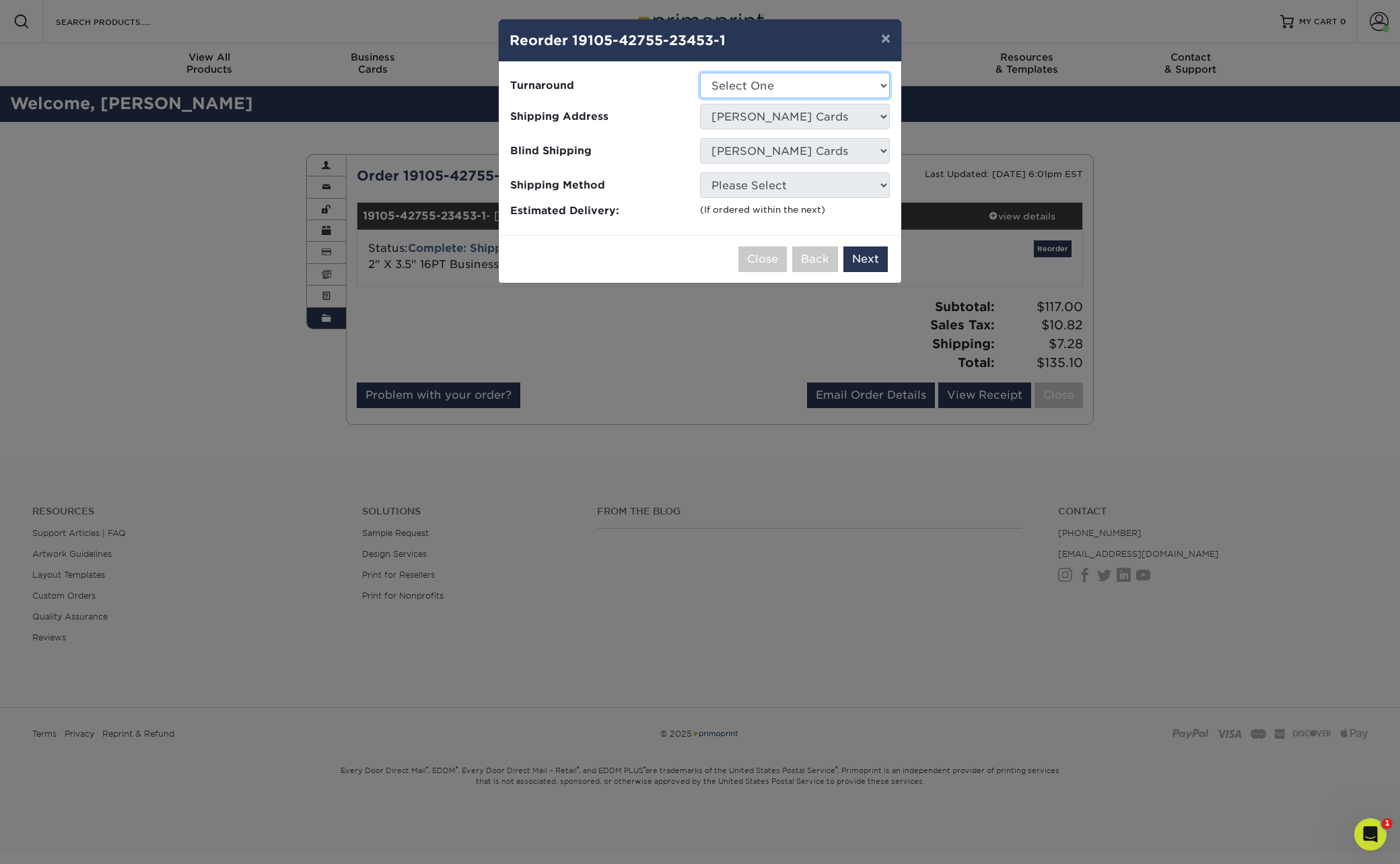
click at [881, 82] on select "Select One 2-4 Business Days" at bounding box center [794, 86] width 190 height 26
select select "468c7363-c245-42b7-918f-84c577e78dca"
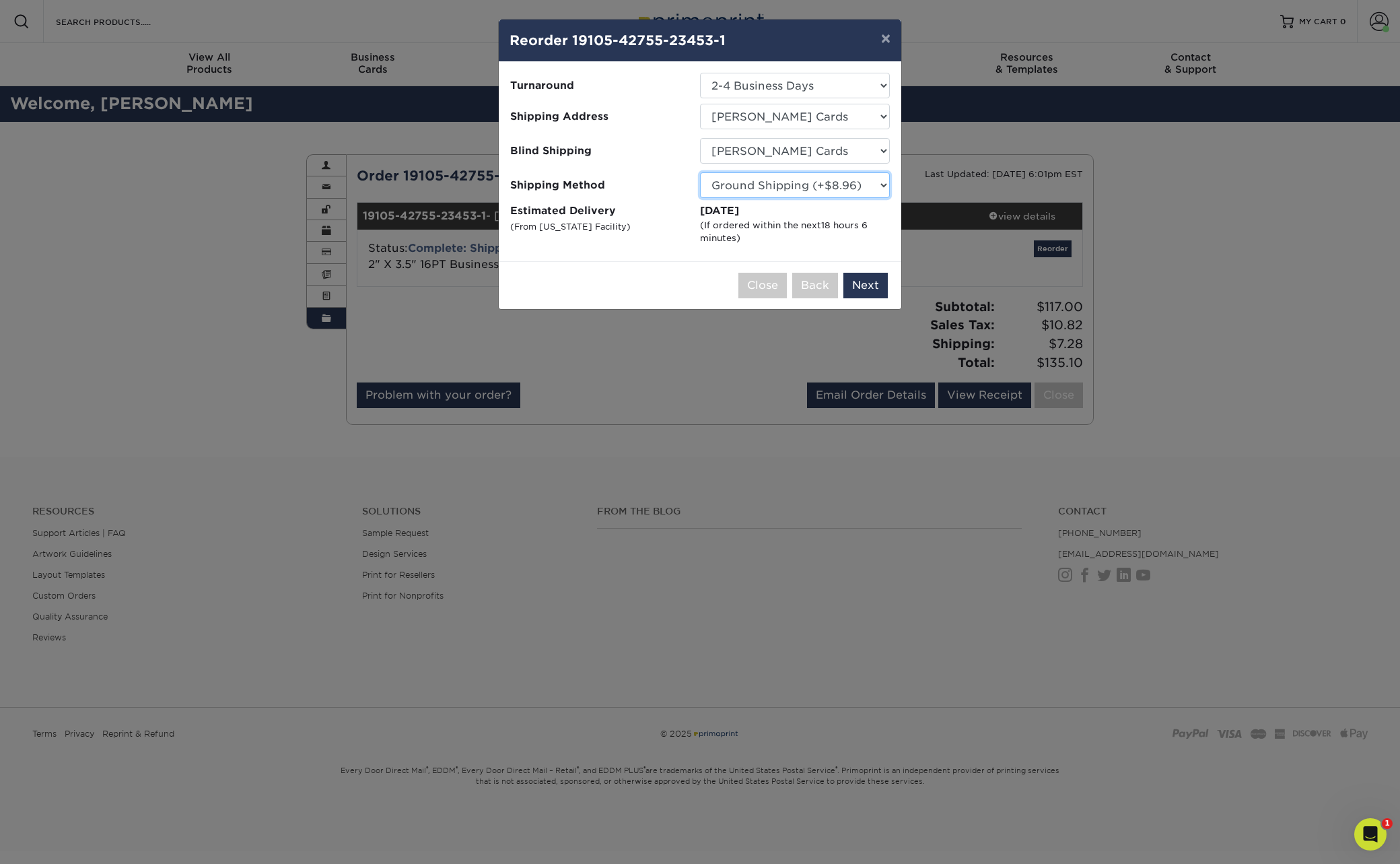
click at [881, 185] on select "Please Select Ground Shipping (+$8.96) 3 Day Shipping Service (+$24.94) 2 Day A…" at bounding box center [794, 185] width 190 height 26
select select "01"
click at [700, 173] on select "Please Select Ground Shipping (+$8.96) 3 Day Shipping Service (+$24.94) 2 Day A…" at bounding box center [794, 185] width 190 height 26
click at [868, 288] on button "Next" at bounding box center [865, 286] width 44 height 26
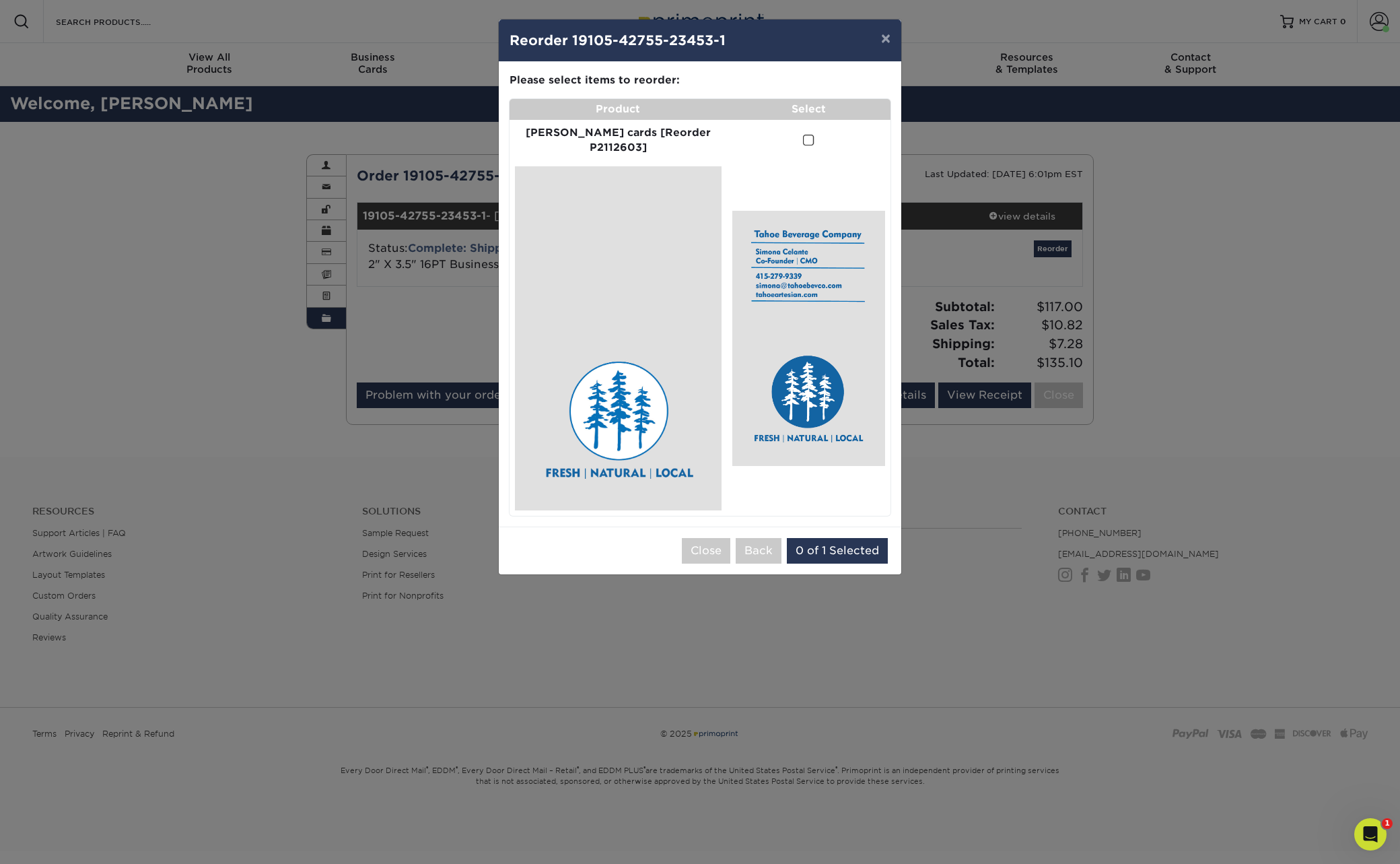
click at [803, 140] on span at bounding box center [808, 140] width 11 height 13
click at [0, 0] on input "checkbox" at bounding box center [0, 0] width 0 height 0
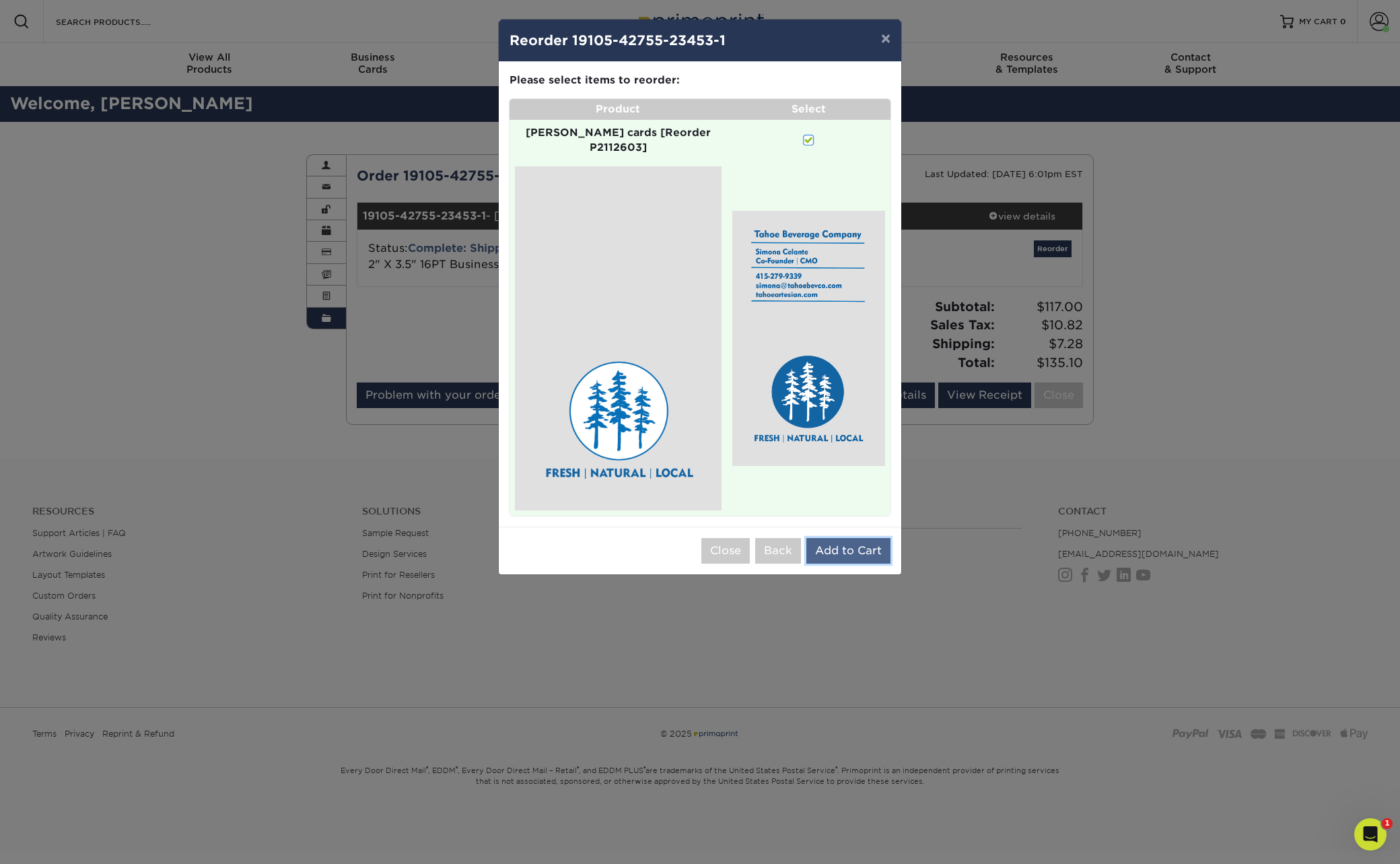
click at [854, 538] on button "Add to Cart" at bounding box center [847, 551] width 84 height 26
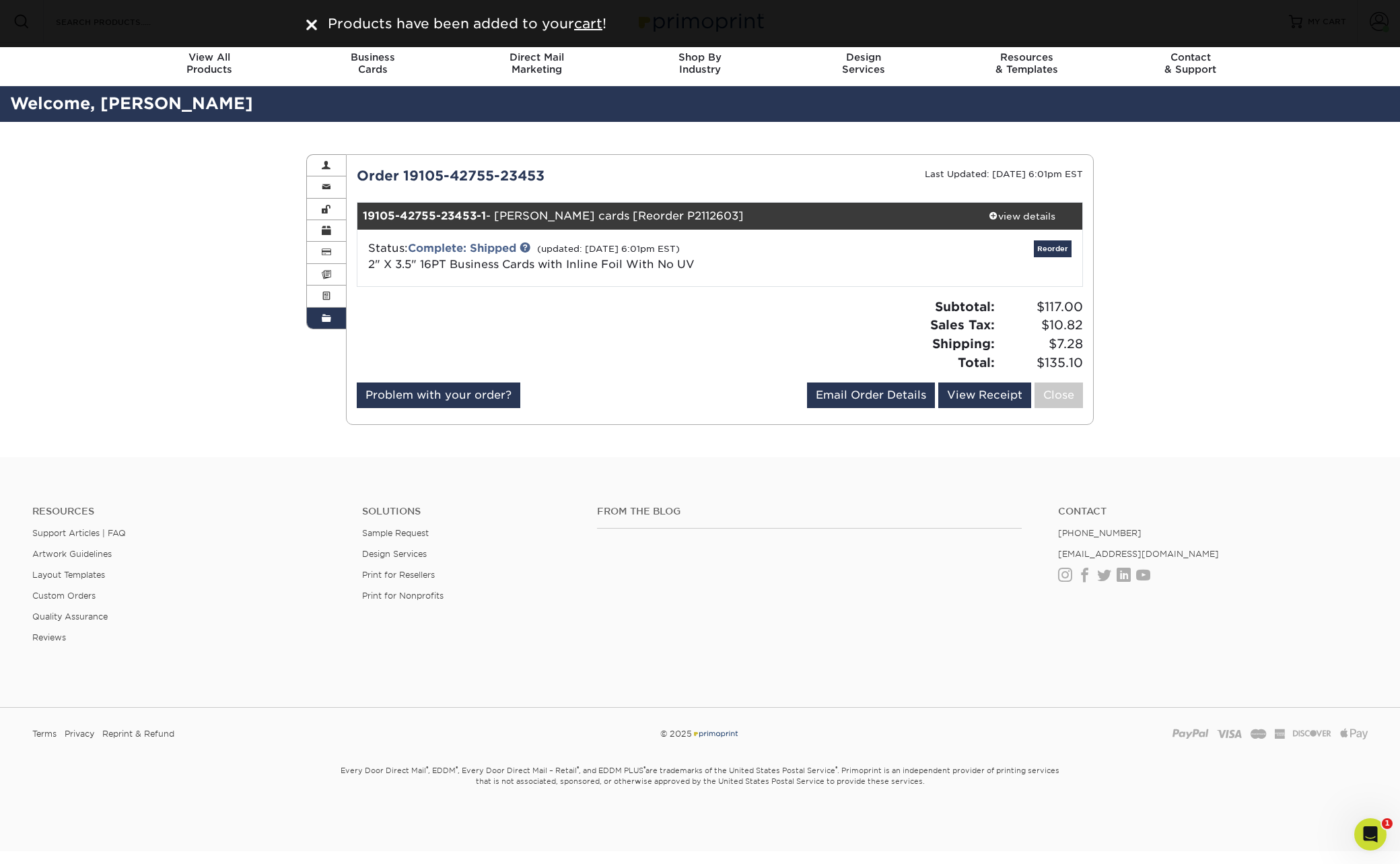
click at [329, 318] on span at bounding box center [326, 318] width 9 height 11
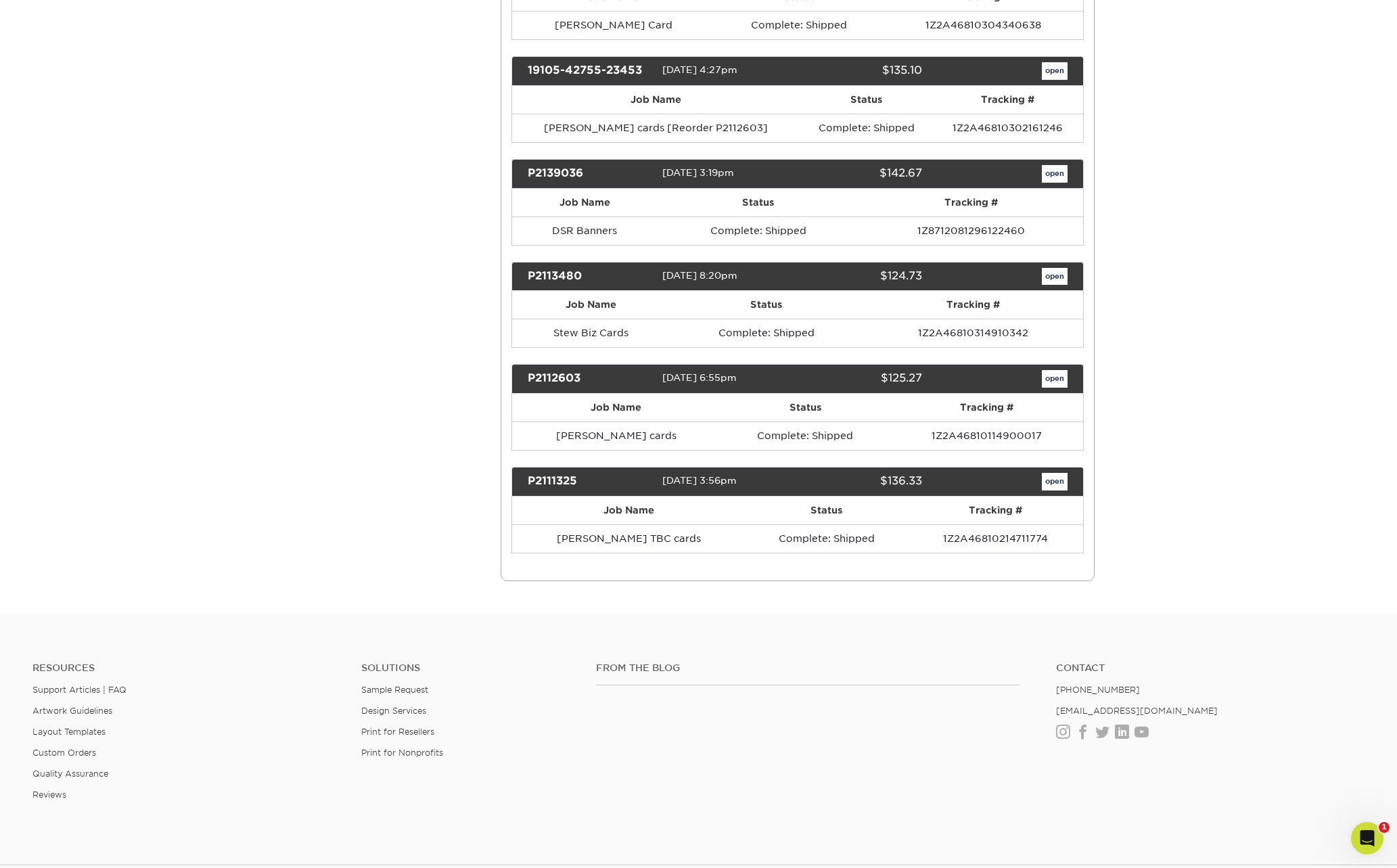
scroll to position [406, 0]
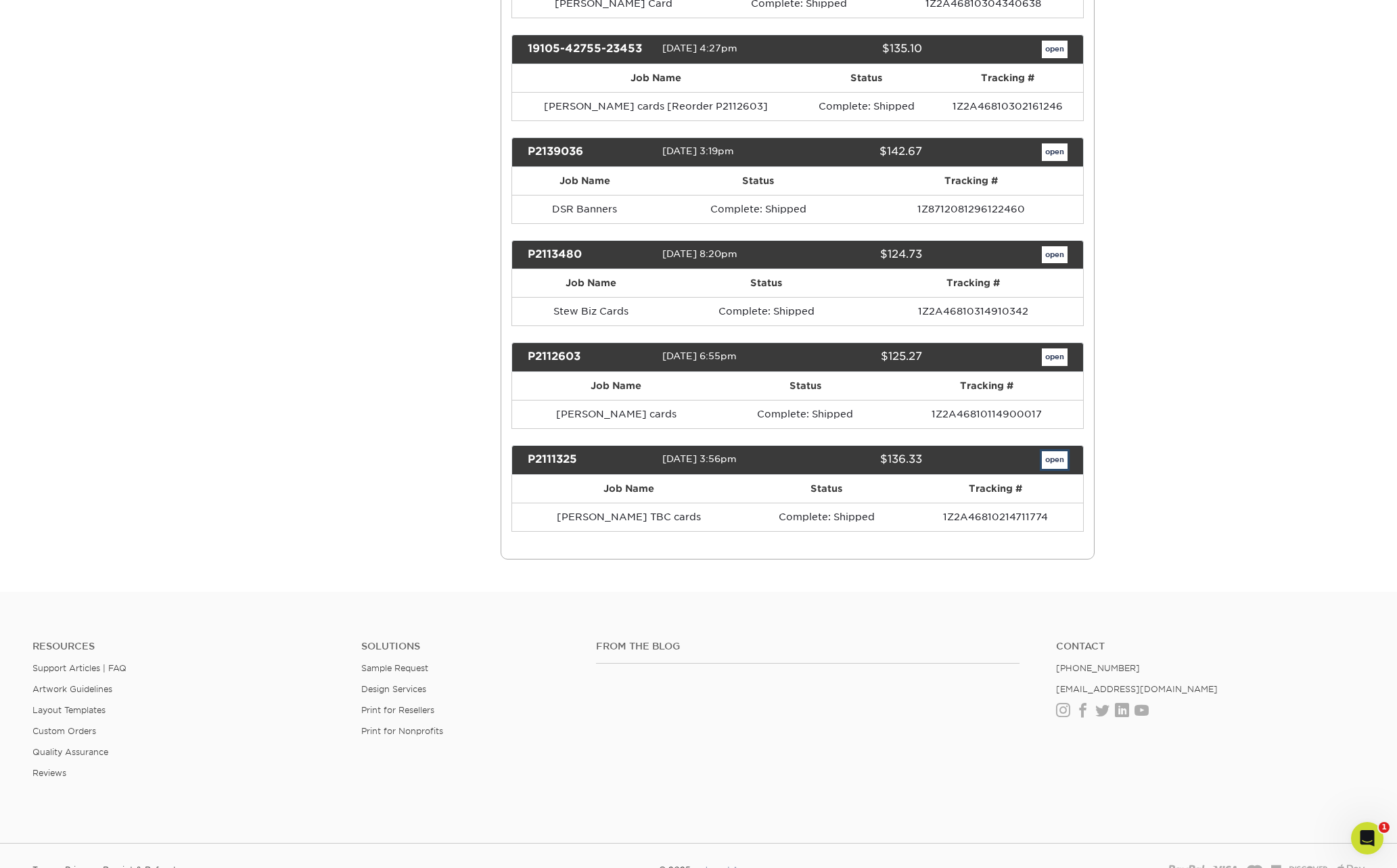
click at [1056, 459] on link "open" at bounding box center [1054, 460] width 26 height 18
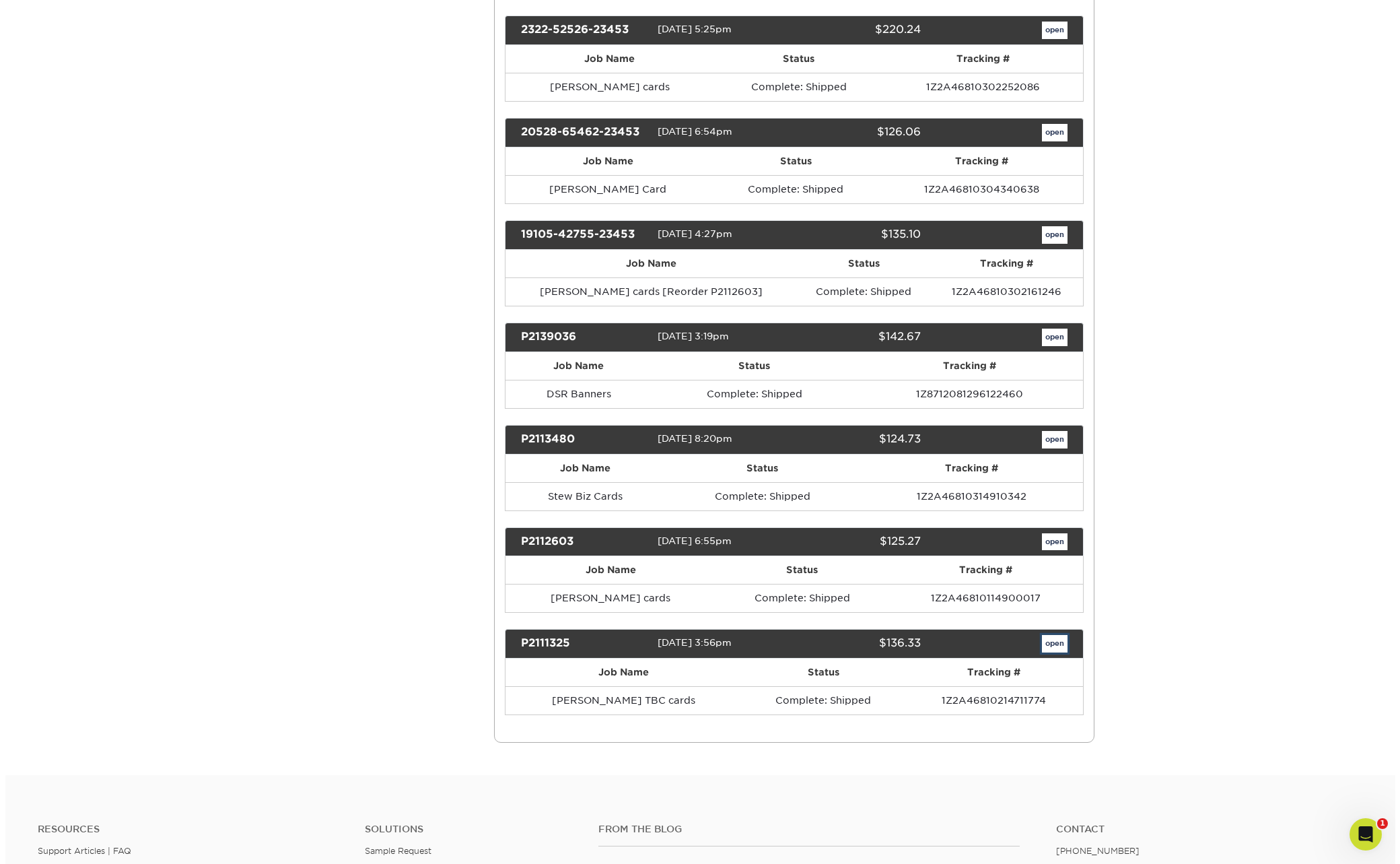
scroll to position [0, 0]
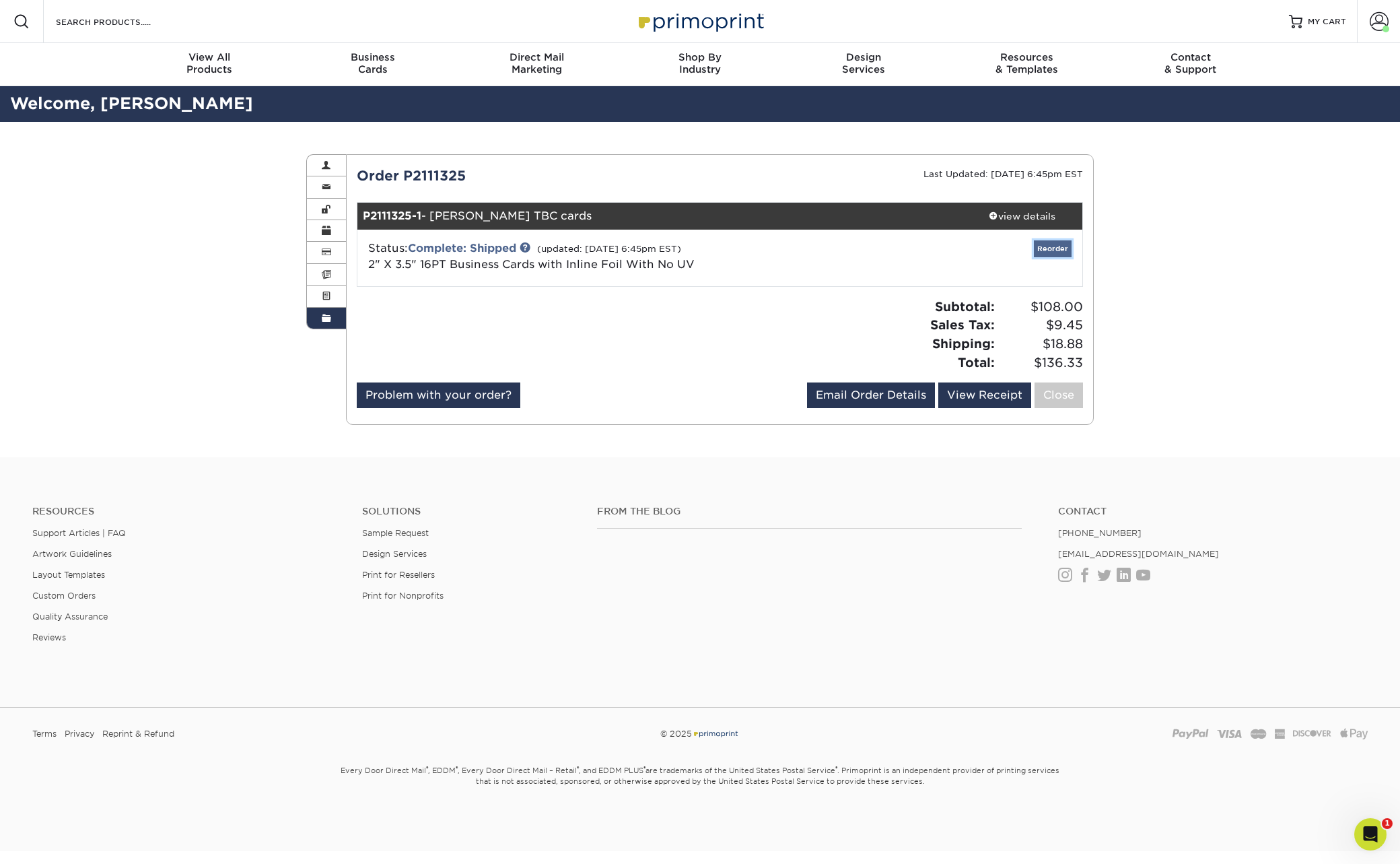
click at [1058, 251] on link "Reorder" at bounding box center [1052, 249] width 37 height 17
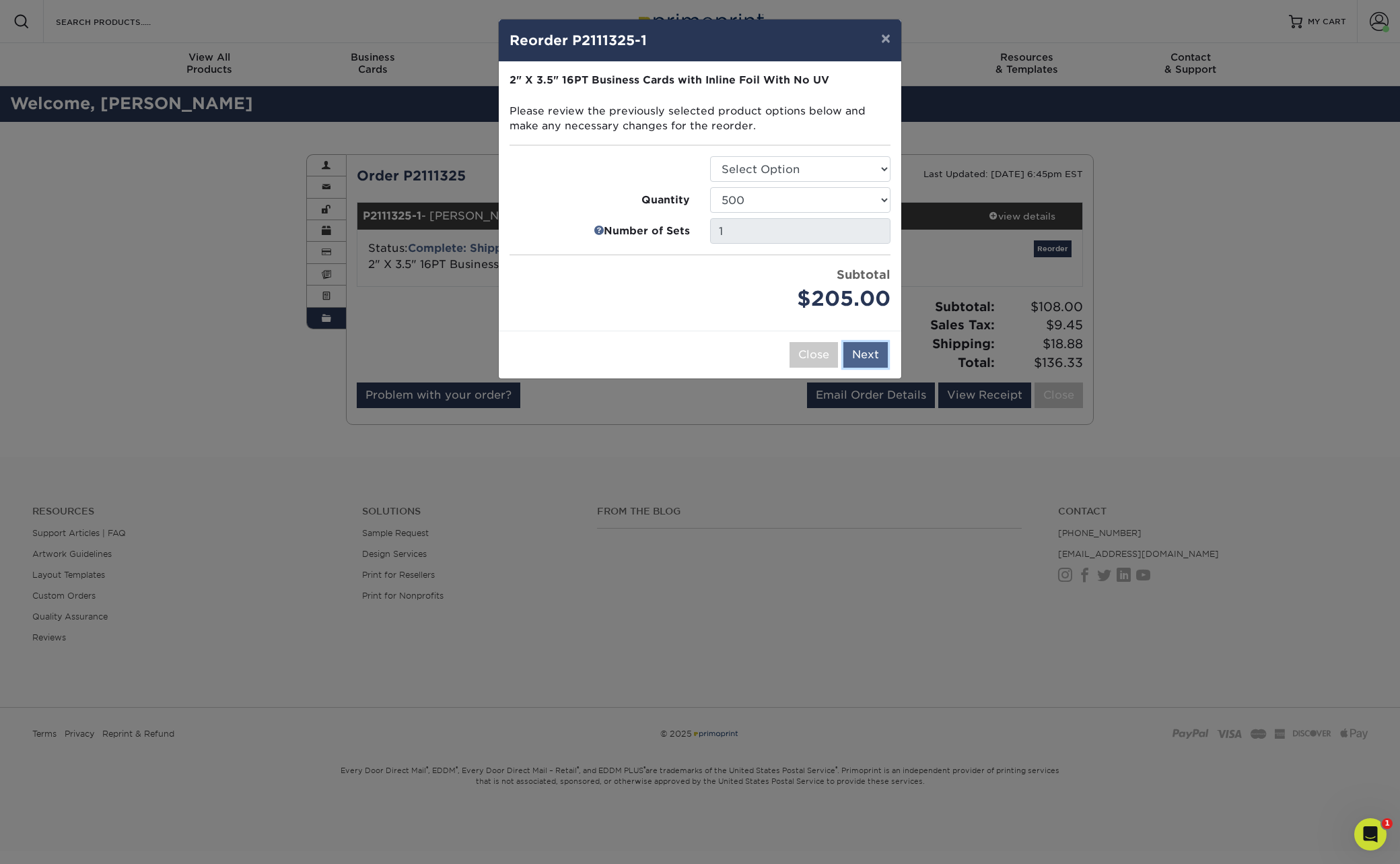
click at [874, 353] on button "Next" at bounding box center [865, 355] width 44 height 26
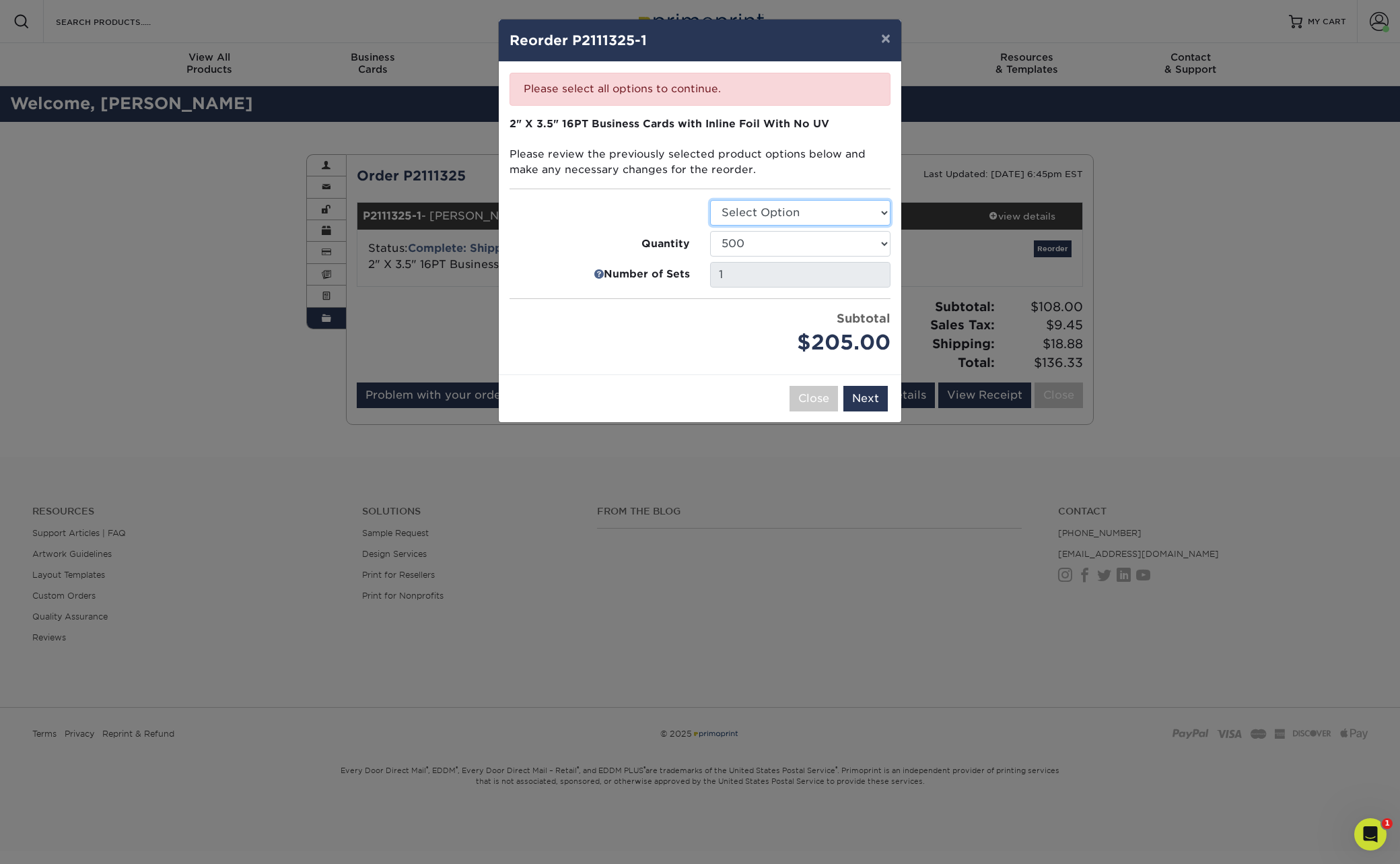
click at [877, 212] on select "Select Option Business Cards" at bounding box center [800, 213] width 180 height 26
select select "3b5148f1-0588-4f88-a218-97bcfdce65c1"
click at [710, 200] on select "Select Option Business Cards" at bounding box center [800, 213] width 180 height 26
click at [878, 399] on button "Next" at bounding box center [865, 399] width 44 height 26
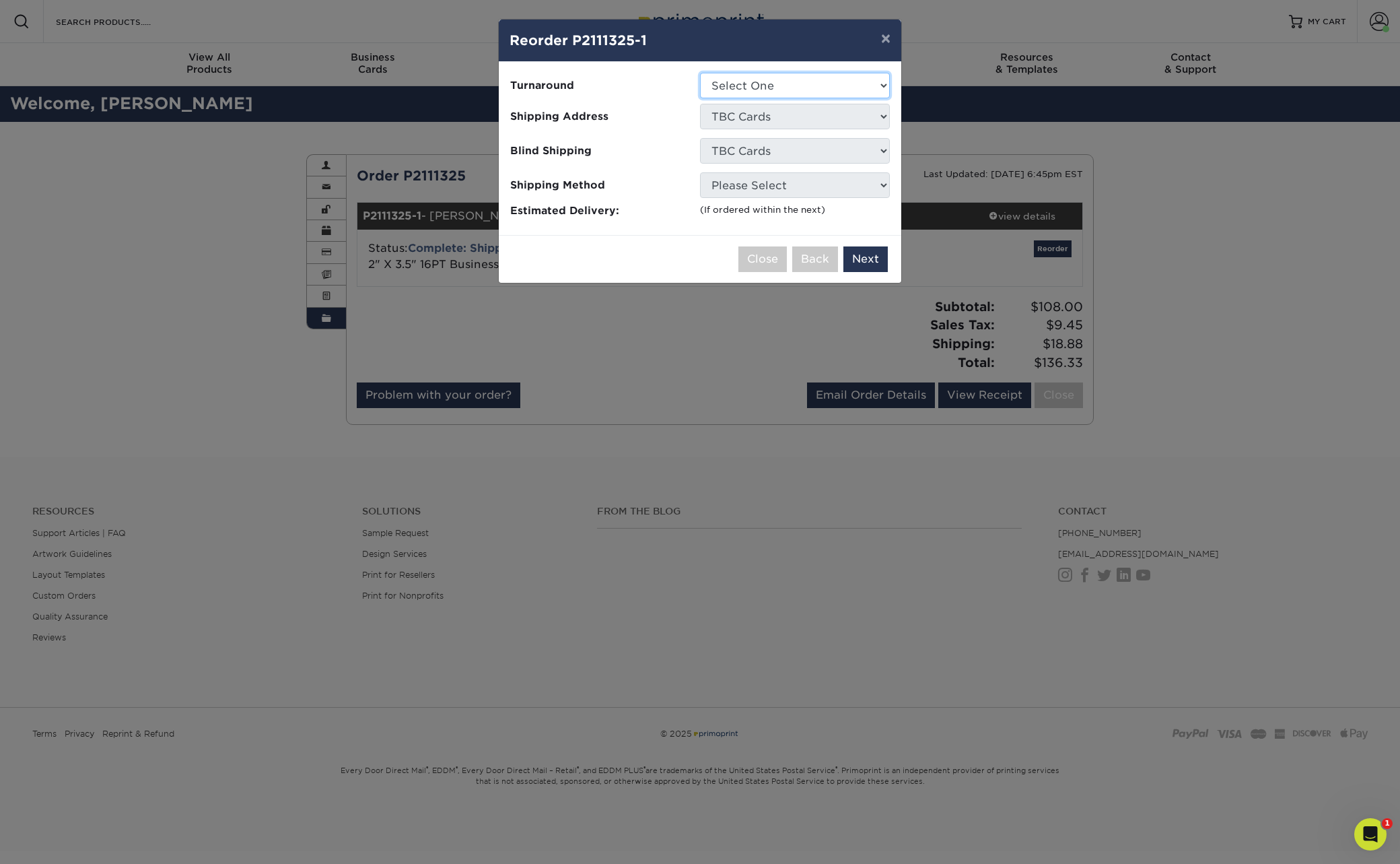
click at [881, 82] on select "Select One 2-4 Business Days" at bounding box center [794, 86] width 190 height 26
select select "468c7363-c245-42b7-918f-84c577e78dca"
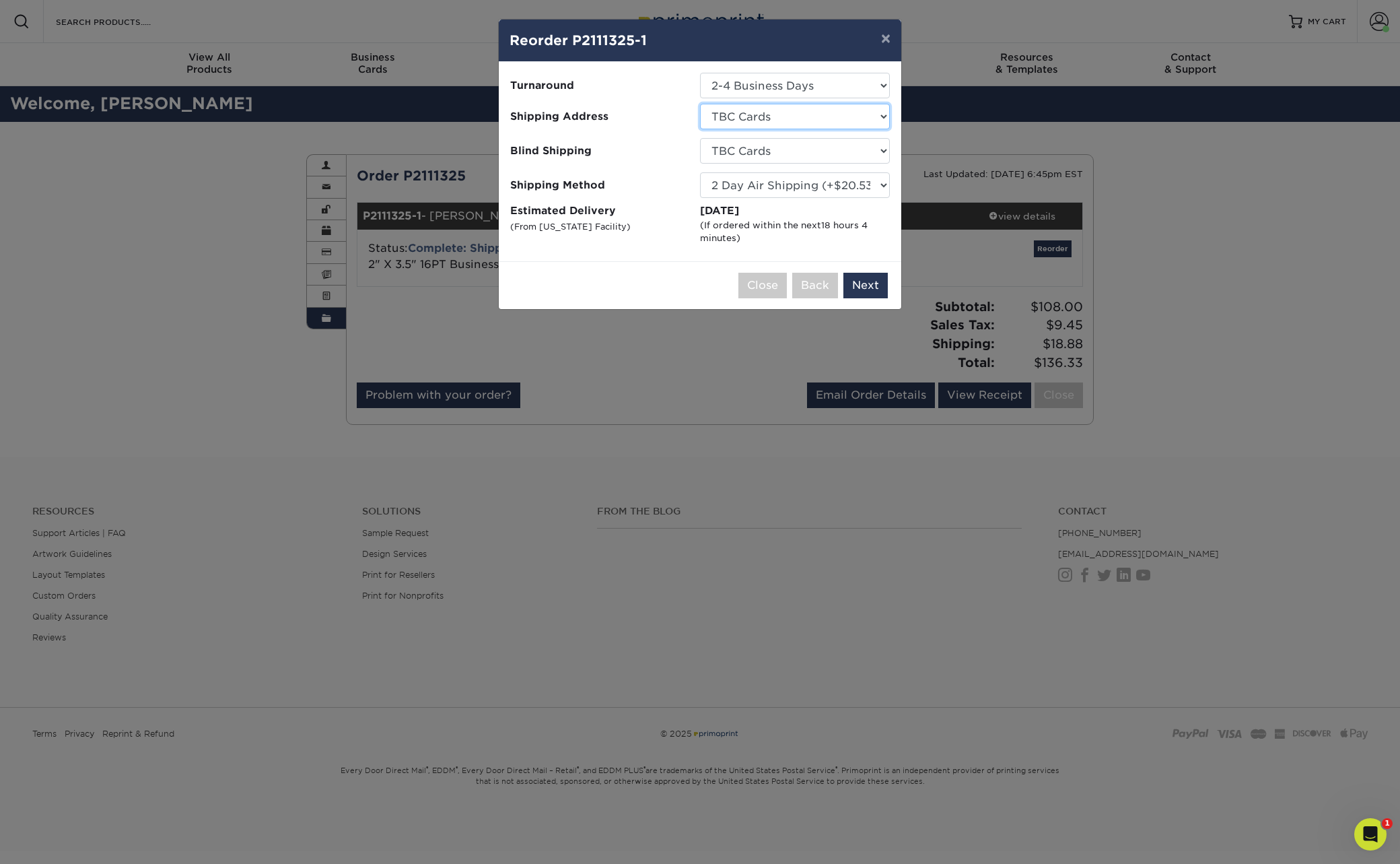
click at [882, 116] on select "Select One Josh Biz Cards P Trail Ryan Biz Cards Ryan Biz Cards Simona Biz Card…" at bounding box center [794, 117] width 190 height 26
select select "286174"
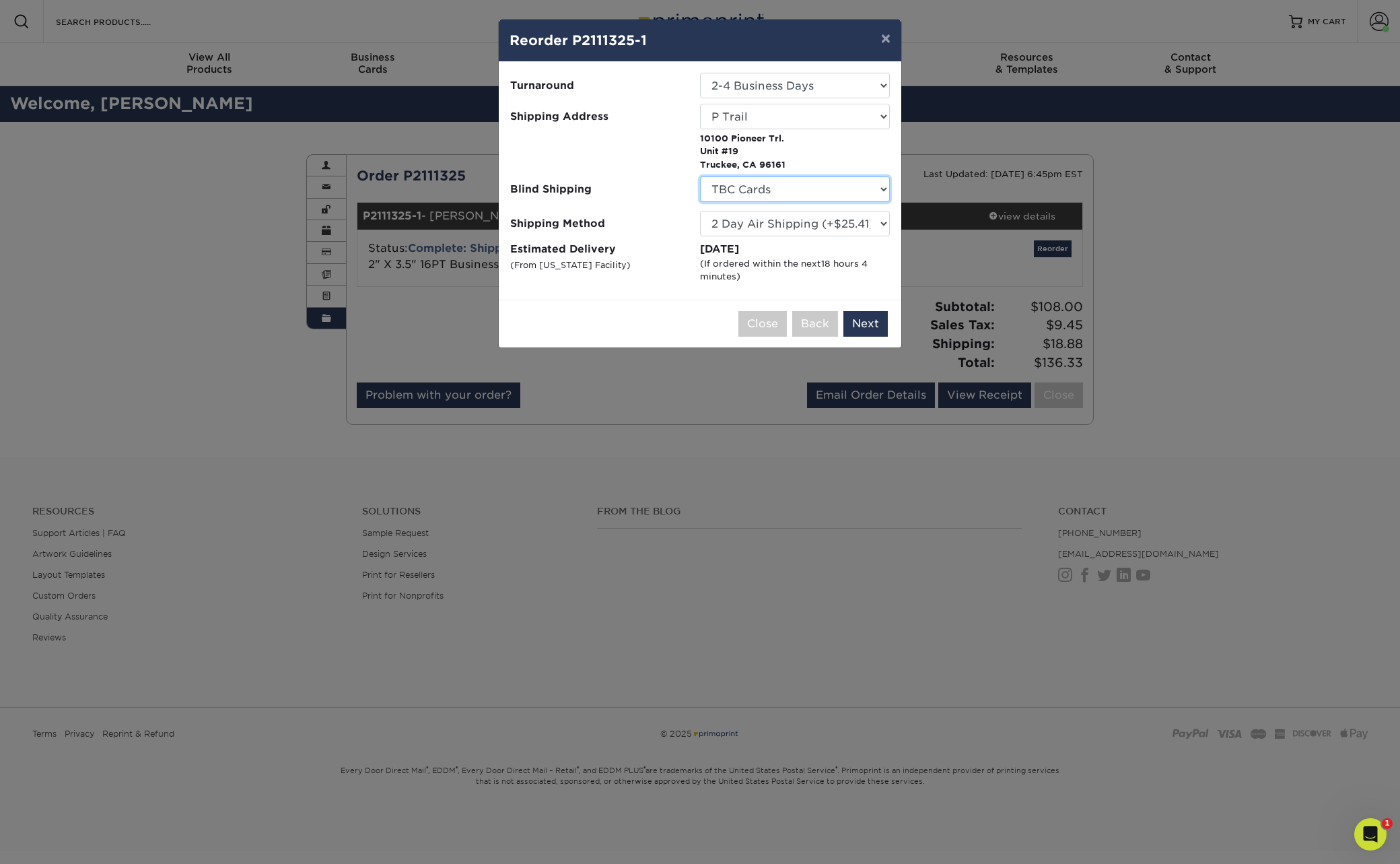
click at [885, 189] on select "No Blind Shipping Josh Biz Cards P Trail Ryan Biz Cards Ryan Biz Cards Simona B…" at bounding box center [794, 189] width 190 height 26
select select "286174"
click at [700, 176] on select "No Blind Shipping Josh Biz Cards P Trail Ryan Biz Cards Ryan Biz Cards Simona B…" at bounding box center [794, 189] width 190 height 26
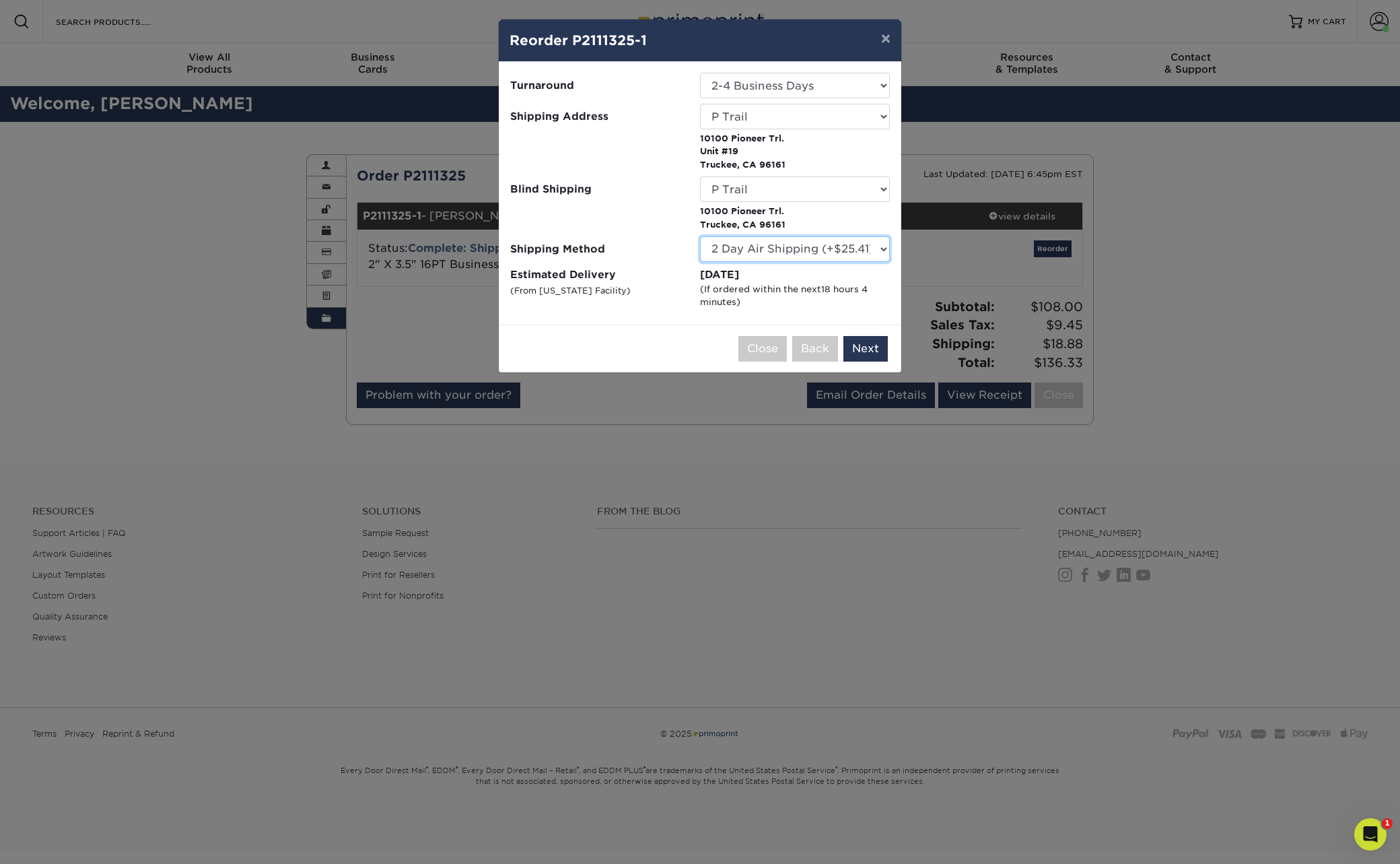
click at [880, 247] on select "Please Select Ground Shipping (+$8.96) 3 Day Shipping Service (+$24.94) 2 Day A…" at bounding box center [794, 249] width 190 height 26
select select "03"
click at [700, 236] on select "Please Select Ground Shipping (+$8.96) 3 Day Shipping Service (+$24.94) 2 Day A…" at bounding box center [794, 249] width 190 height 26
click at [876, 345] on button "Next" at bounding box center [865, 349] width 44 height 26
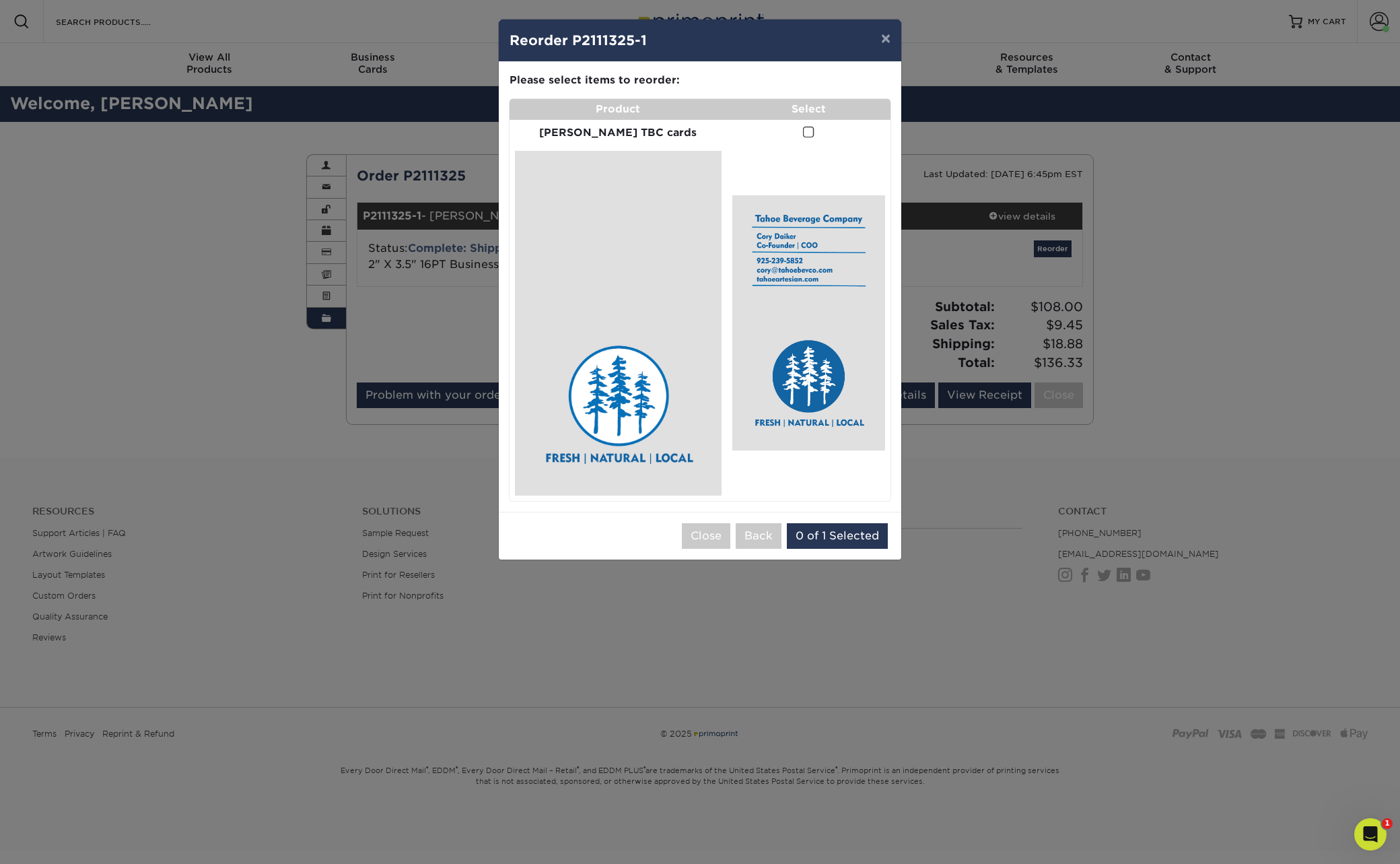
click at [803, 133] on span at bounding box center [808, 132] width 11 height 13
click at [0, 0] on input "checkbox" at bounding box center [0, 0] width 0 height 0
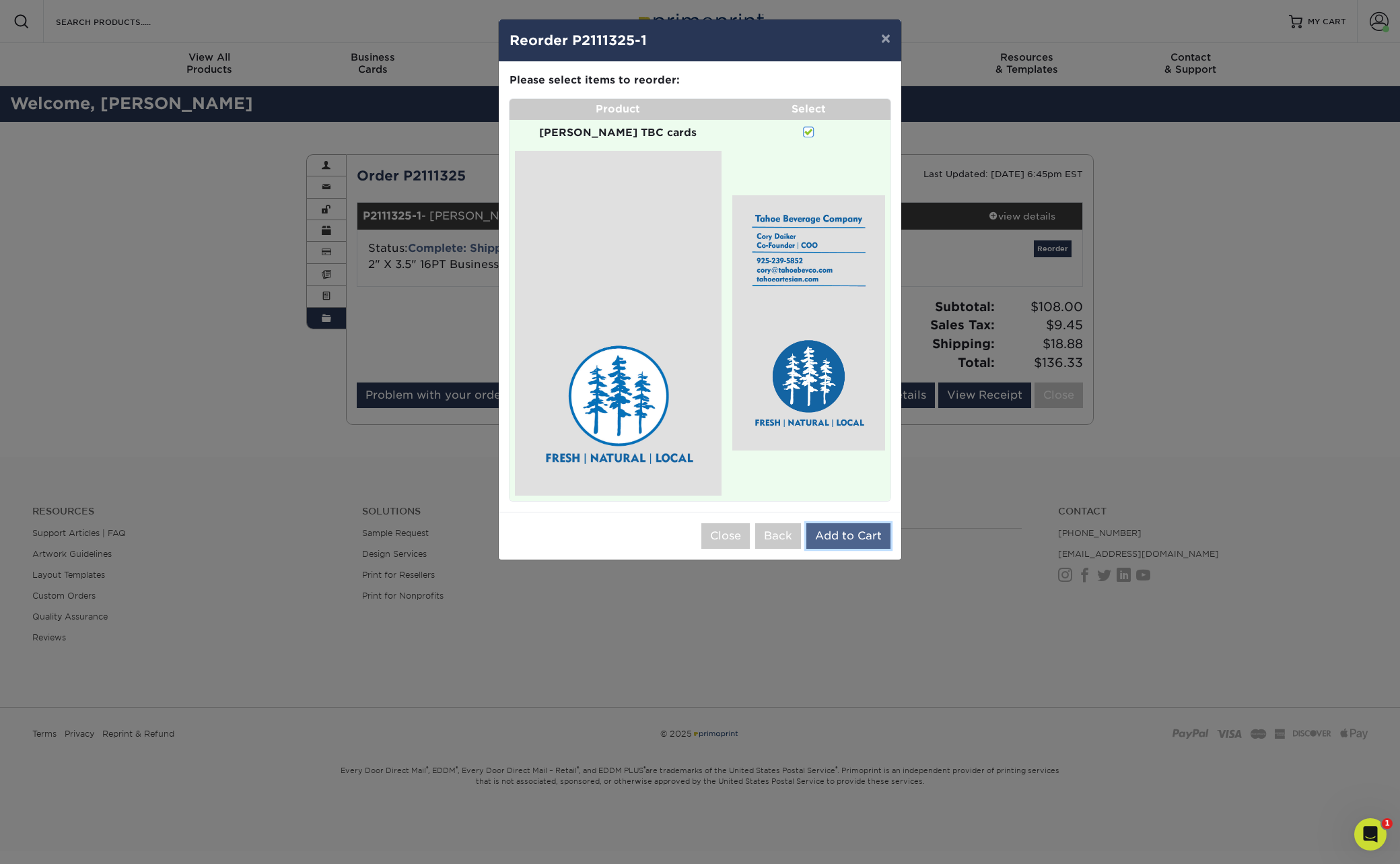
click at [850, 523] on button "Add to Cart" at bounding box center [847, 536] width 84 height 26
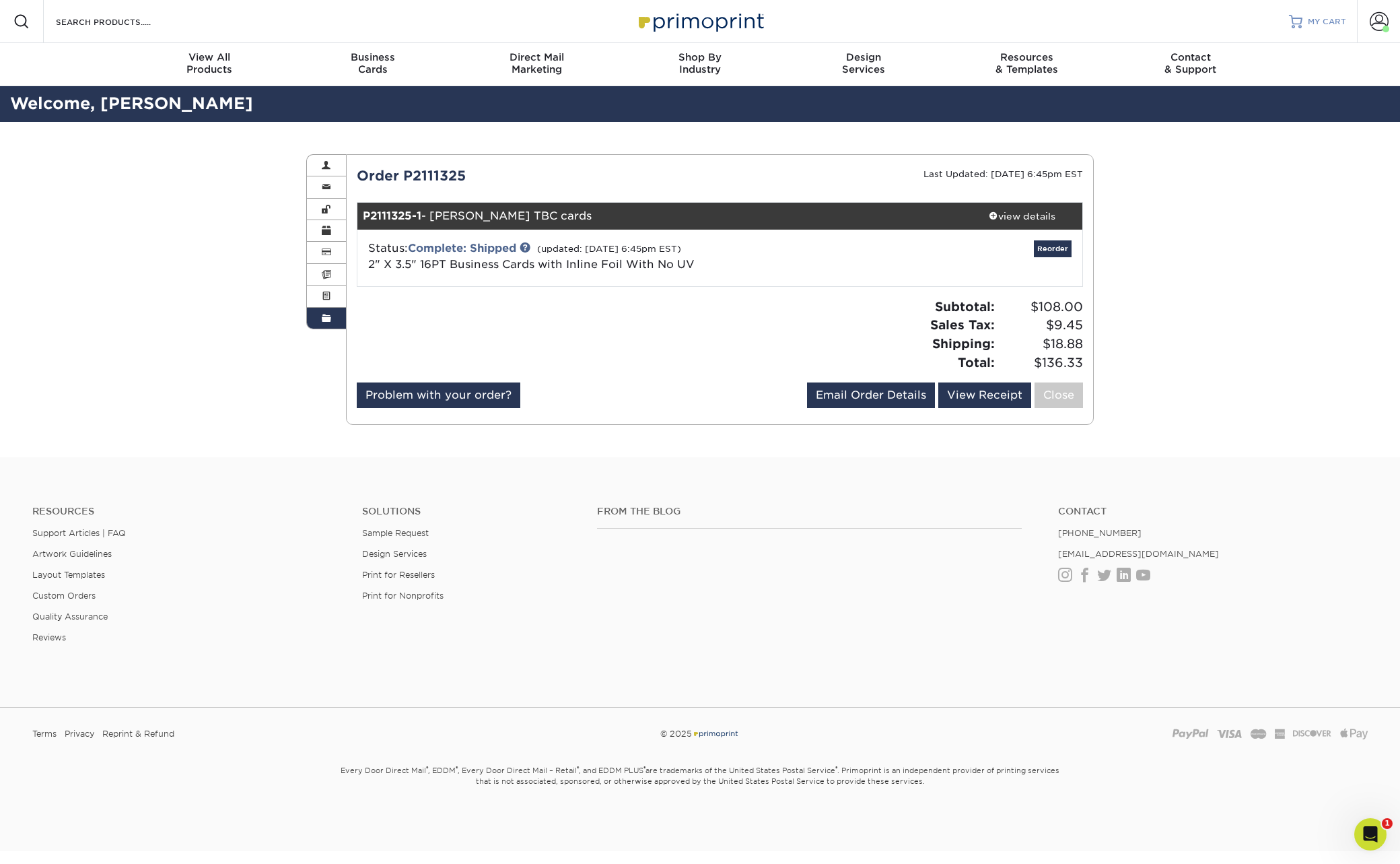
click at [1327, 19] on span "MY CART" at bounding box center [1326, 21] width 38 height 11
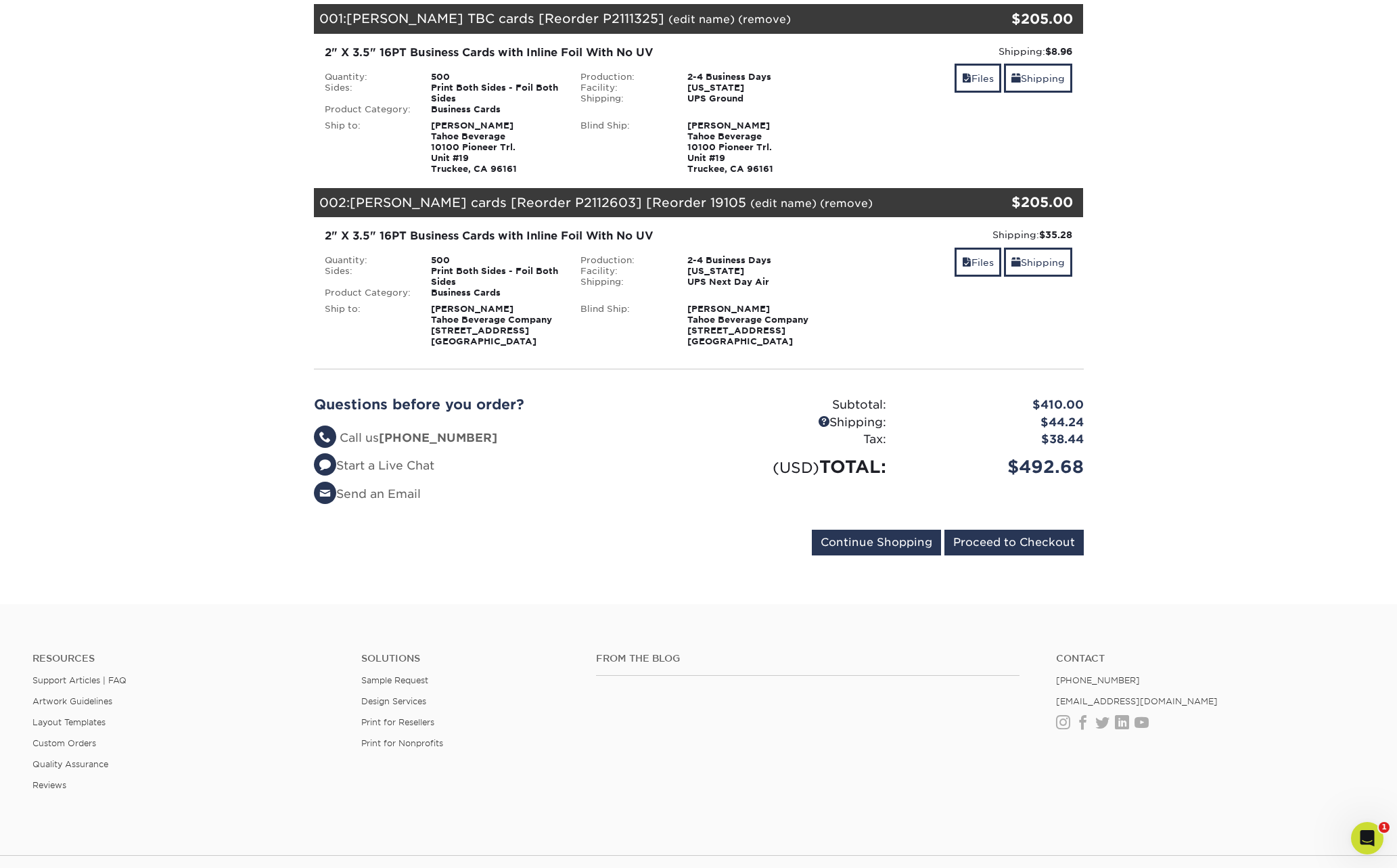
scroll to position [203, 0]
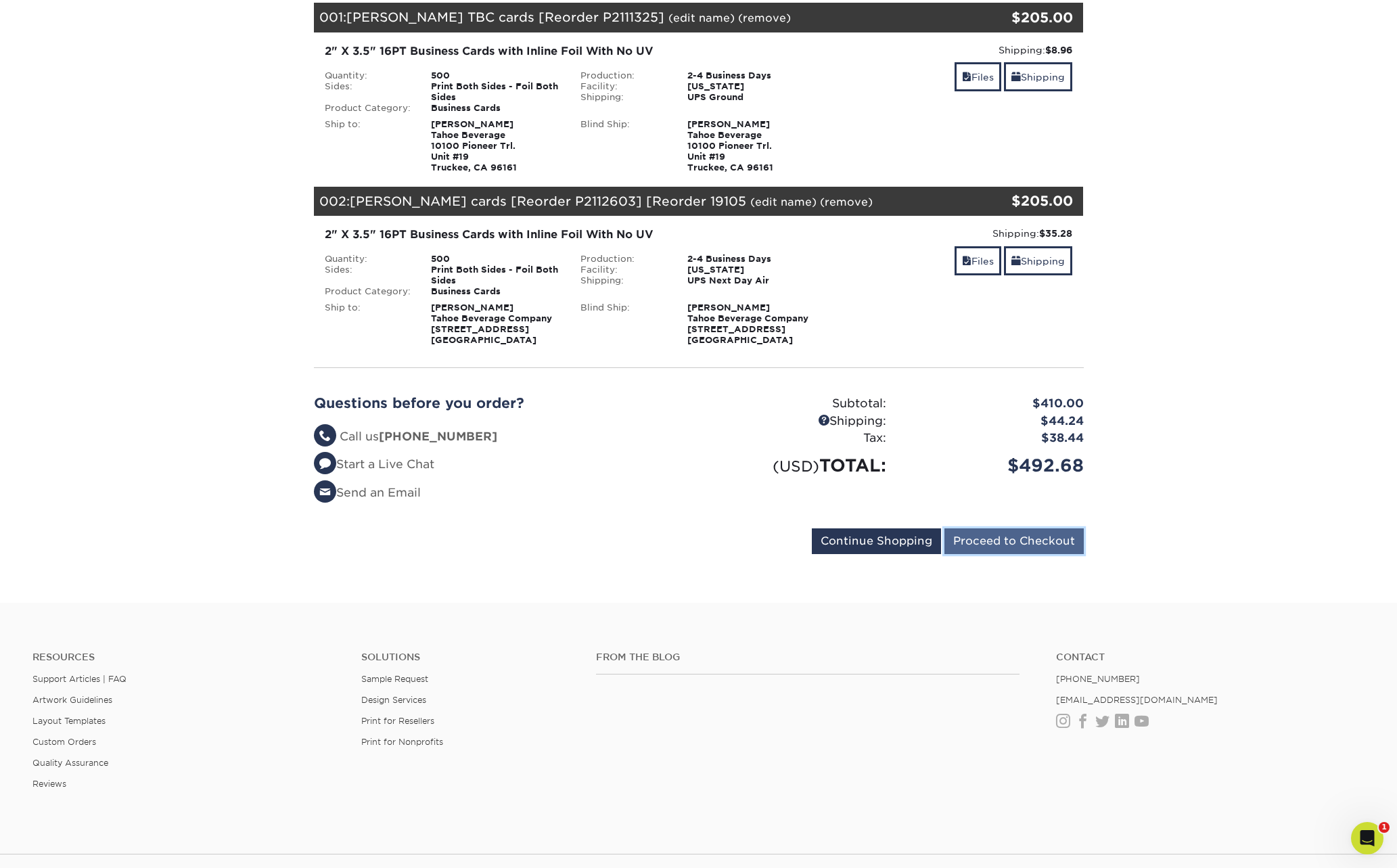
click at [1042, 542] on input "Proceed to Checkout" at bounding box center [1013, 541] width 139 height 26
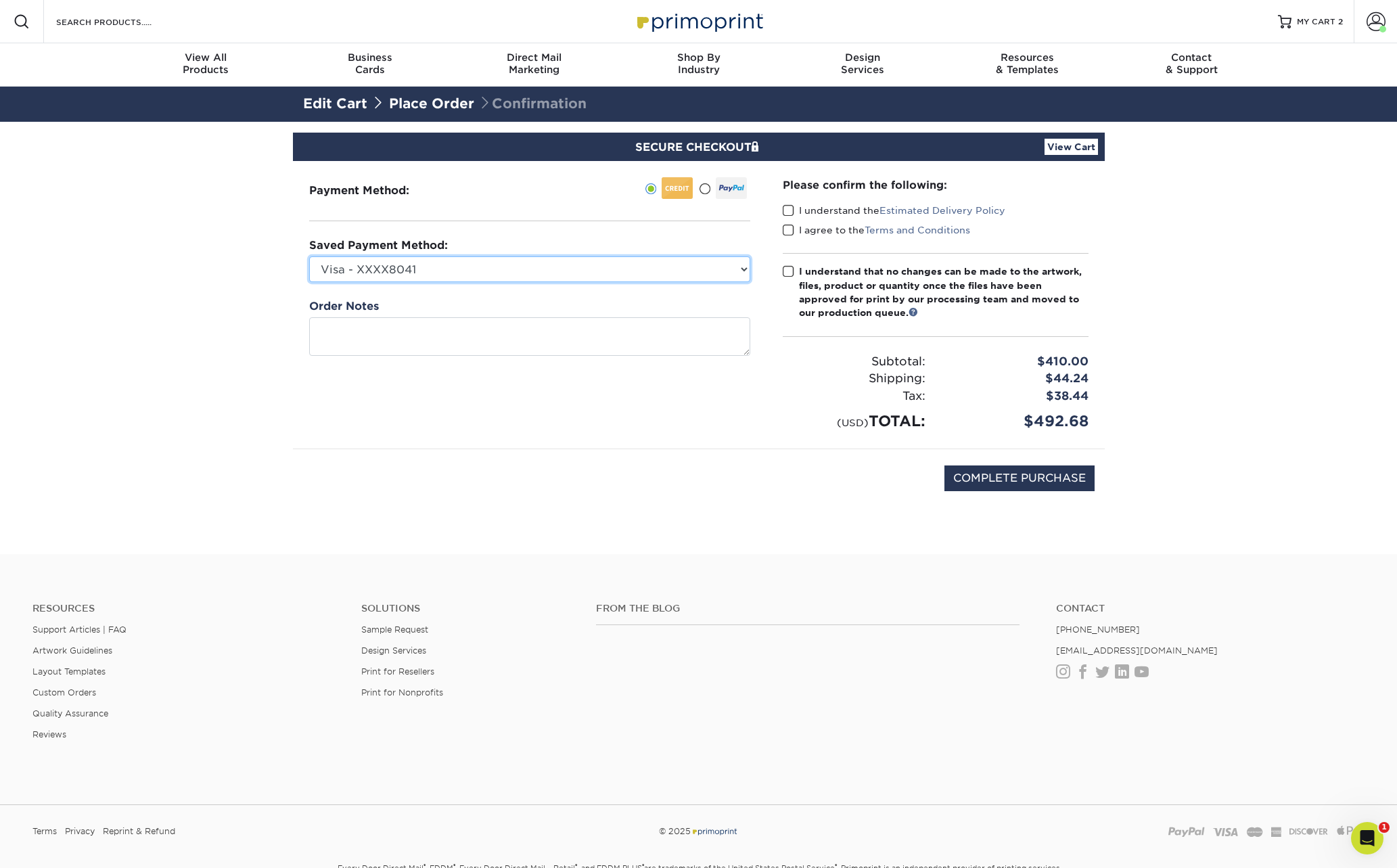
click at [738, 267] on select "Visa - XXXX8041 Visa - XXXX7353 New Credit Card" at bounding box center [530, 269] width 441 height 26
select select
click at [309, 256] on select "Visa - XXXX8041 Visa - XXXX7353 New Credit Card" at bounding box center [530, 269] width 441 height 26
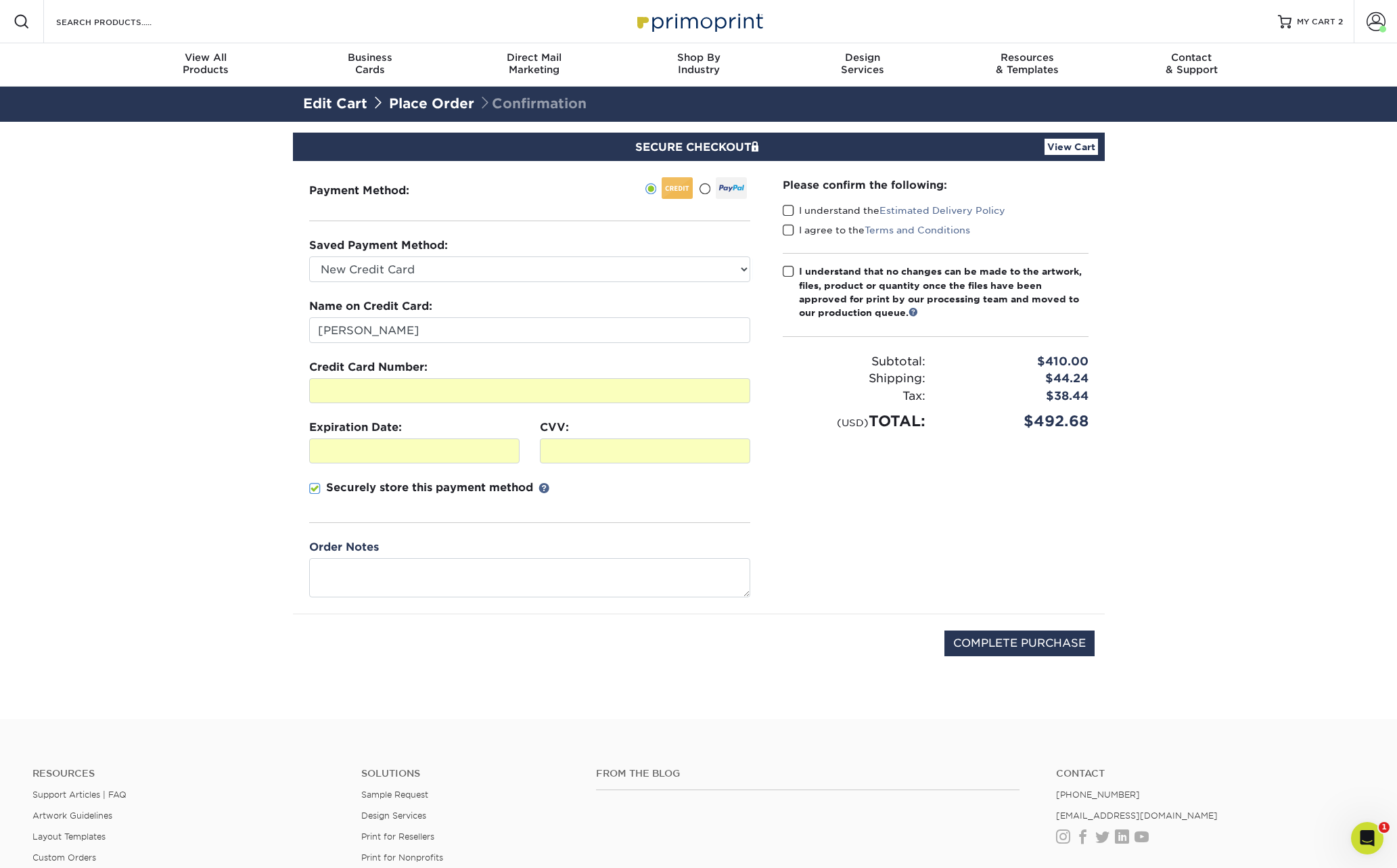
click at [790, 213] on span at bounding box center [788, 210] width 11 height 13
click at [0, 0] on input "I understand the Estimated Delivery Policy" at bounding box center [0, 0] width 0 height 0
click at [789, 229] on span at bounding box center [788, 230] width 11 height 13
click at [0, 0] on input "I agree to the Terms and Conditions" at bounding box center [0, 0] width 0 height 0
click at [789, 271] on span at bounding box center [788, 271] width 11 height 13
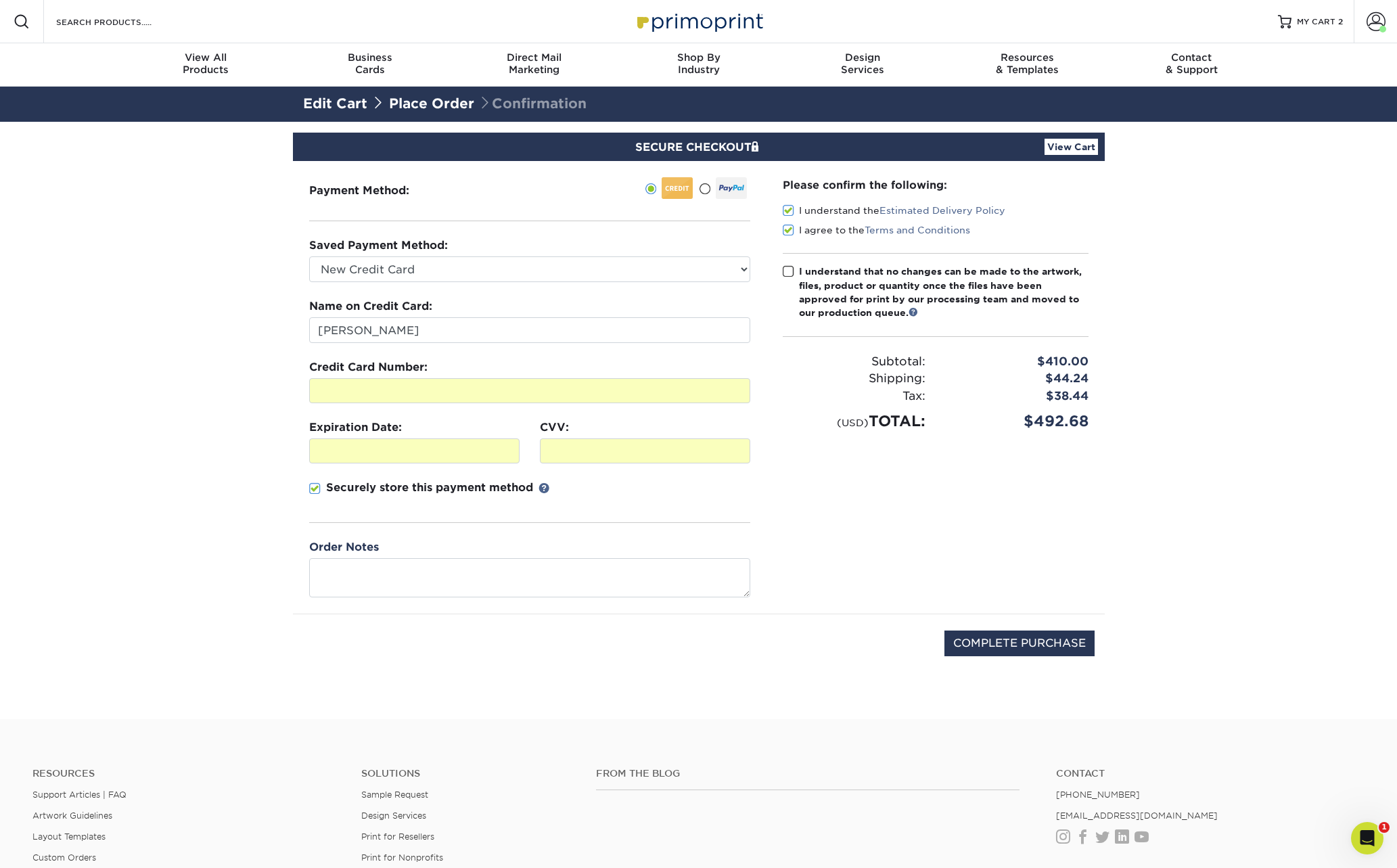
click at [0, 0] on input "I understand that no changes can be made to the artwork, files, product or quan…" at bounding box center [0, 0] width 0 height 0
click at [1036, 647] on input "COMPLETE PURCHASE" at bounding box center [1019, 643] width 150 height 26
type input "PROCESSING, PLEASE WAIT..."
